Goal: Information Seeking & Learning: Learn about a topic

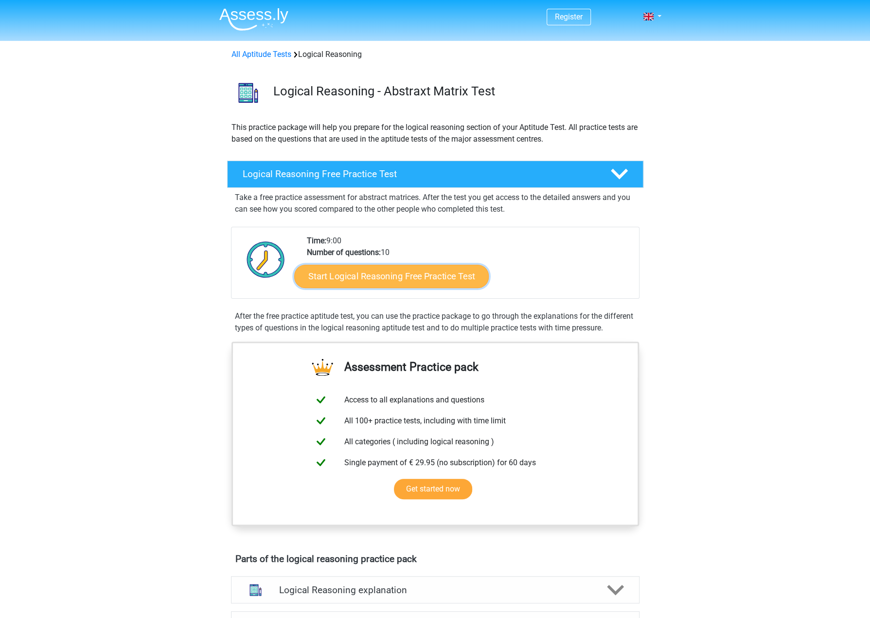
click at [385, 273] on link "Start Logical Reasoning Free Practice Test" at bounding box center [391, 275] width 195 height 23
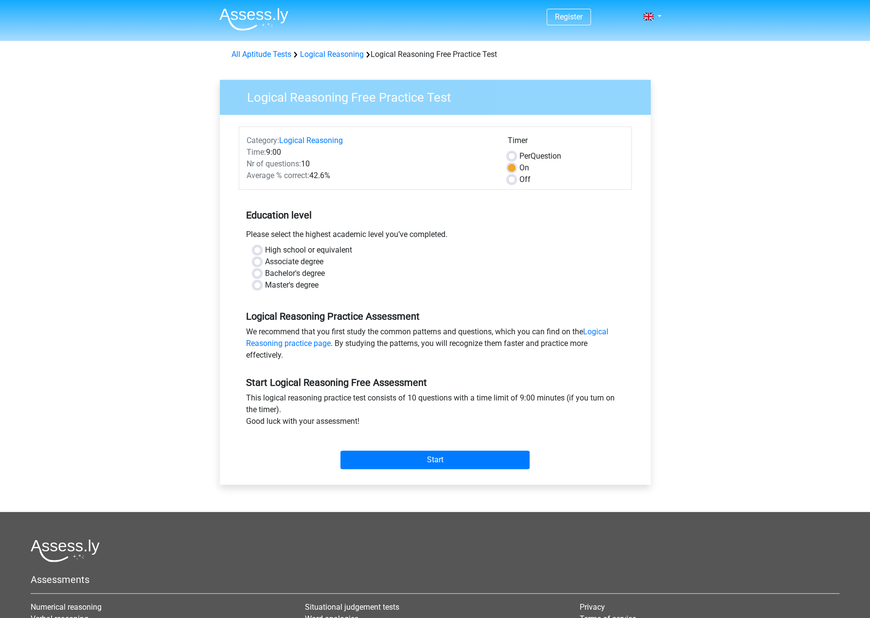
click at [272, 275] on label "Bachelor's degree" at bounding box center [295, 274] width 60 height 12
click at [261, 275] on input "Bachelor's degree" at bounding box center [257, 273] width 8 height 10
radio input "true"
click at [404, 464] on input "Start" at bounding box center [434, 459] width 189 height 18
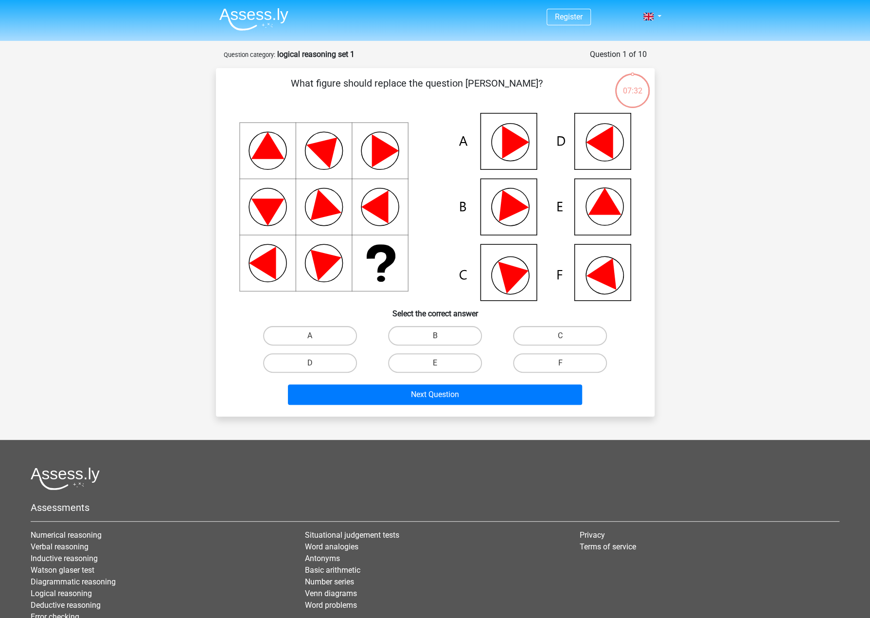
click at [508, 136] on icon at bounding box center [515, 141] width 27 height 33
click at [324, 336] on label "A" at bounding box center [310, 335] width 94 height 19
click at [316, 336] on input "A" at bounding box center [313, 339] width 6 height 6
radio input "true"
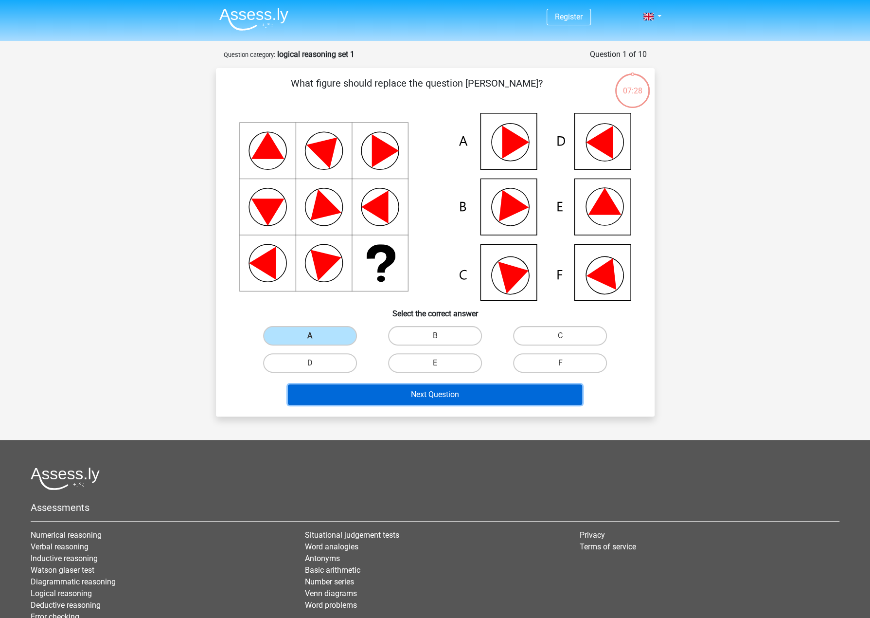
click at [393, 401] on button "Next Question" at bounding box center [435, 394] width 294 height 20
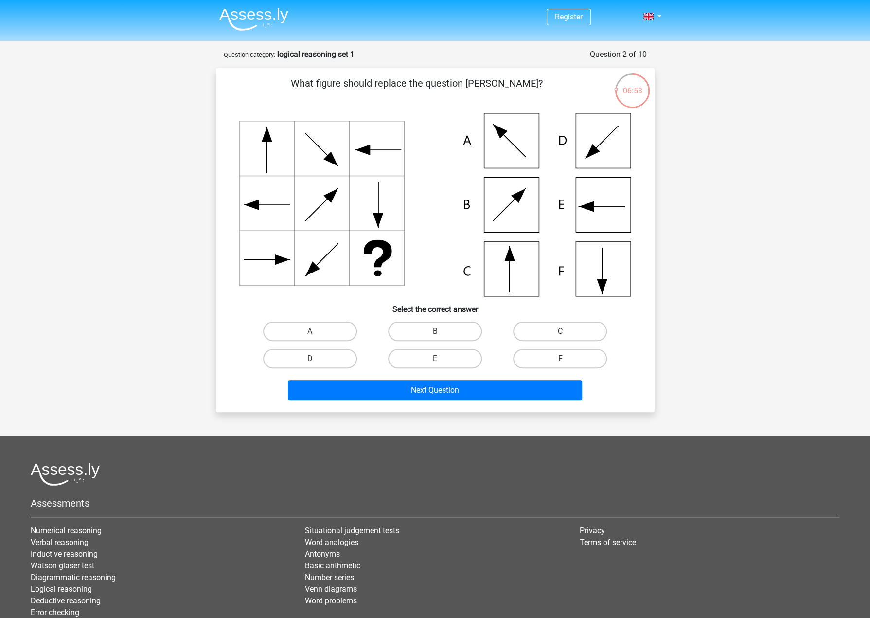
click at [544, 329] on label "C" at bounding box center [560, 330] width 94 height 19
click at [560, 331] on input "C" at bounding box center [563, 334] width 6 height 6
radio input "true"
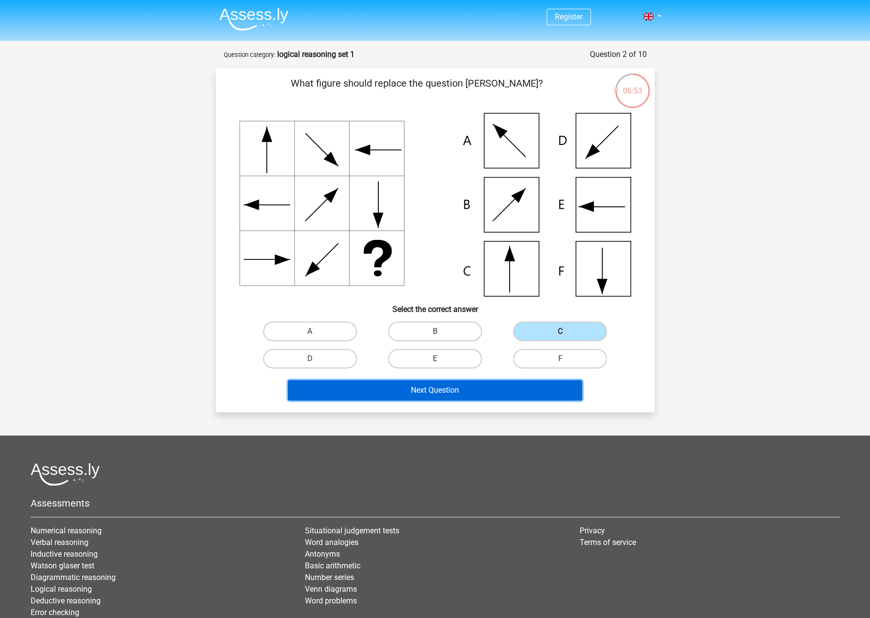
click at [445, 391] on button "Next Question" at bounding box center [435, 390] width 294 height 20
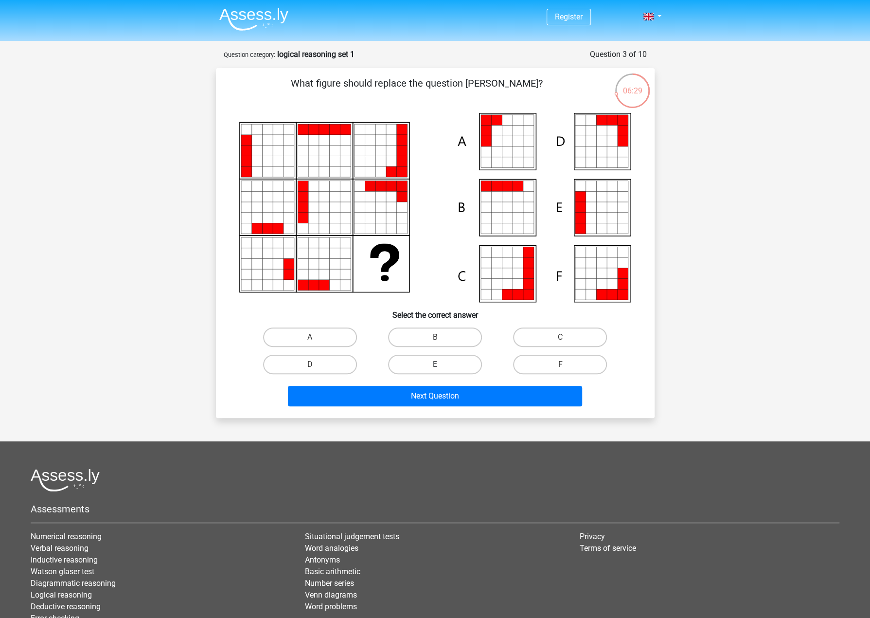
click at [409, 360] on label "E" at bounding box center [435, 364] width 94 height 19
click at [435, 364] on input "E" at bounding box center [438, 367] width 6 height 6
radio input "true"
click at [312, 338] on input "A" at bounding box center [313, 340] width 6 height 6
radio input "true"
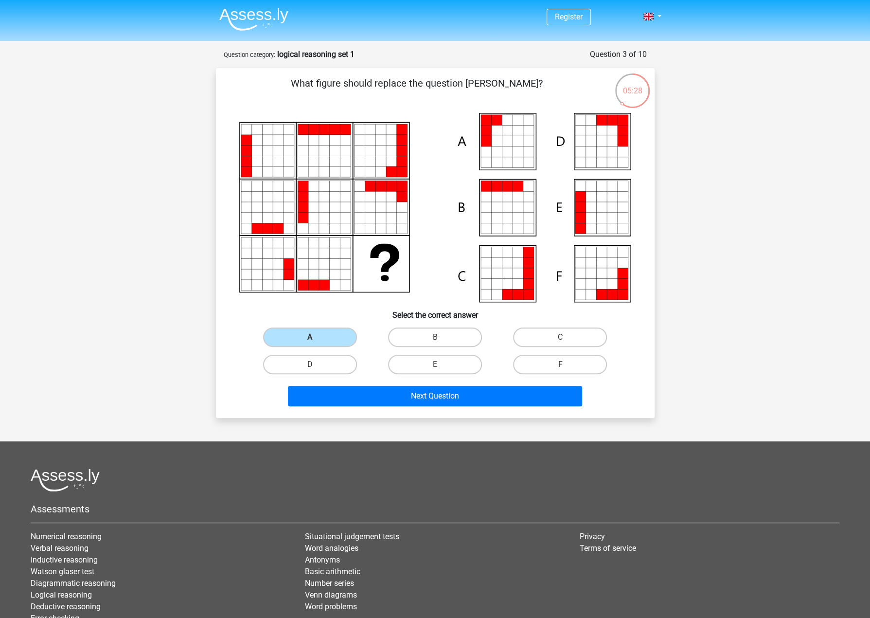
click at [375, 408] on div "Next Question" at bounding box center [435, 398] width 375 height 24
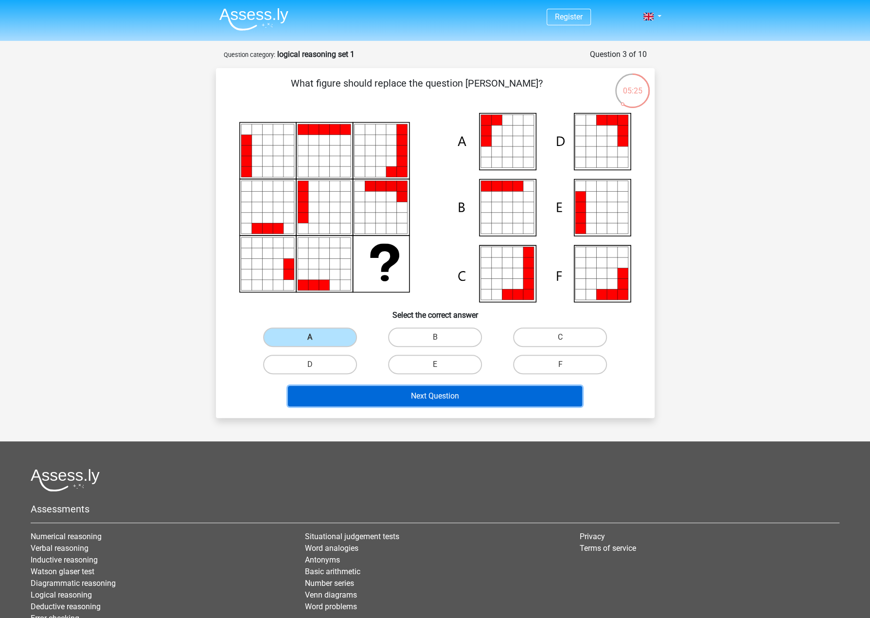
click at [390, 390] on button "Next Question" at bounding box center [435, 396] width 294 height 20
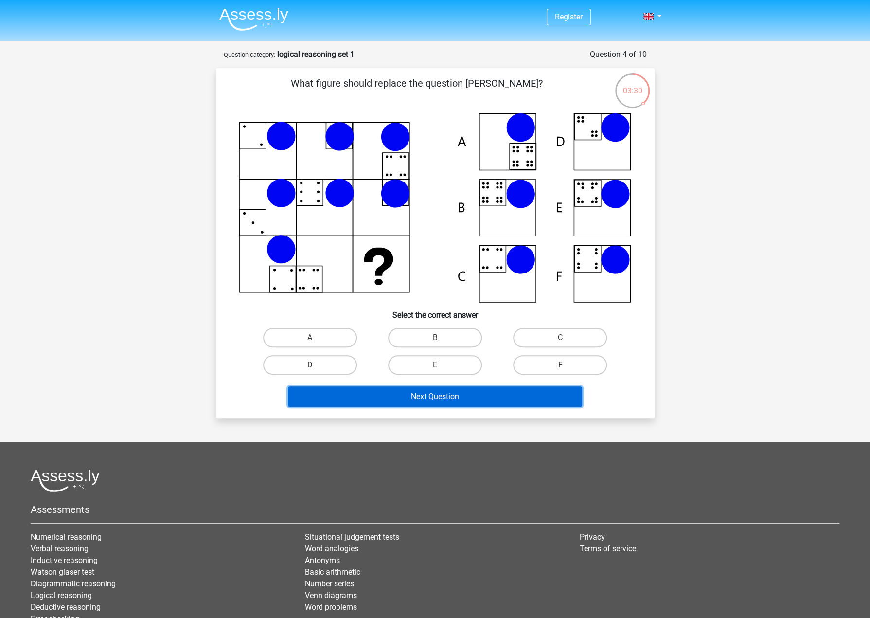
click at [470, 394] on button "Next Question" at bounding box center [435, 396] width 294 height 20
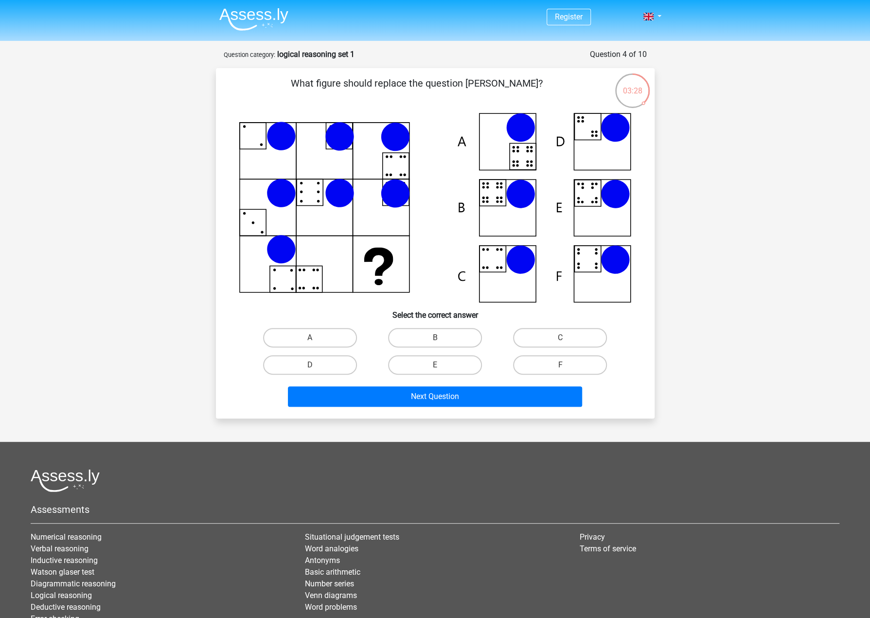
click at [448, 276] on icon at bounding box center [435, 208] width 392 height 190
click at [584, 340] on label "C" at bounding box center [560, 337] width 94 height 19
click at [567, 340] on input "C" at bounding box center [563, 341] width 6 height 6
radio input "true"
click at [415, 338] on label "B" at bounding box center [435, 337] width 94 height 19
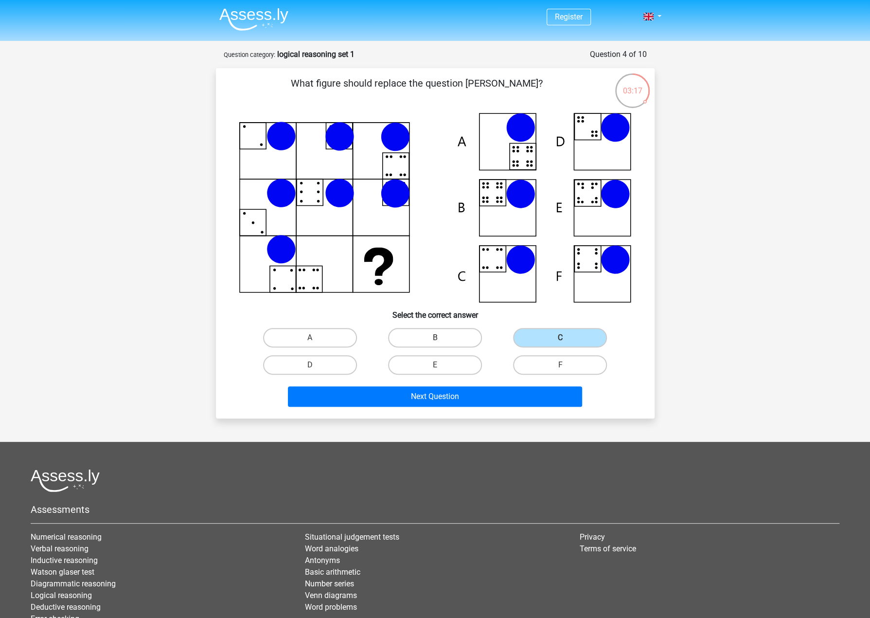
click at [435, 338] on input "B" at bounding box center [438, 341] width 6 height 6
radio input "true"
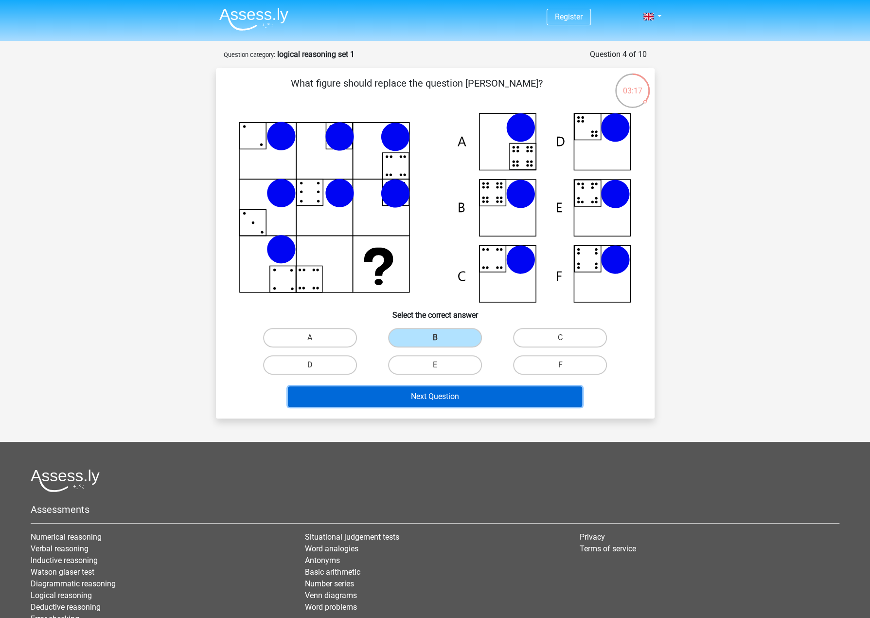
click at [426, 392] on button "Next Question" at bounding box center [435, 396] width 294 height 20
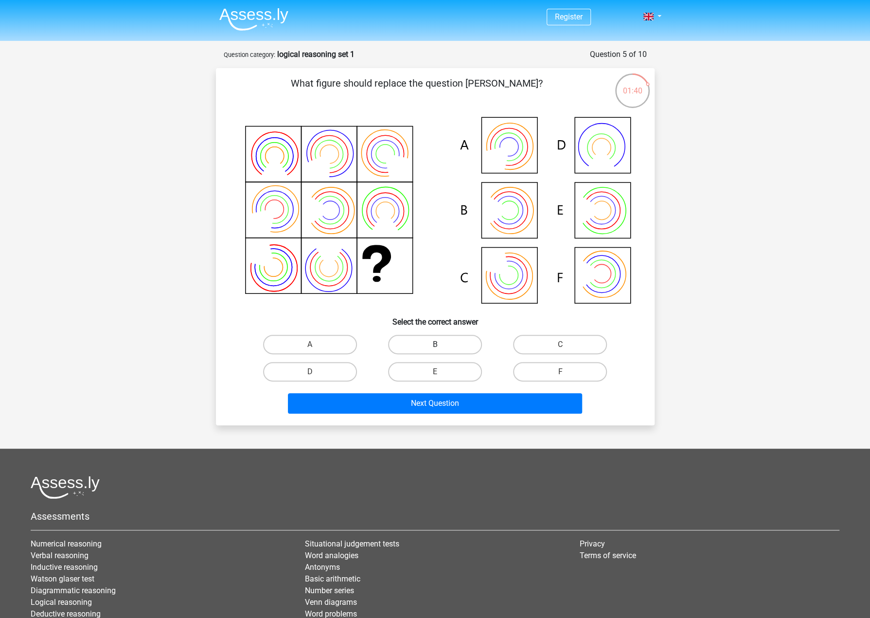
click at [443, 338] on label "B" at bounding box center [435, 344] width 94 height 19
click at [441, 344] on input "B" at bounding box center [438, 347] width 6 height 6
radio input "true"
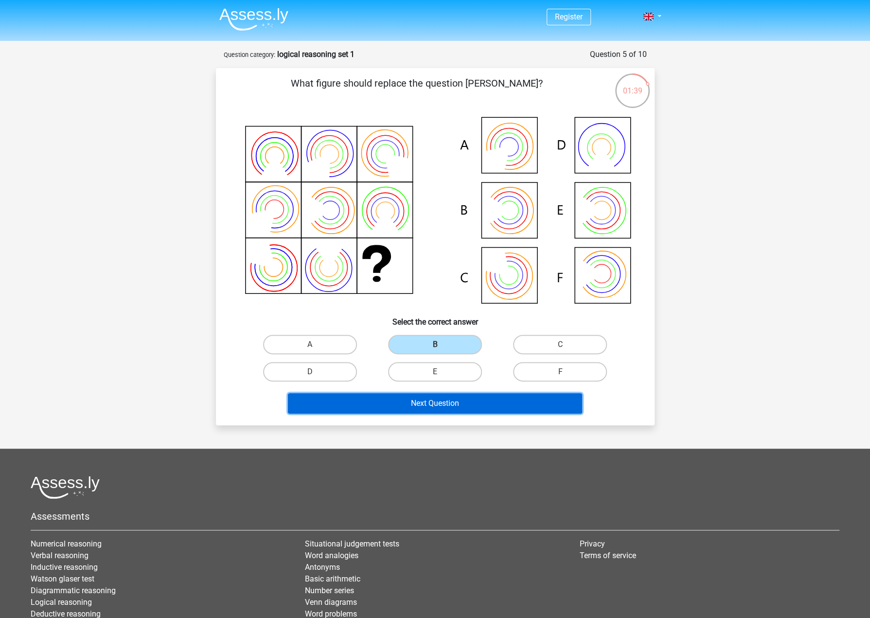
click at [424, 411] on button "Next Question" at bounding box center [435, 403] width 294 height 20
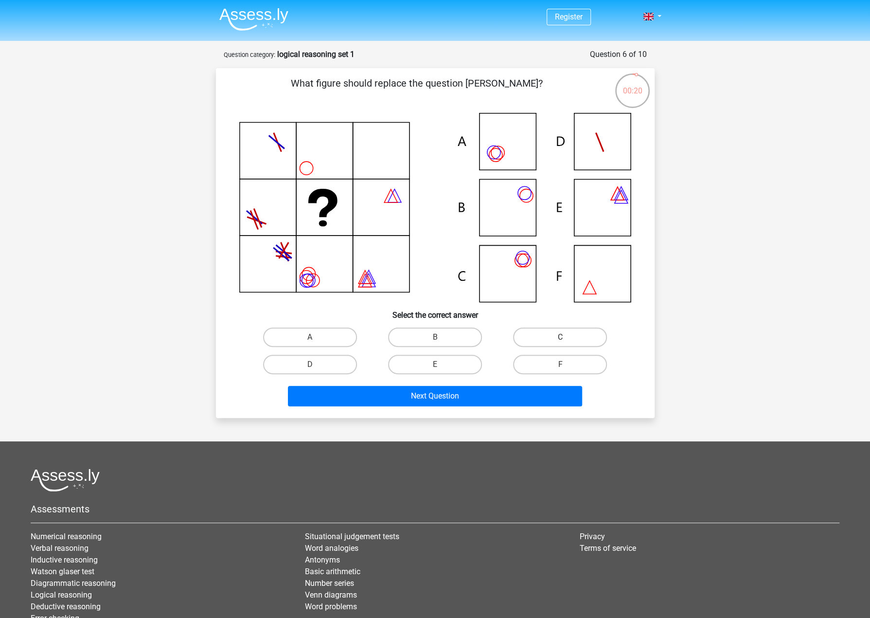
click at [573, 339] on label "C" at bounding box center [560, 336] width 94 height 19
click at [567, 339] on input "C" at bounding box center [563, 340] width 6 height 6
radio input "true"
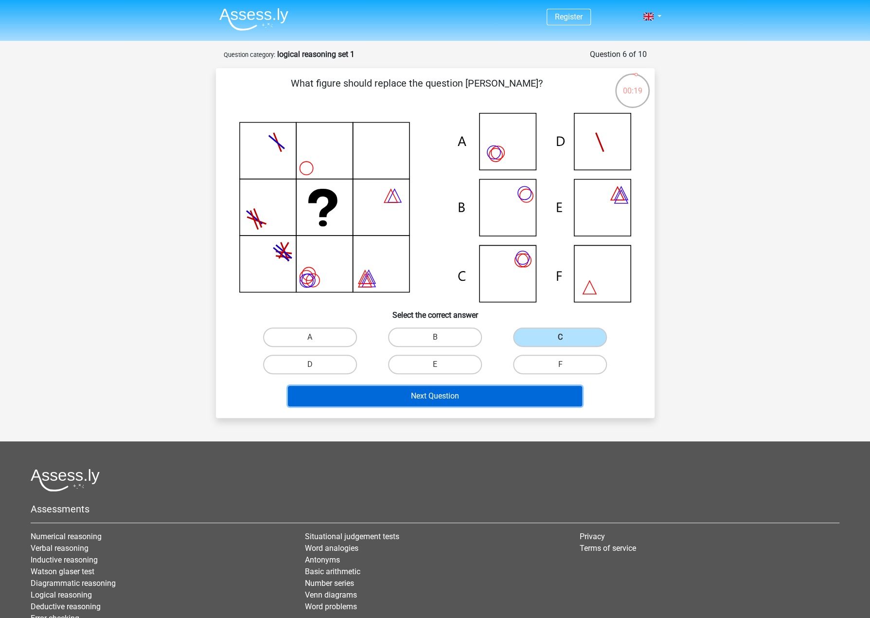
click at [455, 394] on button "Next Question" at bounding box center [435, 396] width 294 height 20
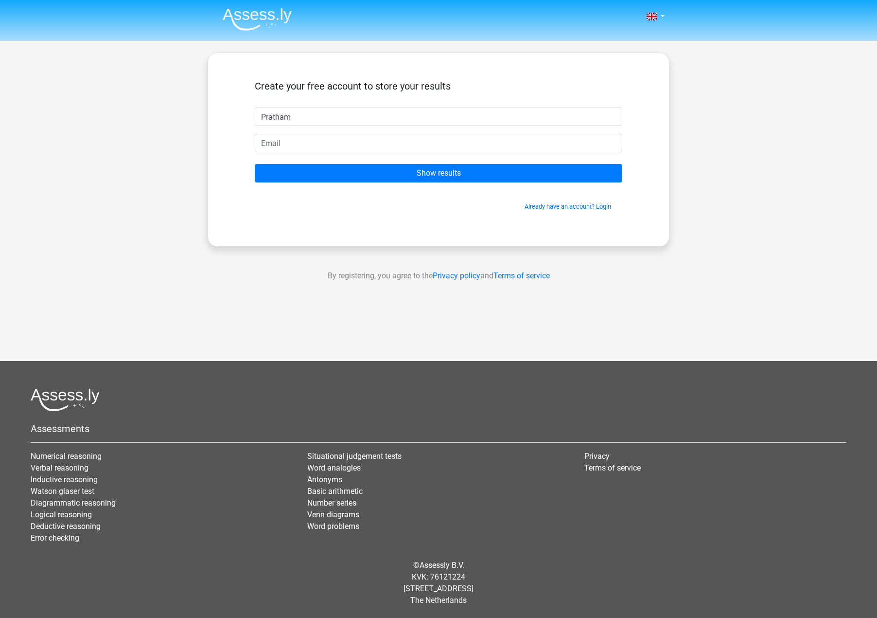
type input "Pratham"
type input "prathor737@gmail.com"
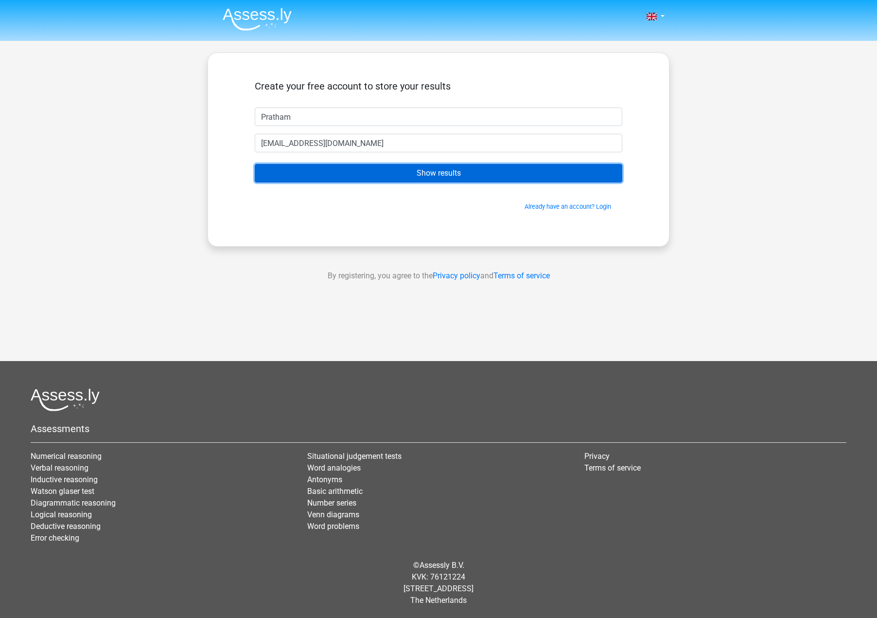
click at [401, 171] on input "Show results" at bounding box center [439, 173] width 368 height 18
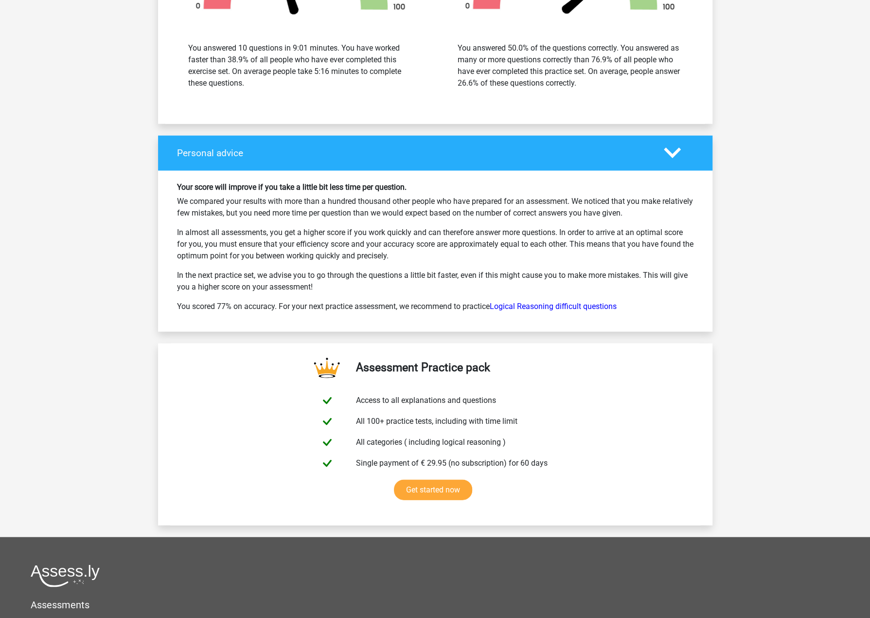
scroll to position [1313, 0]
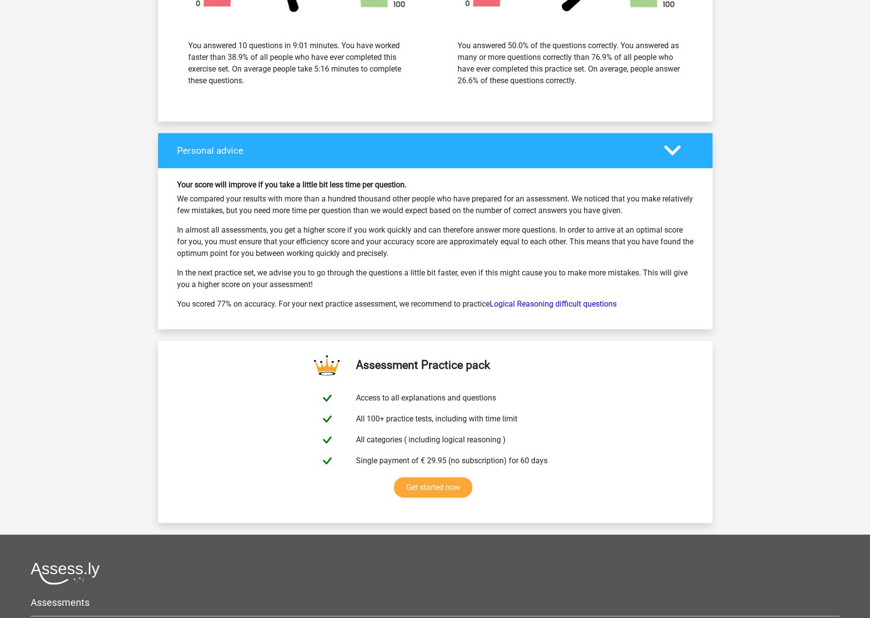
click at [346, 205] on p "We compared your results with more than a hundred thousand other people who hav…" at bounding box center [435, 204] width 517 height 23
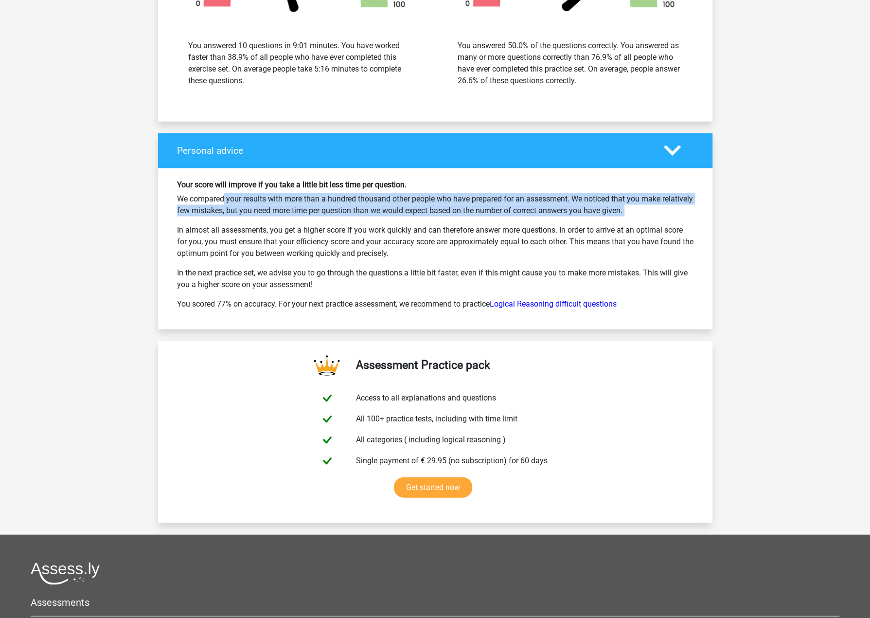
click at [346, 205] on p "We compared your results with more than a hundred thousand other people who hav…" at bounding box center [435, 204] width 517 height 23
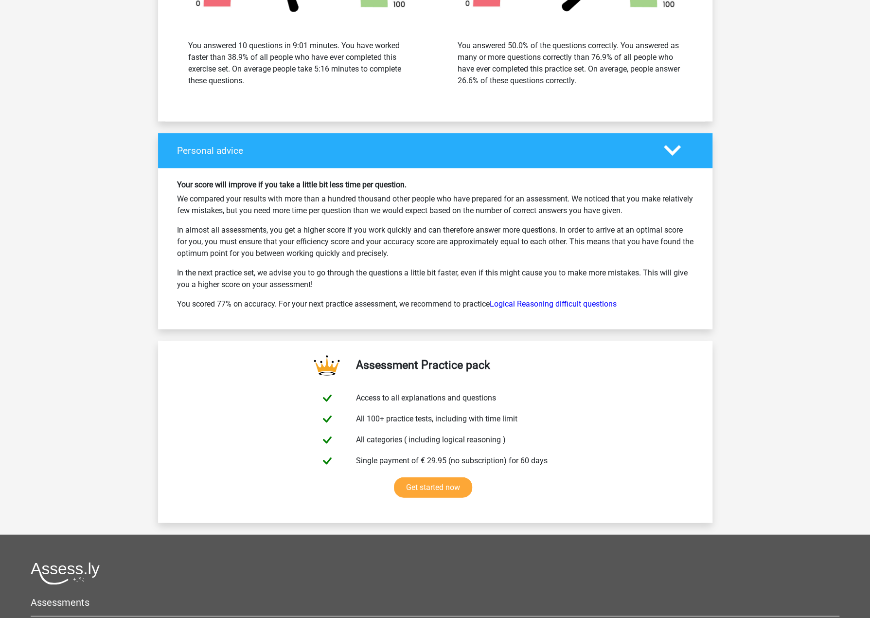
click at [352, 229] on p "In almost all assessments, you get a higher score if you work quickly and can t…" at bounding box center [435, 241] width 517 height 35
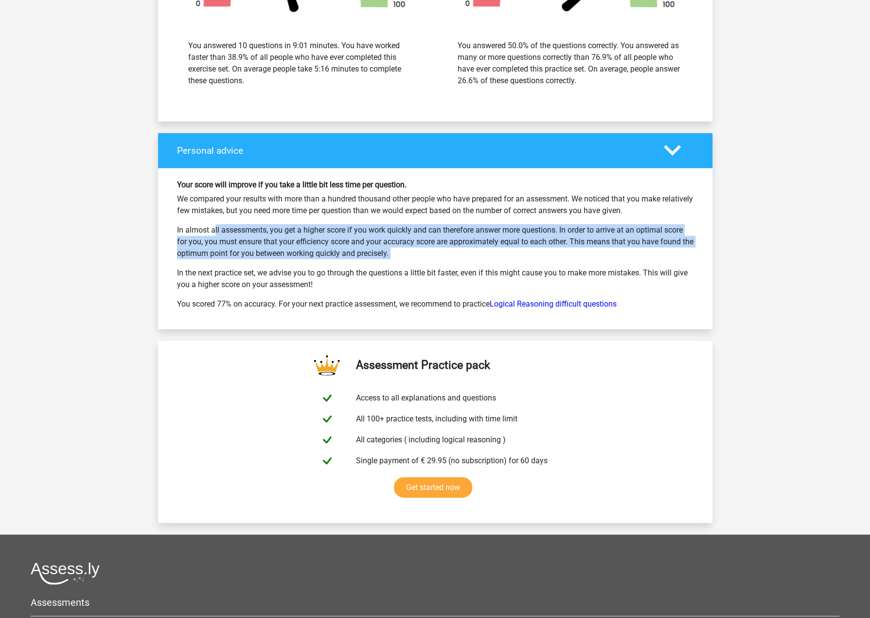
click at [352, 229] on p "In almost all assessments, you get a higher score if you work quickly and can t…" at bounding box center [435, 241] width 517 height 35
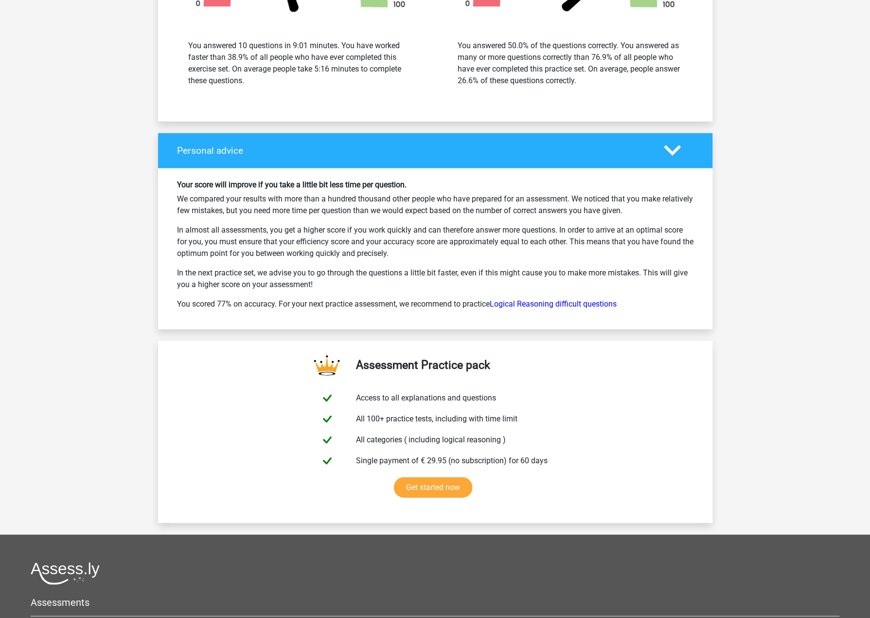
click at [373, 209] on p "We compared your results with more than a hundred thousand other people who hav…" at bounding box center [435, 204] width 517 height 23
click at [359, 234] on p "In almost all assessments, you get a higher score if you work quickly and can t…" at bounding box center [435, 241] width 517 height 35
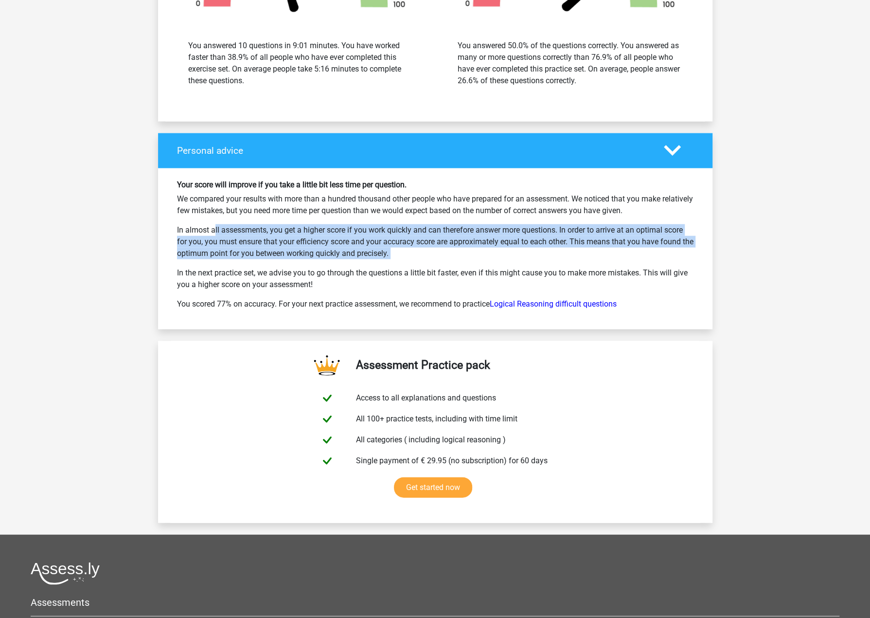
click at [359, 234] on p "In almost all assessments, you get a higher score if you work quickly and can t…" at bounding box center [435, 241] width 517 height 35
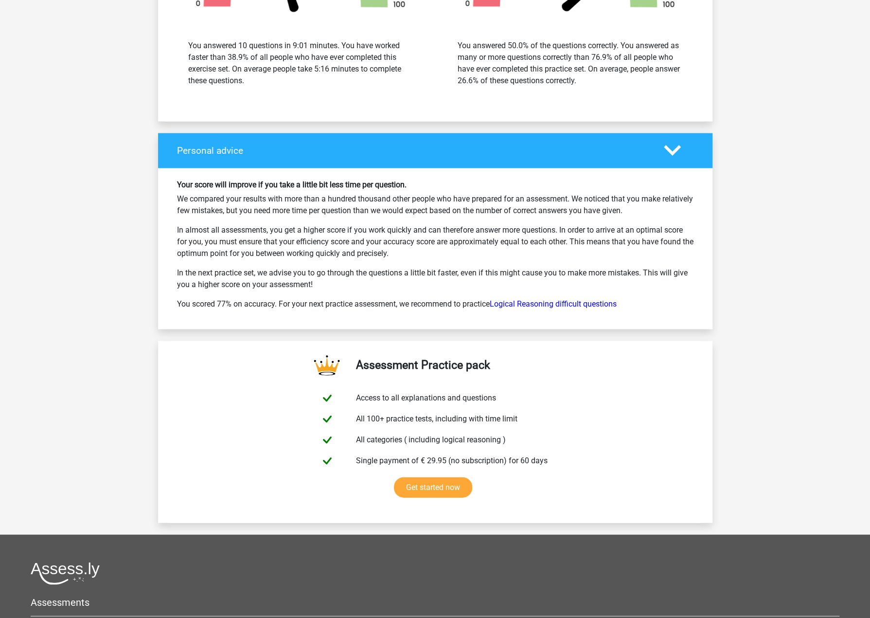
click at [355, 200] on p "We compared your results with more than a hundred thousand other people who hav…" at bounding box center [435, 204] width 517 height 23
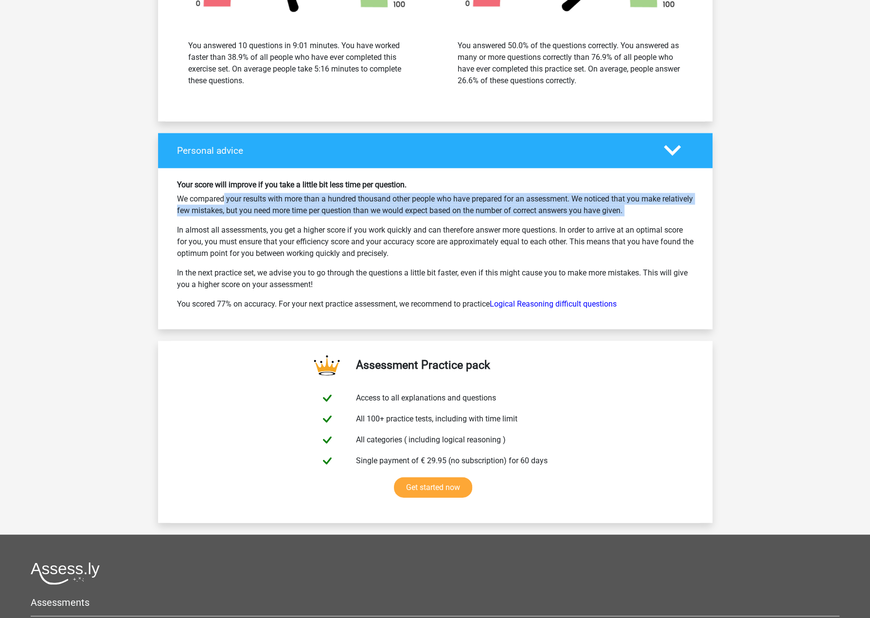
click at [355, 200] on p "We compared your results with more than a hundred thousand other people who hav…" at bounding box center [435, 204] width 517 height 23
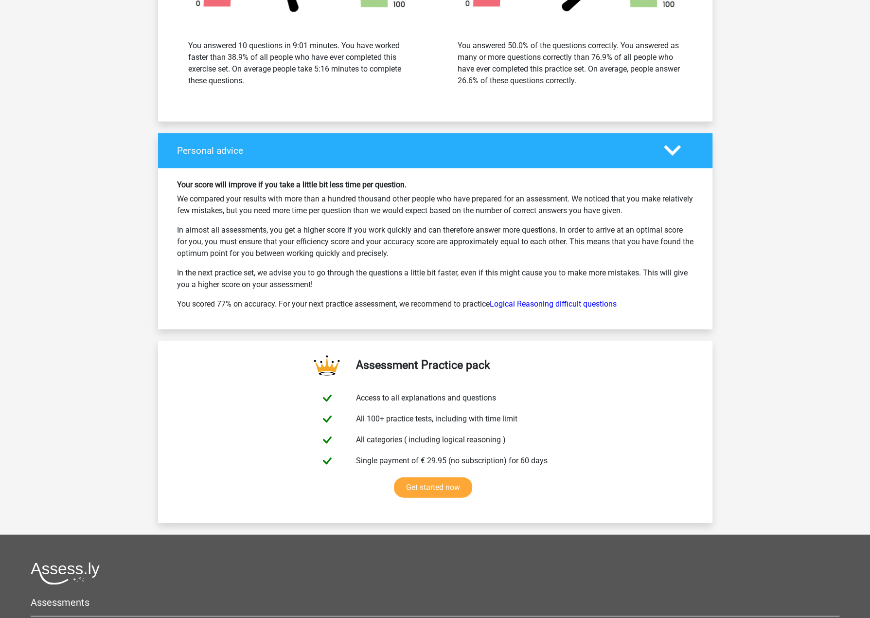
click at [351, 233] on p "In almost all assessments, you get a higher score if you work quickly and can t…" at bounding box center [435, 241] width 517 height 35
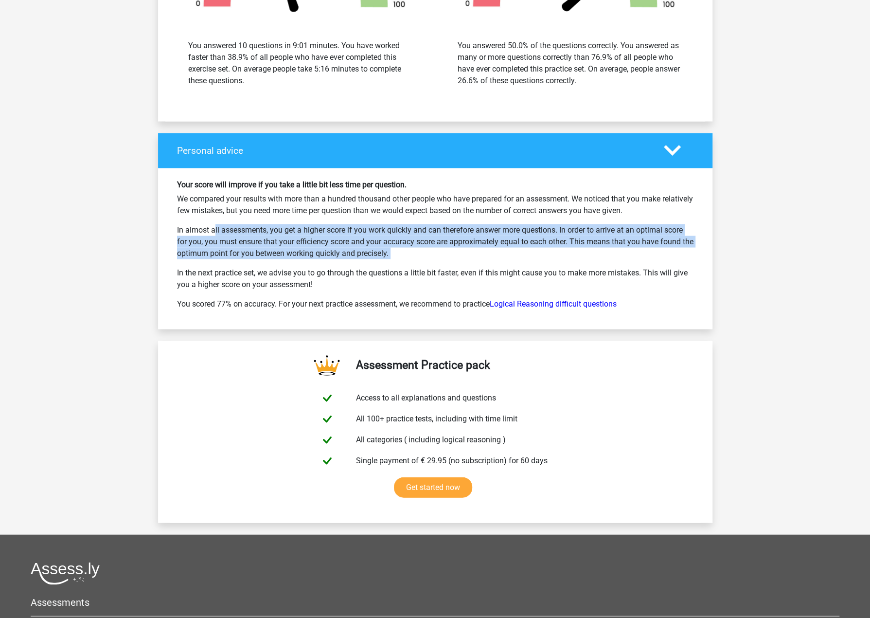
click at [351, 233] on p "In almost all assessments, you get a higher score if you work quickly and can t…" at bounding box center [435, 241] width 517 height 35
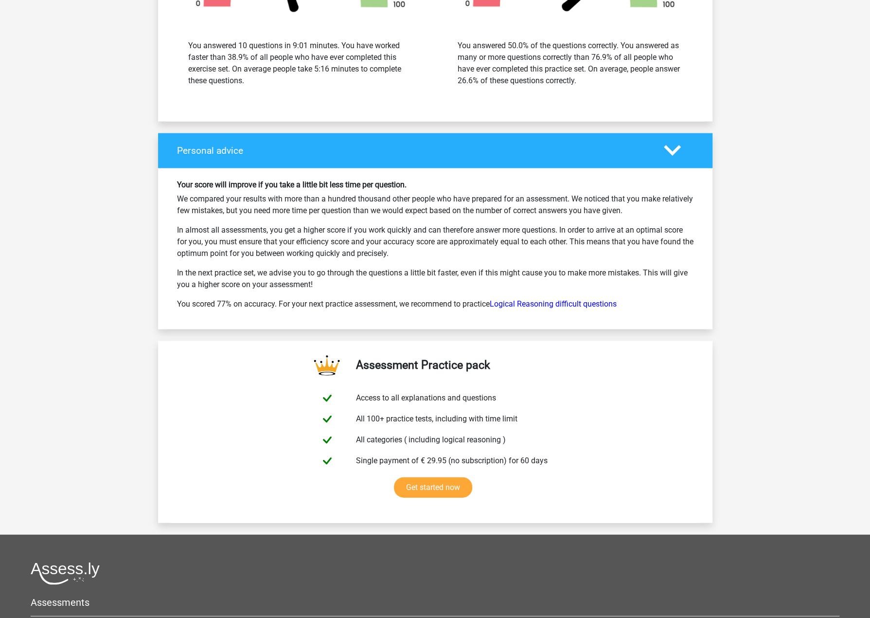
click at [395, 200] on p "We compared your results with more than a hundred thousand other people who hav…" at bounding box center [435, 204] width 517 height 23
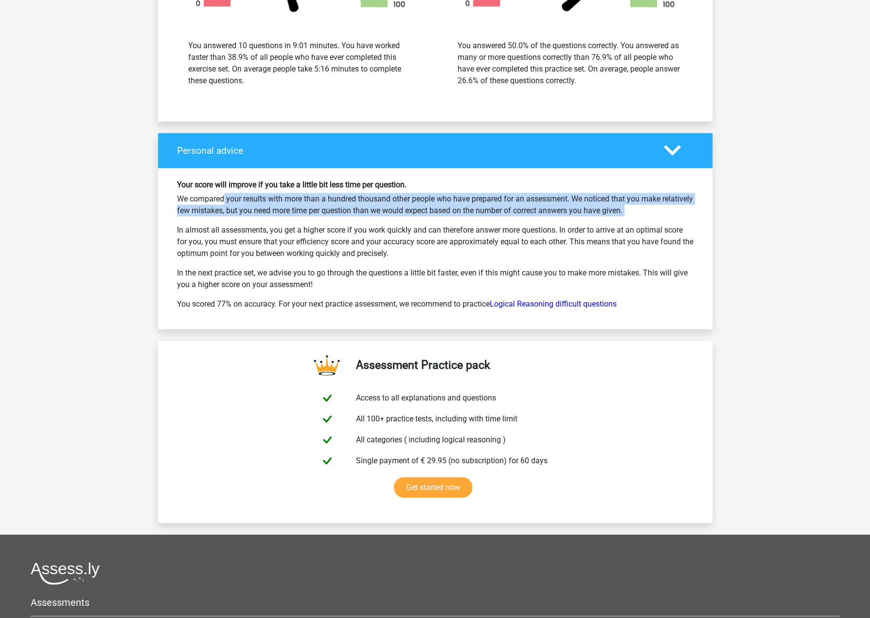
click at [395, 200] on p "We compared your results with more than a hundred thousand other people who hav…" at bounding box center [435, 204] width 517 height 23
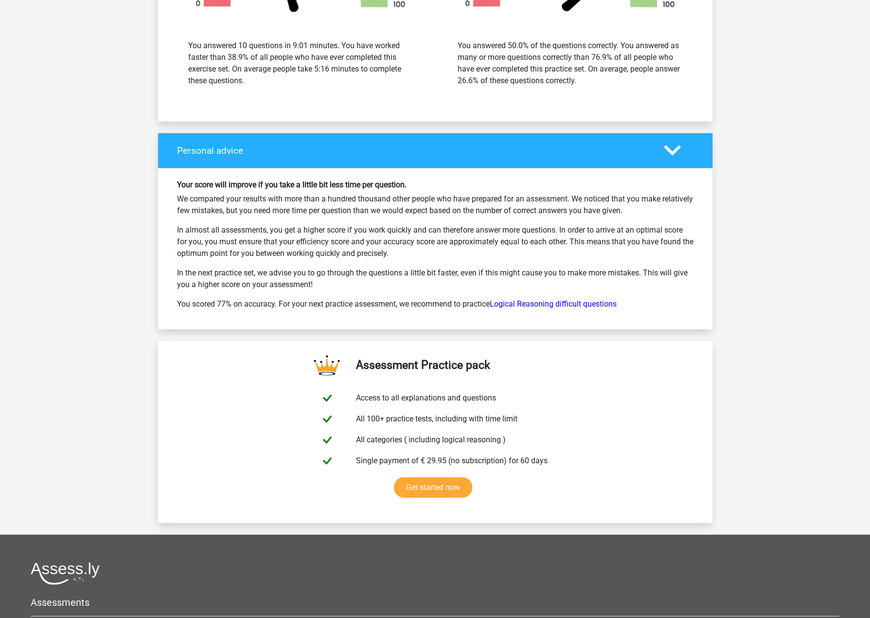
click at [319, 228] on p "In almost all assessments, you get a higher score if you work quickly and can t…" at bounding box center [435, 241] width 517 height 35
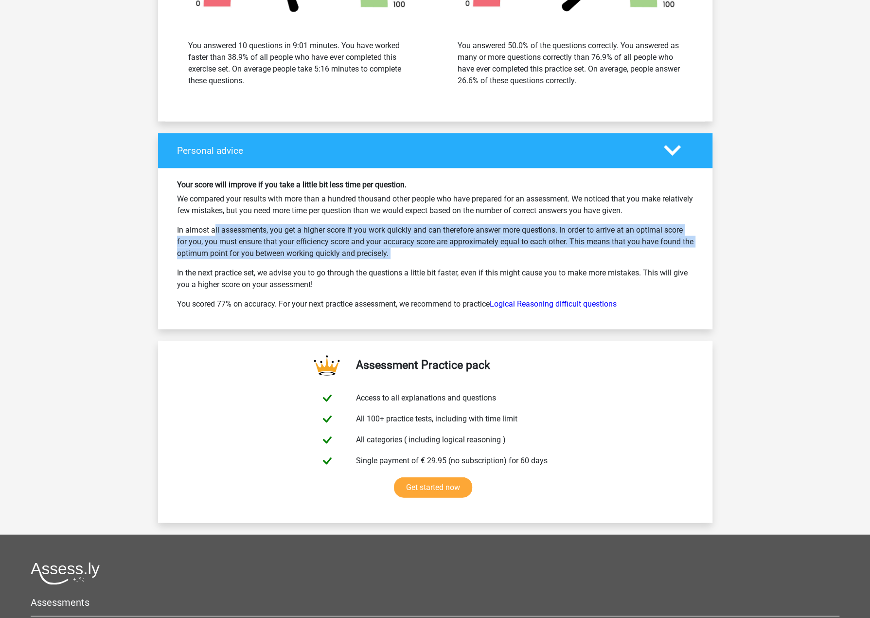
click at [319, 228] on p "In almost all assessments, you get a higher score if you work quickly and can t…" at bounding box center [435, 241] width 517 height 35
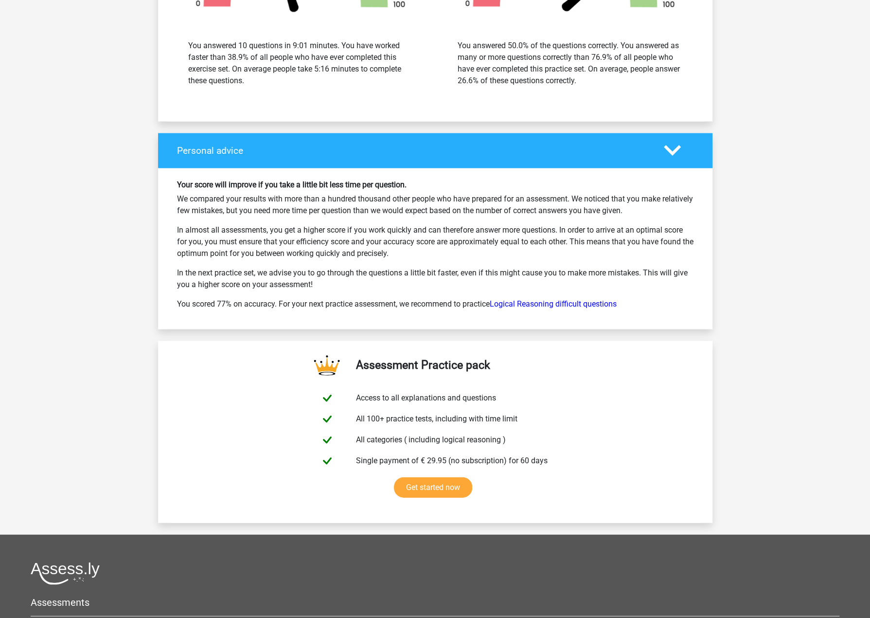
click at [344, 193] on p "We compared your results with more than a hundred thousand other people who hav…" at bounding box center [435, 204] width 517 height 23
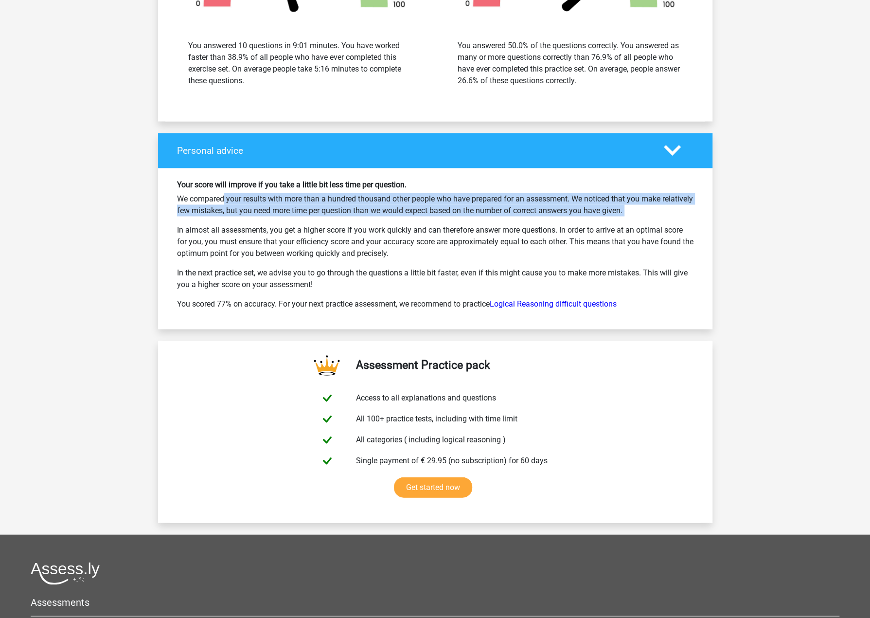
click at [344, 193] on p "We compared your results with more than a hundred thousand other people who hav…" at bounding box center [435, 204] width 517 height 23
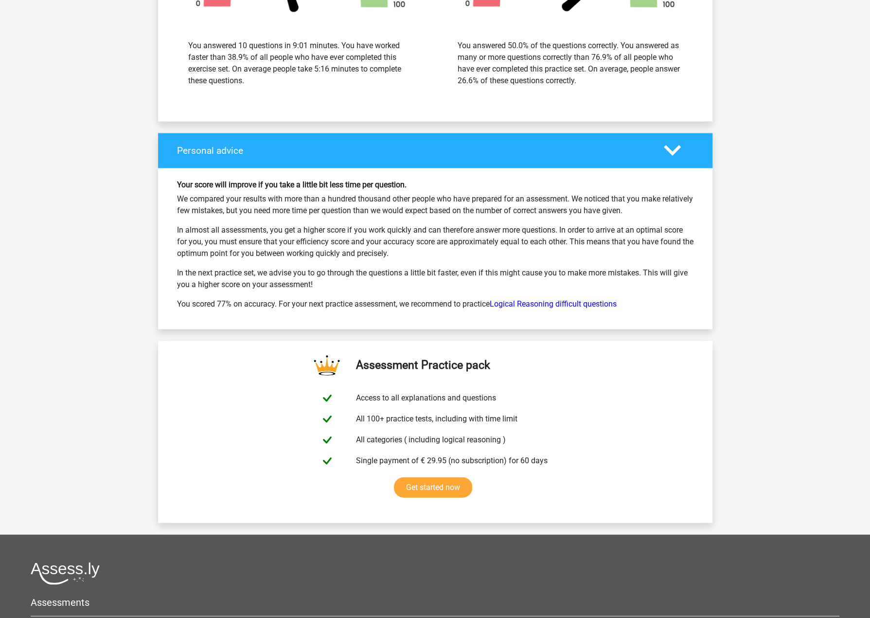
click at [387, 233] on p "In almost all assessments, you get a higher score if you work quickly and can t…" at bounding box center [435, 241] width 517 height 35
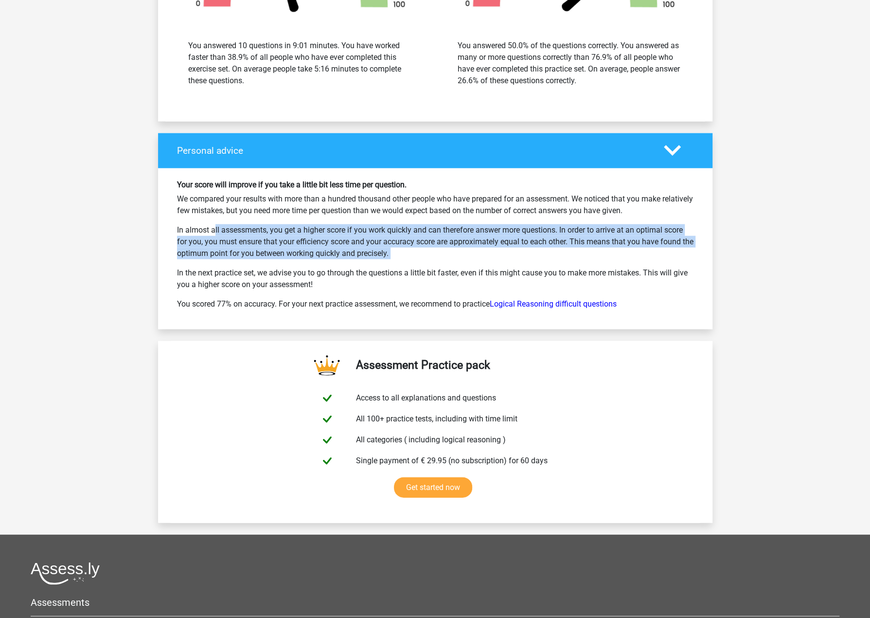
click at [387, 233] on p "In almost all assessments, you get a higher score if you work quickly and can t…" at bounding box center [435, 241] width 517 height 35
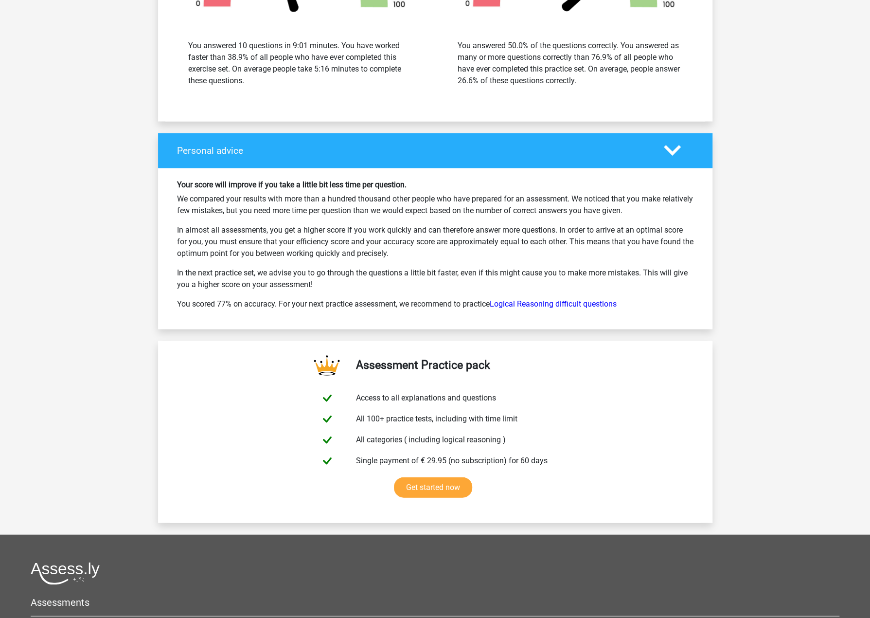
click at [512, 279] on p "In the next practice set, we advise you to go through the questions a little bi…" at bounding box center [435, 278] width 517 height 23
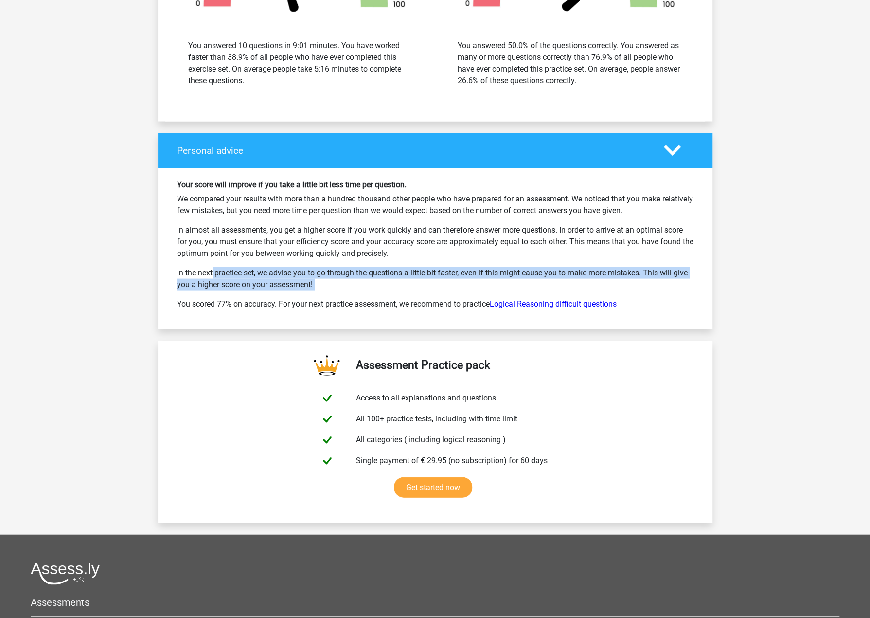
click at [512, 279] on p "In the next practice set, we advise you to go through the questions a little bi…" at bounding box center [435, 278] width 517 height 23
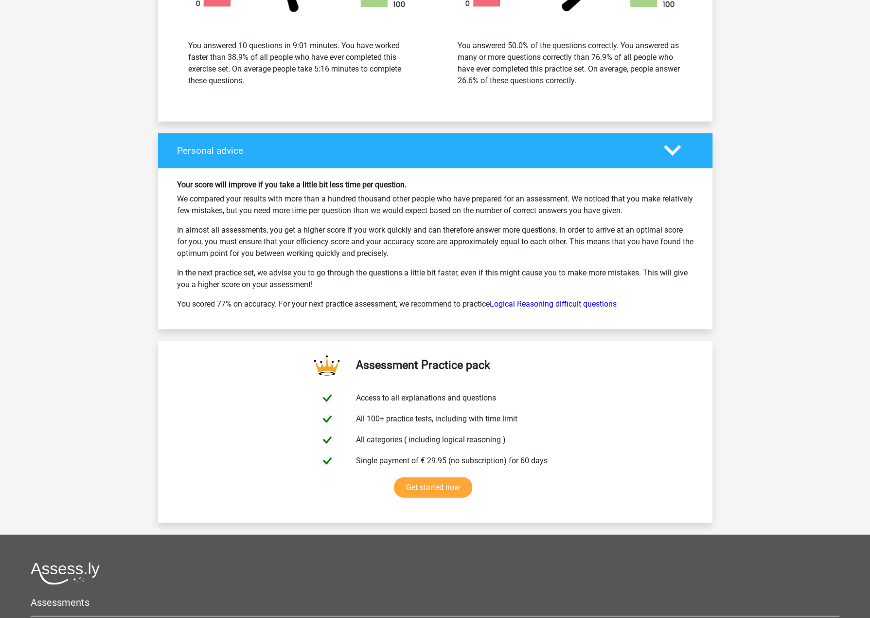
click at [554, 249] on p "In almost all assessments, you get a higher score if you work quickly and can t…" at bounding box center [435, 241] width 517 height 35
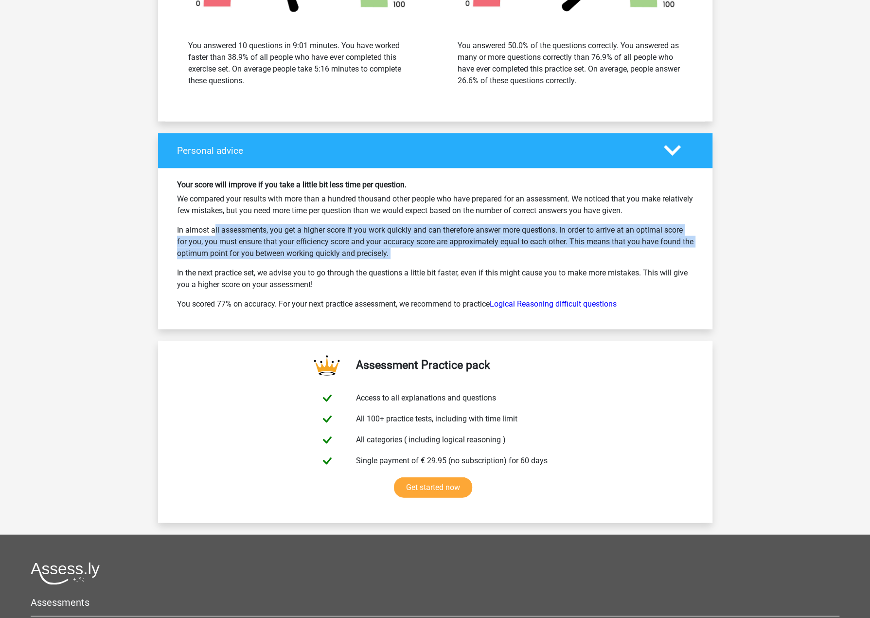
click at [554, 249] on p "In almost all assessments, you get a higher score if you work quickly and can t…" at bounding box center [435, 241] width 517 height 35
click at [324, 249] on p "In almost all assessments, you get a higher score if you work quickly and can t…" at bounding box center [435, 241] width 517 height 35
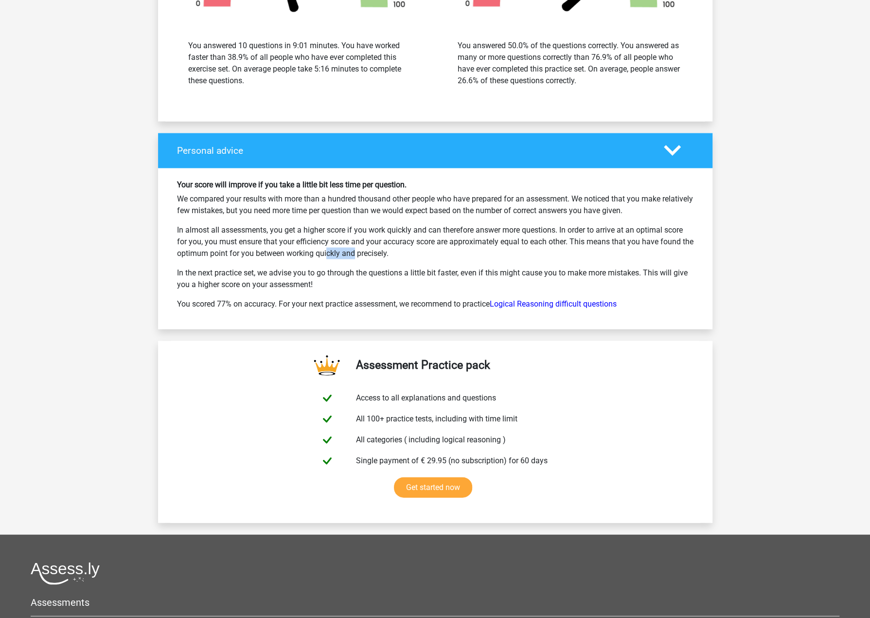
click at [324, 249] on p "In almost all assessments, you get a higher score if you work quickly and can t…" at bounding box center [435, 241] width 517 height 35
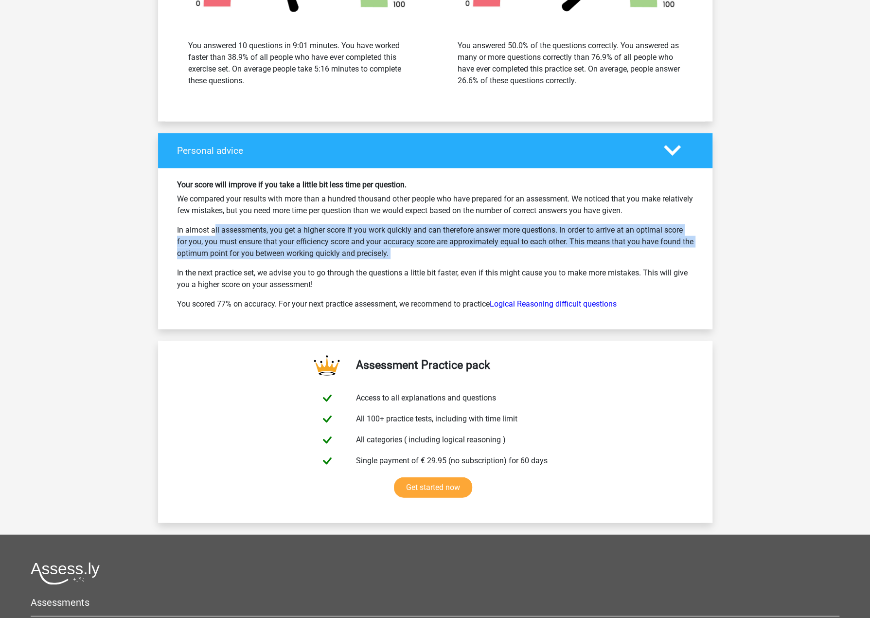
click at [324, 249] on p "In almost all assessments, you get a higher score if you work quickly and can t…" at bounding box center [435, 241] width 517 height 35
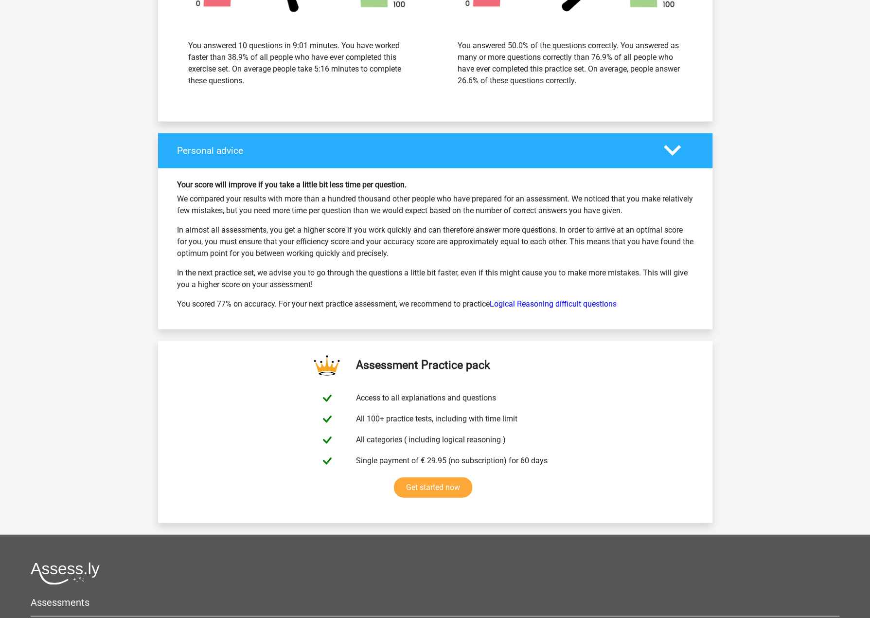
click at [431, 267] on p "In the next practice set, we advise you to go through the questions a little bi…" at bounding box center [435, 278] width 517 height 23
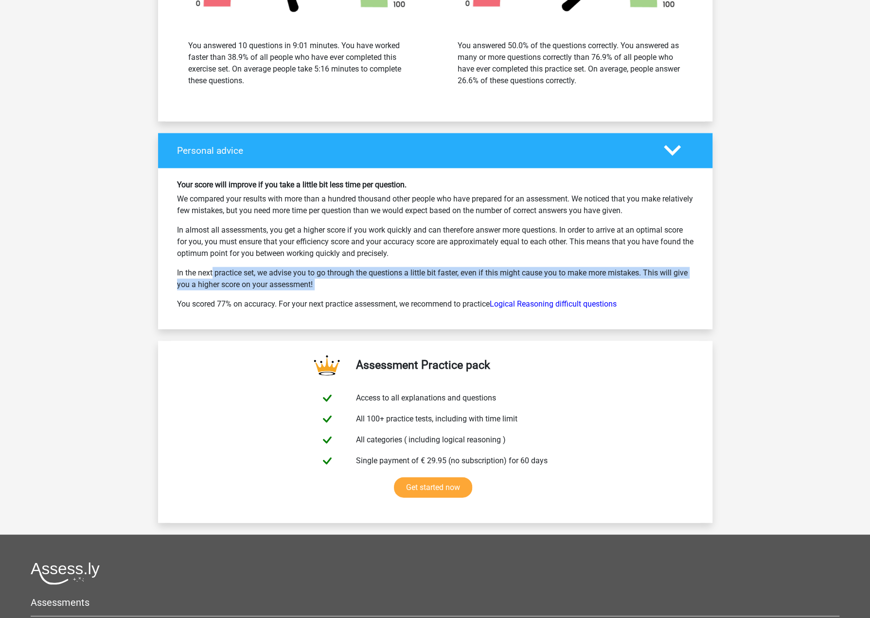
click at [431, 267] on p "In the next practice set, we advise you to go through the questions a little bi…" at bounding box center [435, 278] width 517 height 23
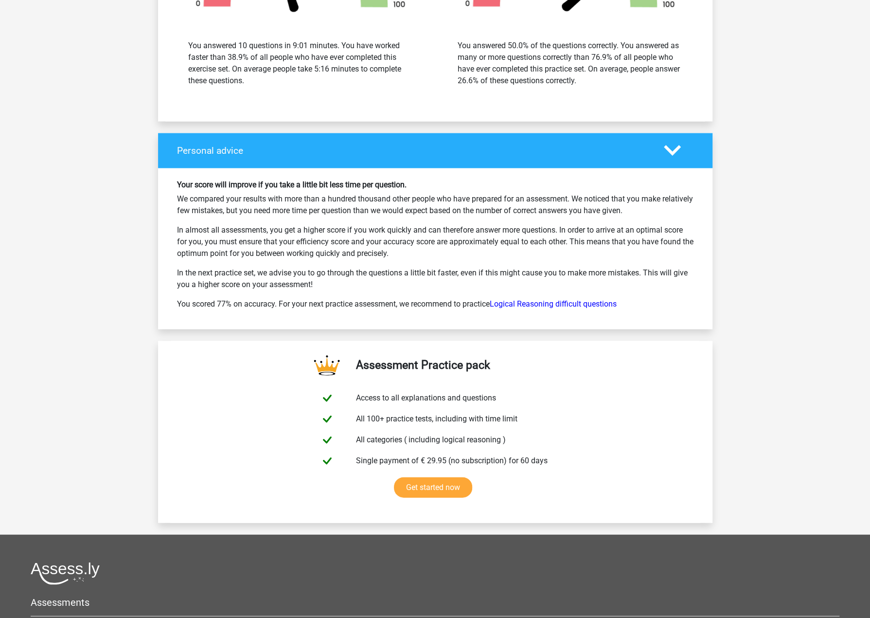
click at [422, 230] on p "In almost all assessments, you get a higher score if you work quickly and can t…" at bounding box center [435, 241] width 517 height 35
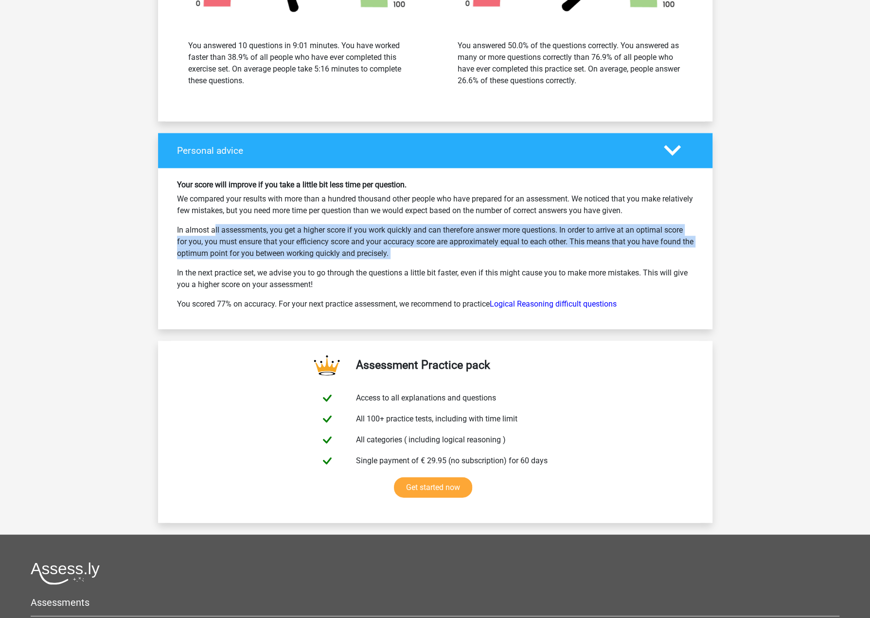
click at [422, 230] on p "In almost all assessments, you get a higher score if you work quickly and can t…" at bounding box center [435, 241] width 517 height 35
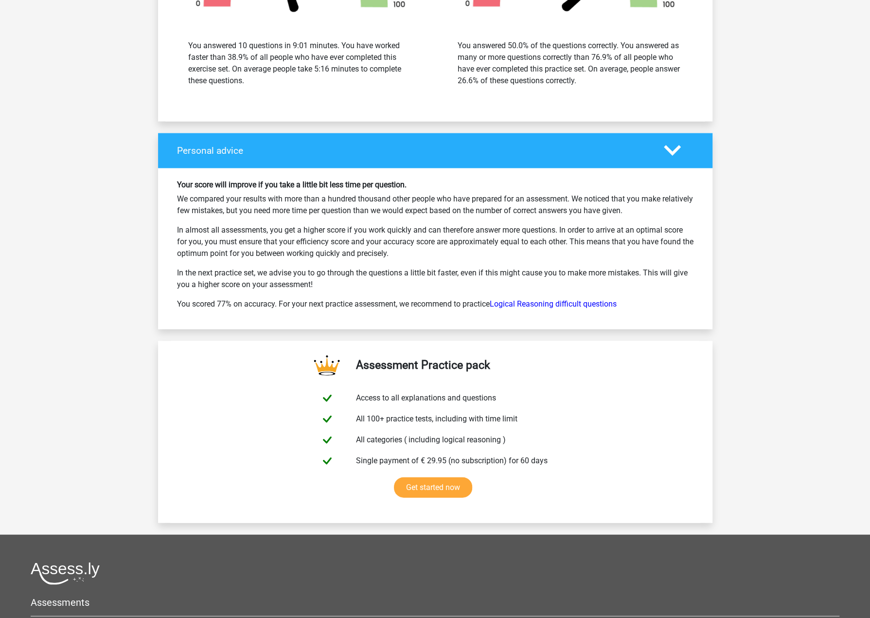
click at [412, 277] on p "In the next practice set, we advise you to go through the questions a little bi…" at bounding box center [435, 278] width 517 height 23
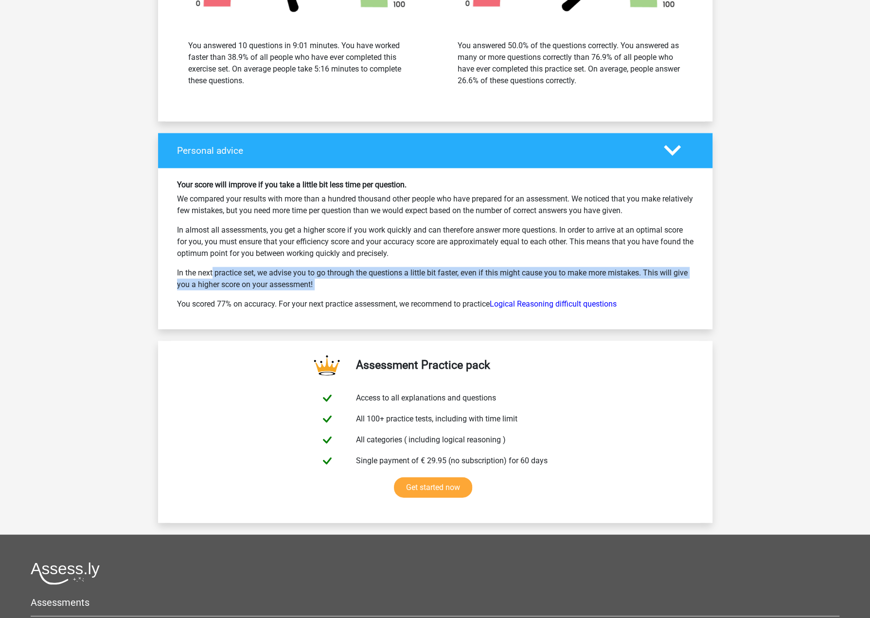
click at [412, 277] on p "In the next practice set, we advise you to go through the questions a little bi…" at bounding box center [435, 278] width 517 height 23
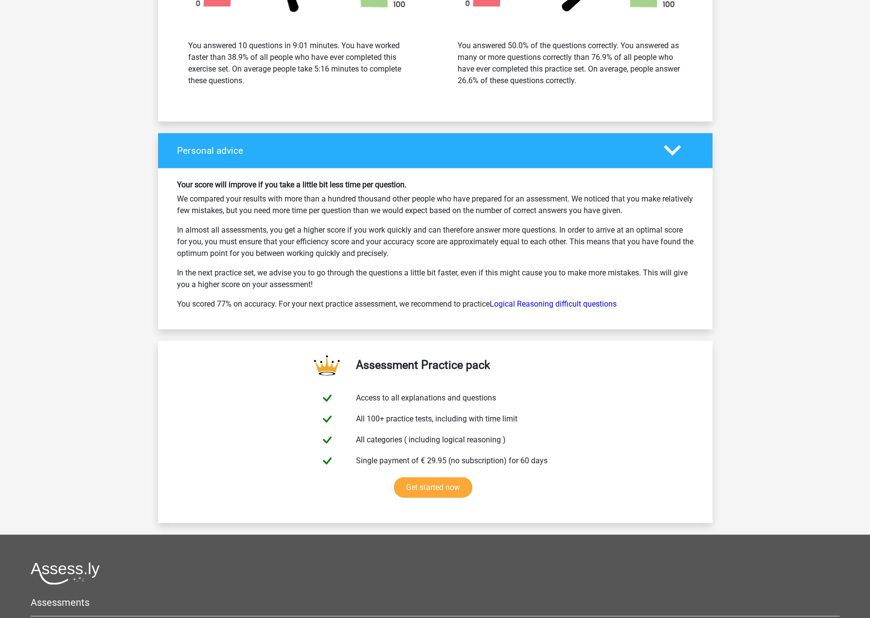
click at [346, 233] on p "In almost all assessments, you get a higher score if you work quickly and can t…" at bounding box center [435, 241] width 517 height 35
click at [297, 271] on p "In the next practice set, we advise you to go through the questions a little bi…" at bounding box center [435, 278] width 517 height 23
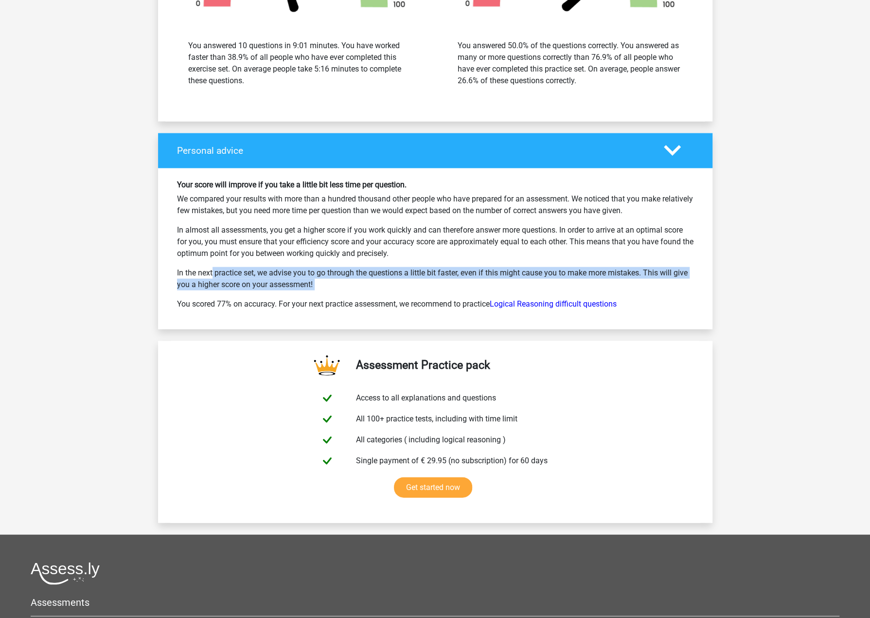
click at [297, 271] on p "In the next practice set, we advise you to go through the questions a little bi…" at bounding box center [435, 278] width 517 height 23
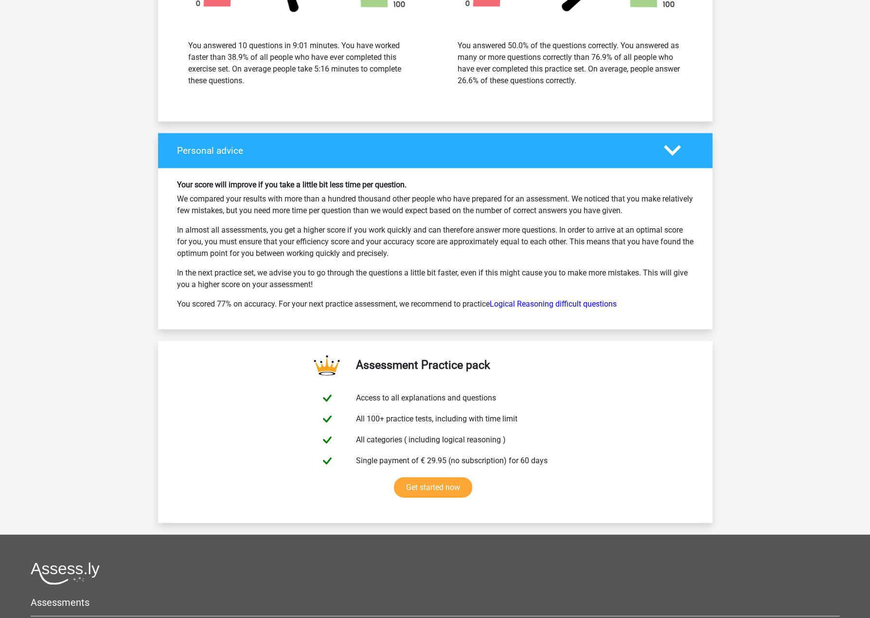
click at [337, 233] on p "In almost all assessments, you get a higher score if you work quickly and can t…" at bounding box center [435, 241] width 517 height 35
click at [553, 300] on link "Logical Reasoning difficult questions" at bounding box center [553, 303] width 127 height 9
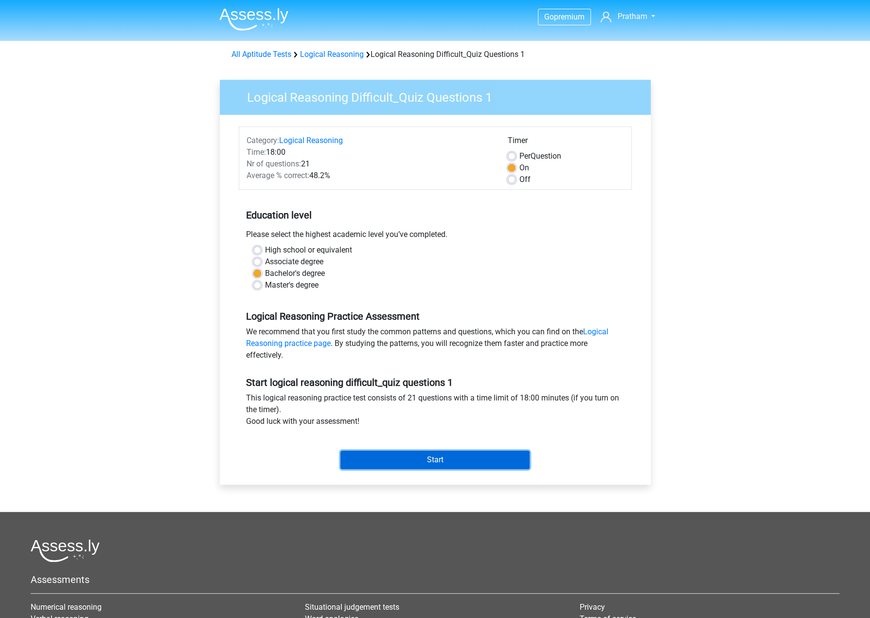
click at [410, 451] on input "Start" at bounding box center [434, 459] width 189 height 18
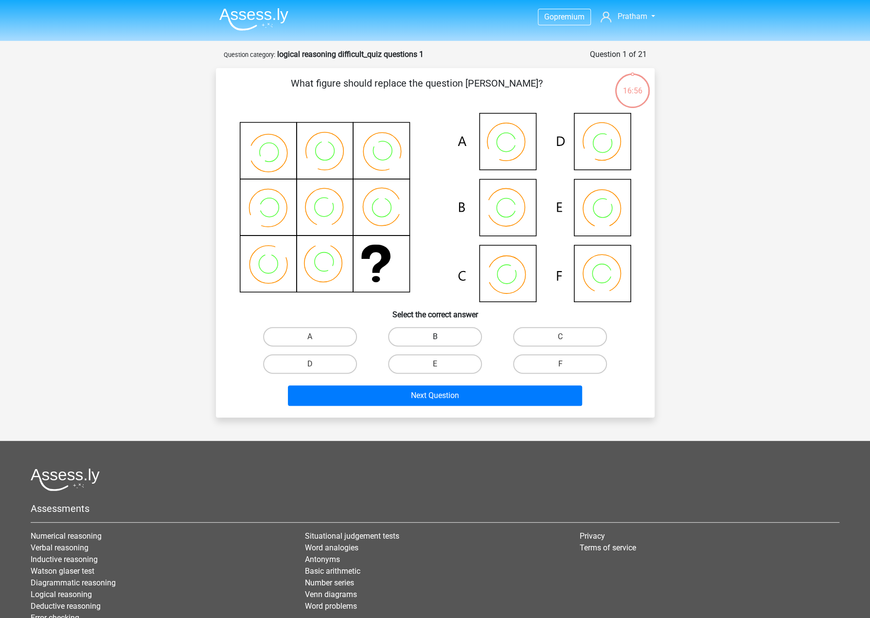
click at [439, 332] on label "B" at bounding box center [435, 336] width 94 height 19
click at [439, 337] on input "B" at bounding box center [438, 340] width 6 height 6
radio input "true"
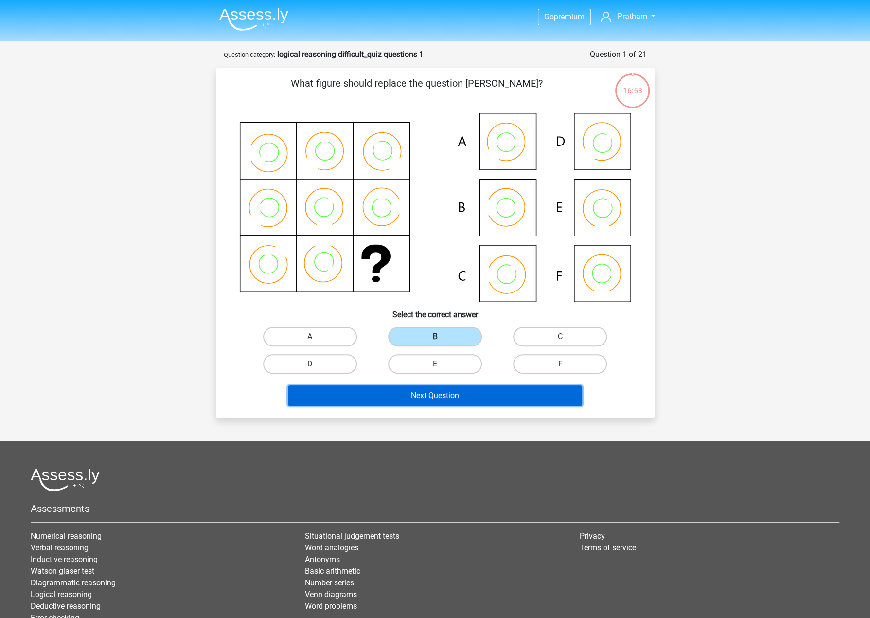
click at [452, 403] on button "Next Question" at bounding box center [435, 395] width 294 height 20
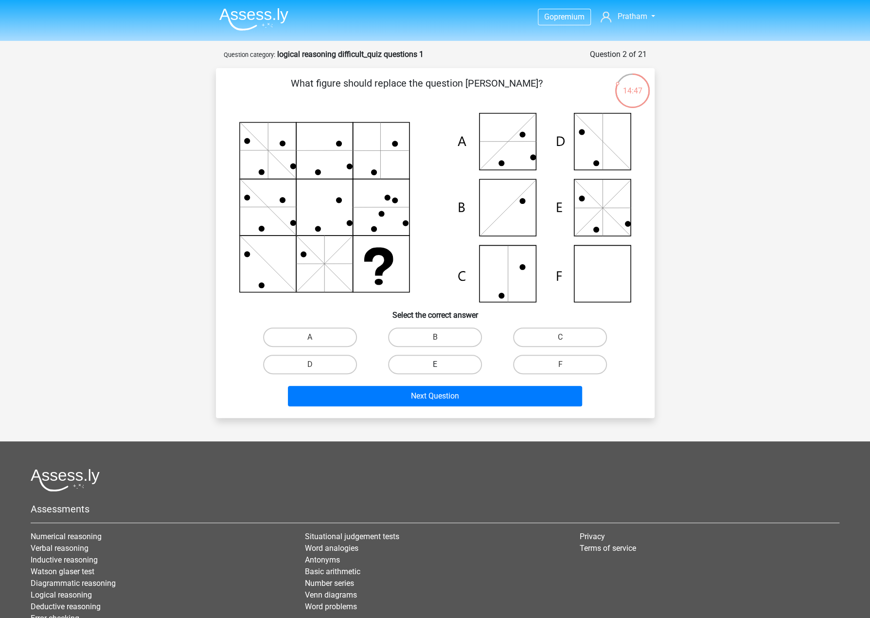
click at [459, 359] on label "E" at bounding box center [435, 364] width 94 height 19
click at [441, 364] on input "E" at bounding box center [438, 367] width 6 height 6
radio input "true"
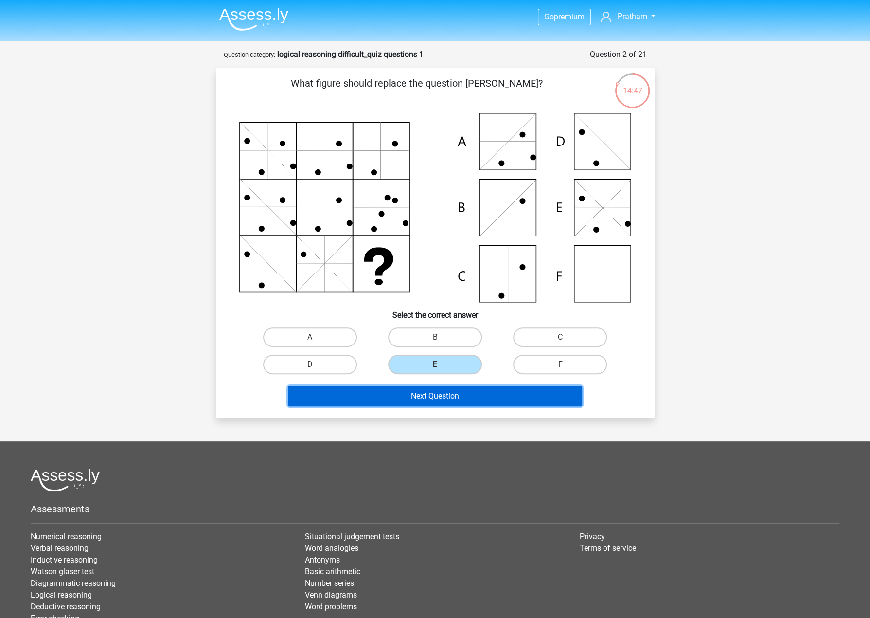
click at [431, 393] on button "Next Question" at bounding box center [435, 396] width 294 height 20
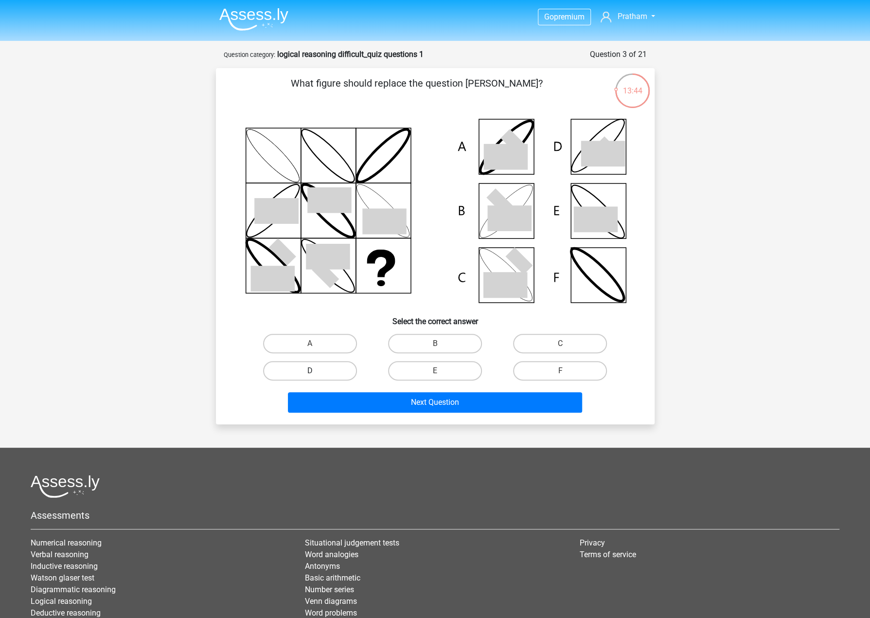
click at [333, 370] on label "D" at bounding box center [310, 370] width 94 height 19
click at [316, 371] on input "D" at bounding box center [313, 374] width 6 height 6
radio input "true"
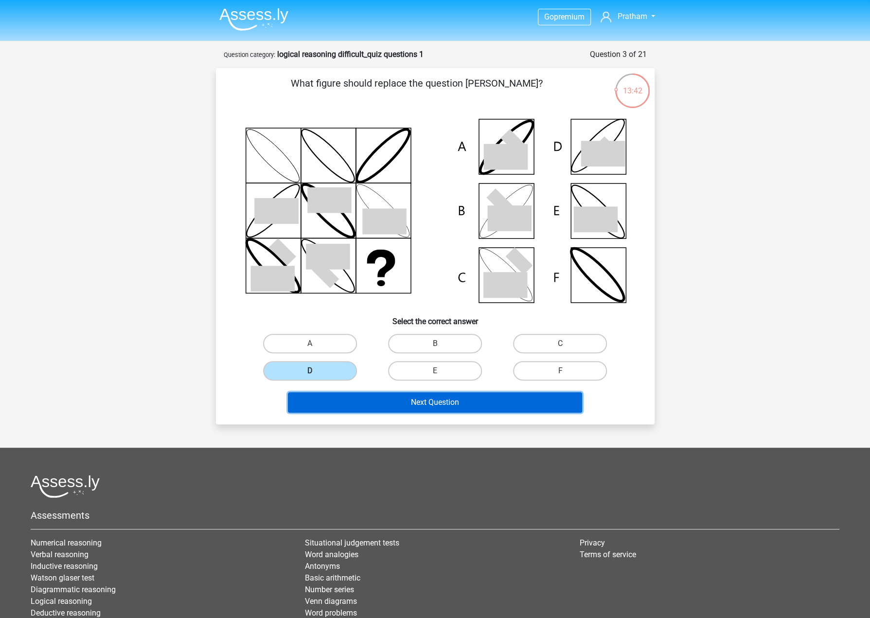
click at [428, 398] on button "Next Question" at bounding box center [435, 402] width 294 height 20
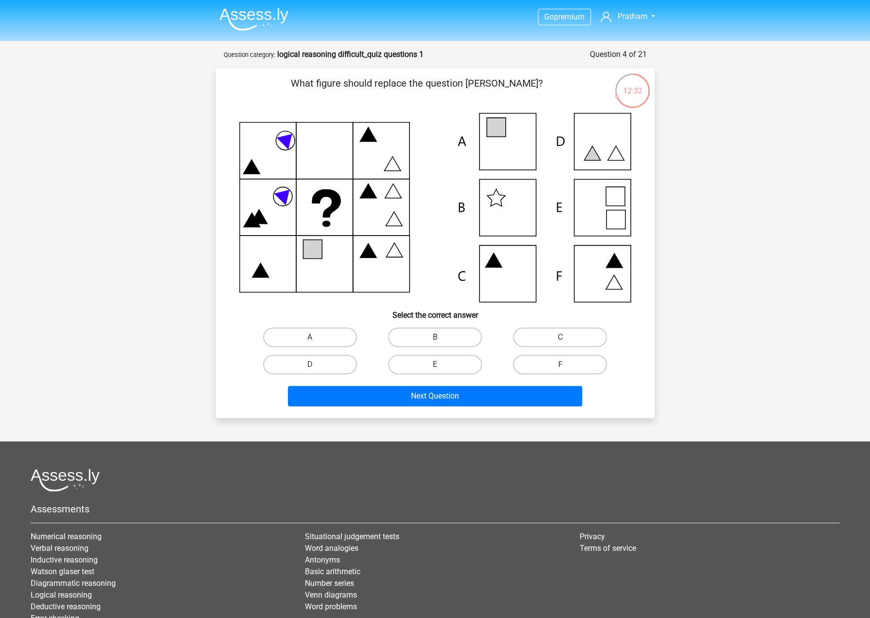
click at [513, 142] on icon at bounding box center [435, 207] width 392 height 189
click at [304, 341] on label "A" at bounding box center [310, 336] width 94 height 19
click at [310, 341] on input "A" at bounding box center [313, 340] width 6 height 6
radio input "true"
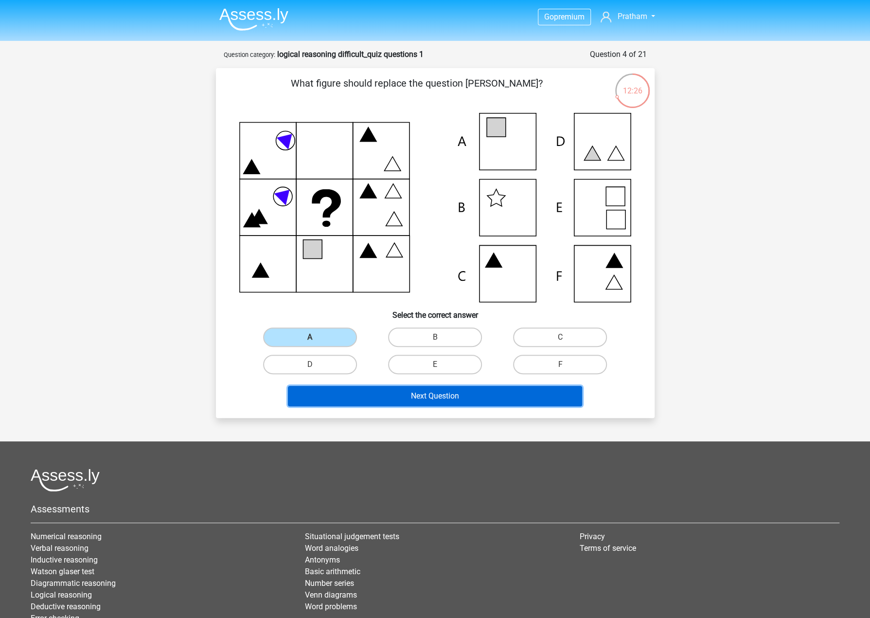
click at [385, 393] on button "Next Question" at bounding box center [435, 396] width 294 height 20
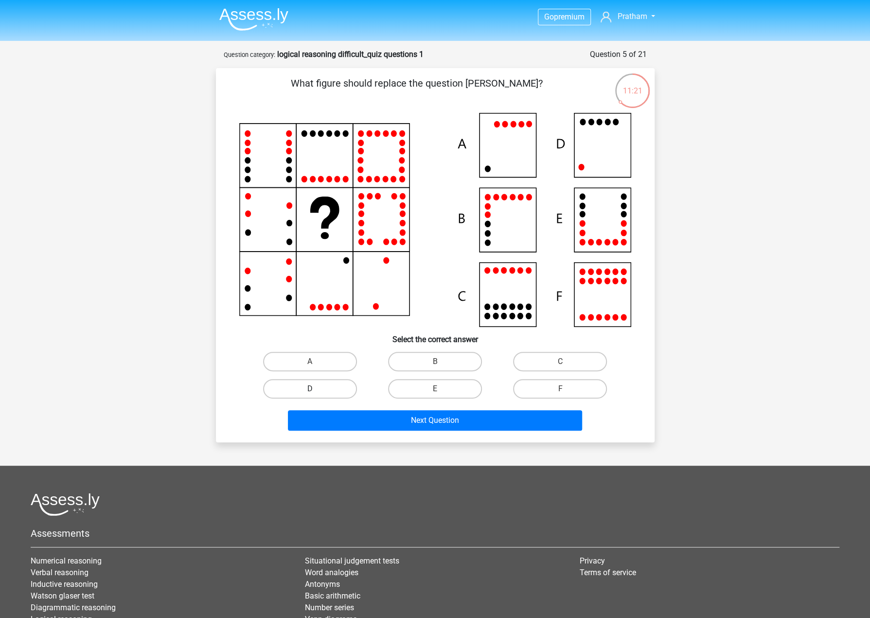
click at [320, 385] on label "D" at bounding box center [310, 388] width 94 height 19
click at [316, 389] on input "D" at bounding box center [313, 392] width 6 height 6
radio input "true"
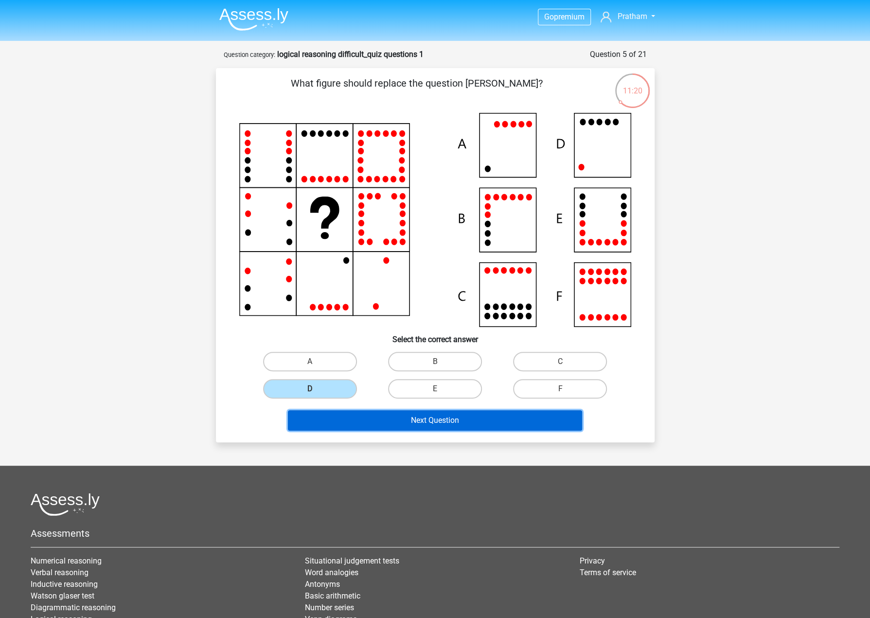
click at [457, 420] on button "Next Question" at bounding box center [435, 420] width 294 height 20
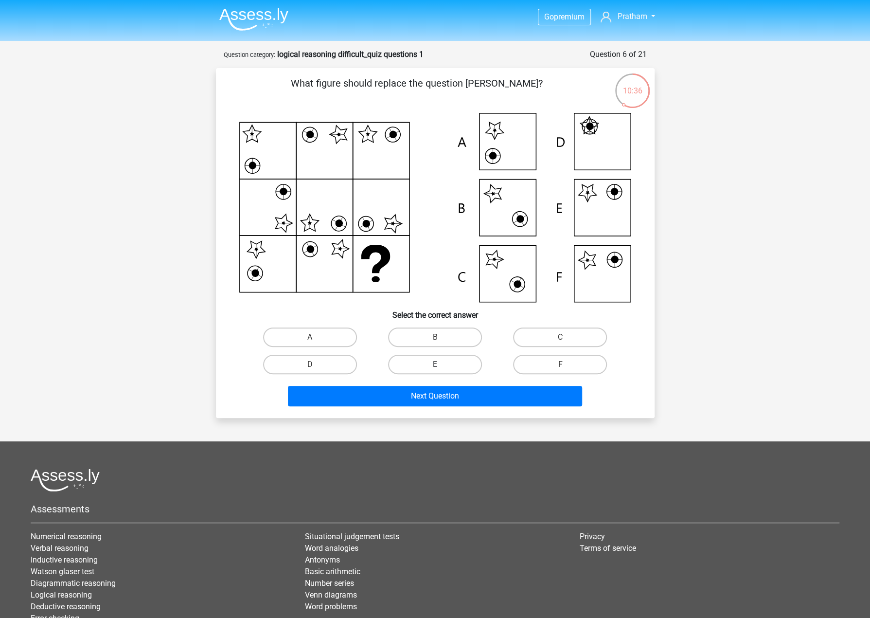
click at [411, 362] on label "E" at bounding box center [435, 364] width 94 height 19
click at [435, 364] on input "E" at bounding box center [438, 367] width 6 height 6
radio input "true"
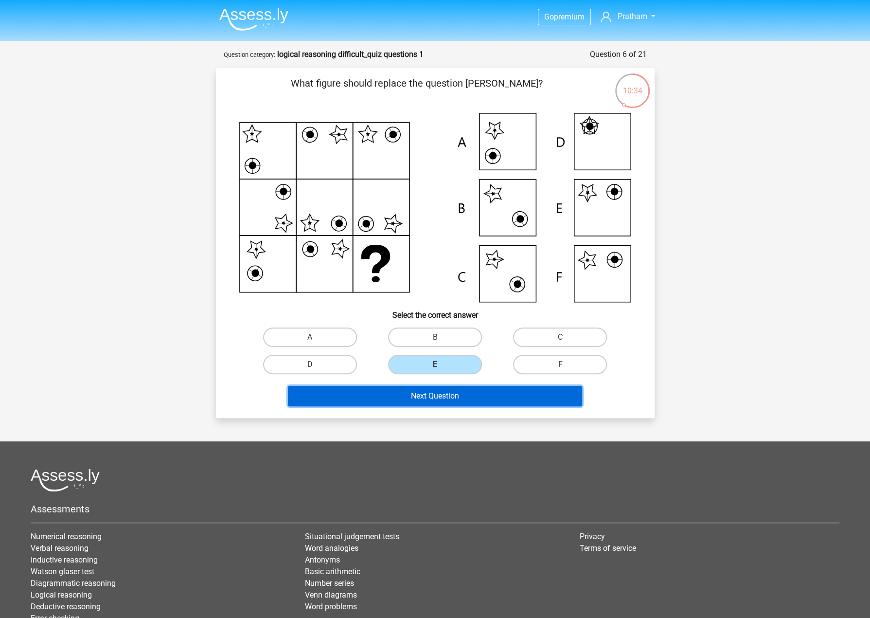
click at [380, 392] on button "Next Question" at bounding box center [435, 396] width 294 height 20
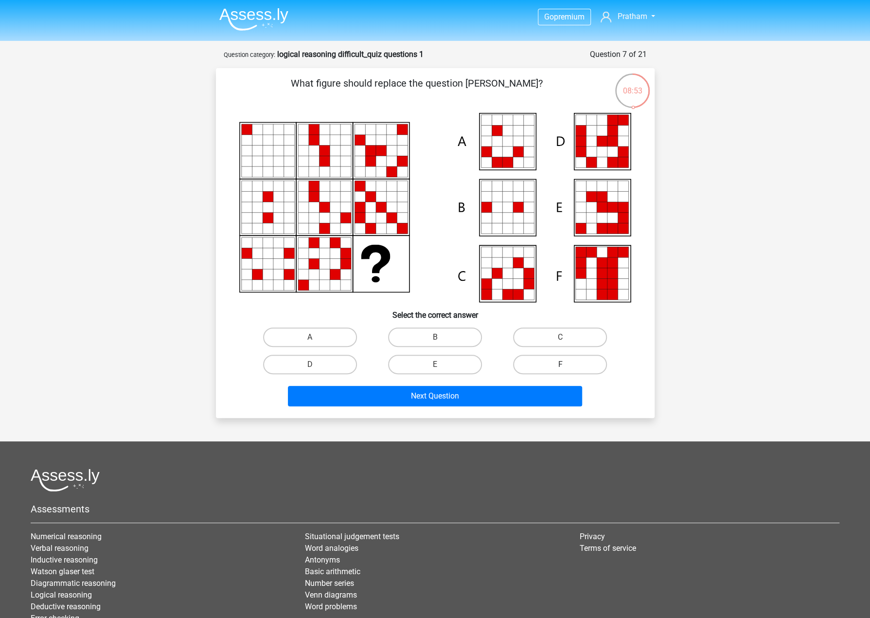
click at [531, 360] on label "F" at bounding box center [560, 364] width 94 height 19
click at [560, 364] on input "F" at bounding box center [563, 367] width 6 height 6
radio input "true"
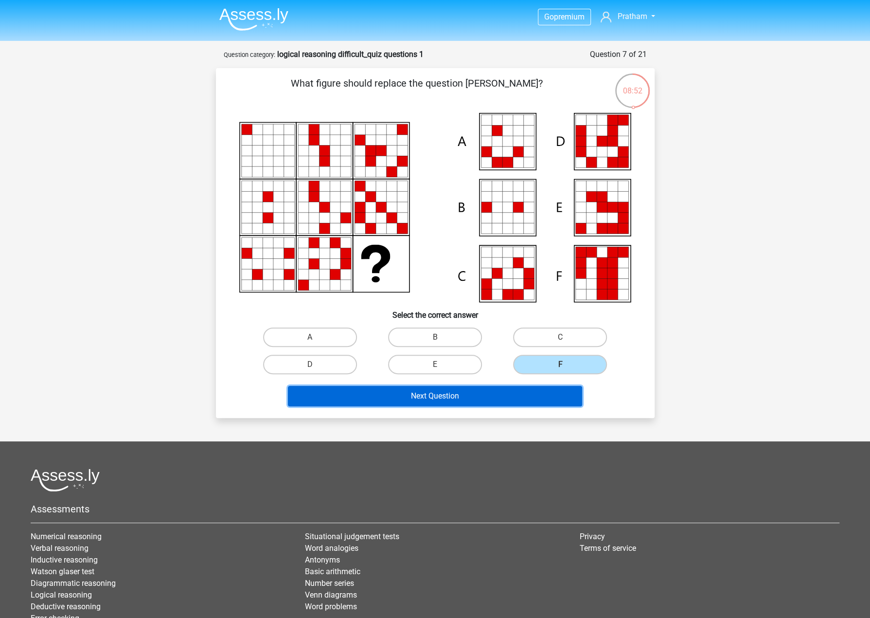
click at [471, 402] on button "Next Question" at bounding box center [435, 396] width 294 height 20
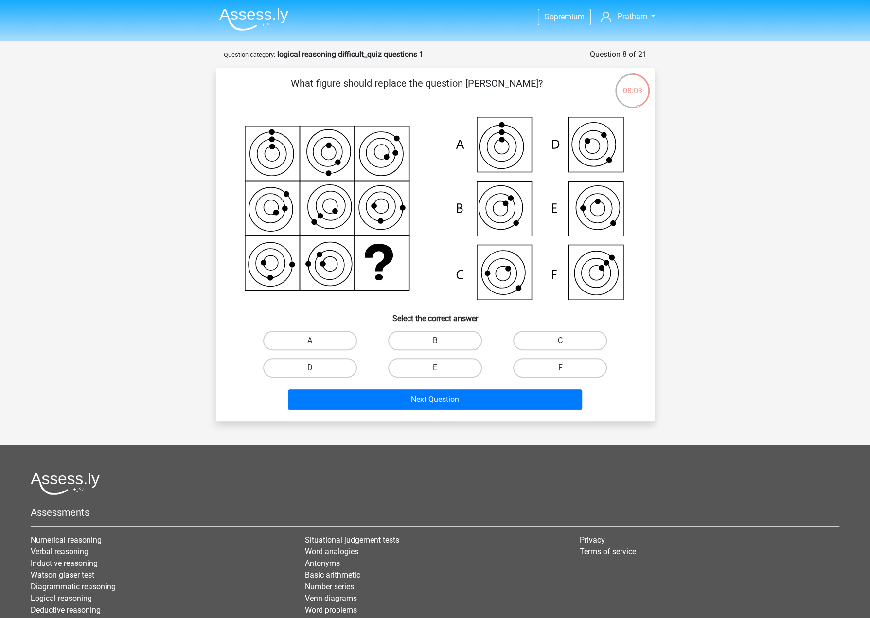
click at [541, 340] on label "C" at bounding box center [560, 340] width 94 height 19
click at [560, 340] on input "C" at bounding box center [563, 343] width 6 height 6
radio input "true"
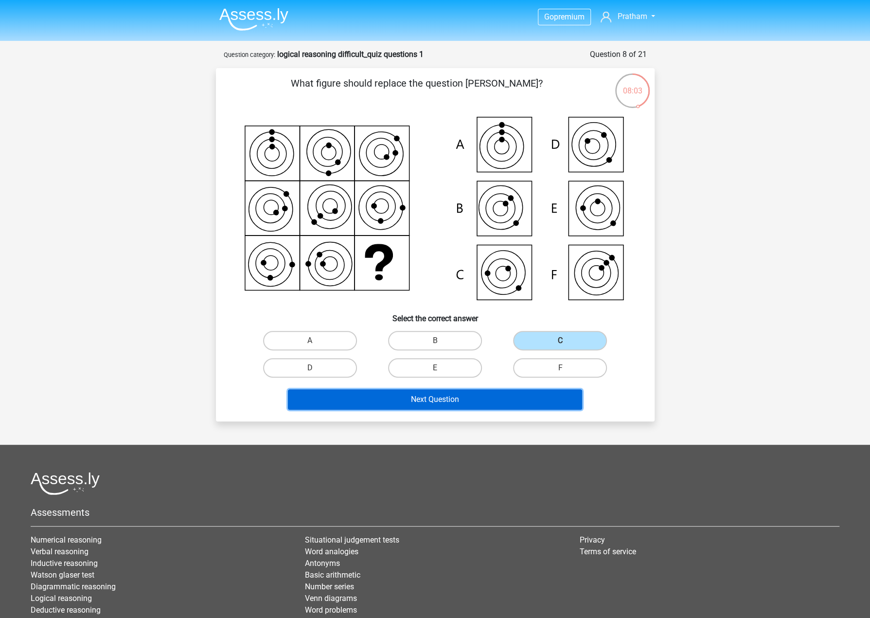
click at [437, 393] on button "Next Question" at bounding box center [435, 399] width 294 height 20
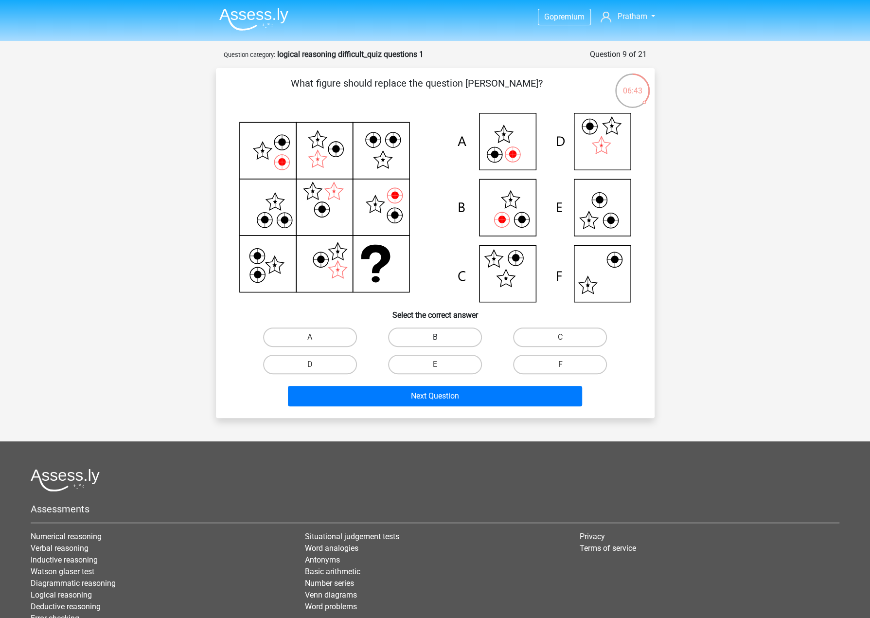
click at [439, 334] on label "B" at bounding box center [435, 336] width 94 height 19
click at [439, 337] on input "B" at bounding box center [438, 340] width 6 height 6
radio input "true"
click at [321, 336] on label "A" at bounding box center [310, 336] width 94 height 19
click at [316, 337] on input "A" at bounding box center [313, 340] width 6 height 6
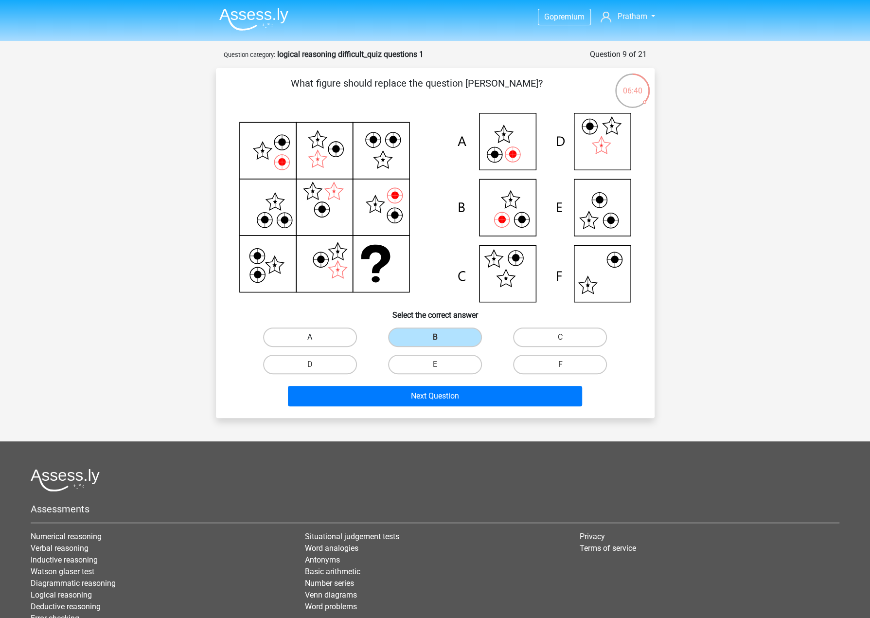
radio input "true"
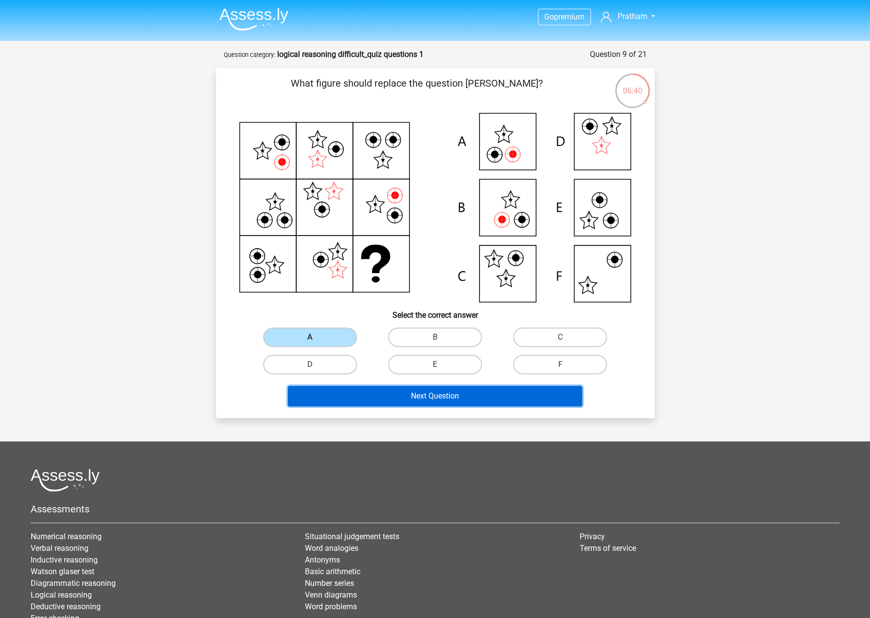
click at [440, 397] on button "Next Question" at bounding box center [435, 396] width 294 height 20
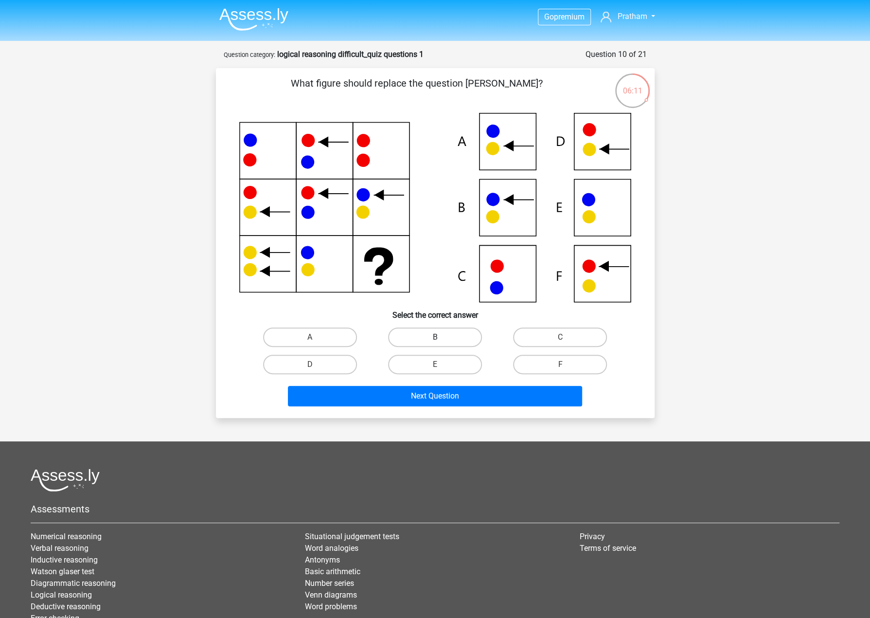
click at [429, 328] on label "B" at bounding box center [435, 336] width 94 height 19
click at [435, 337] on input "B" at bounding box center [438, 340] width 6 height 6
radio input "true"
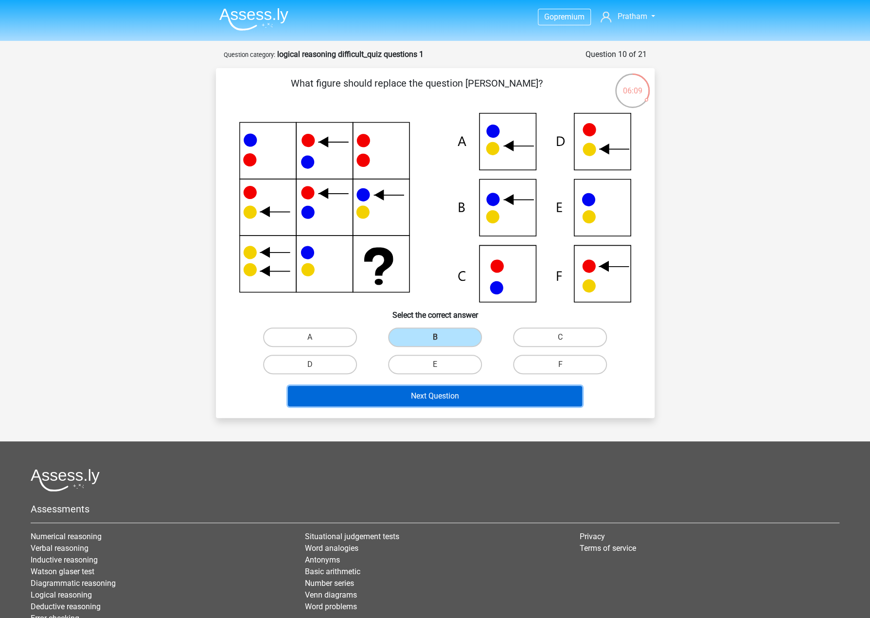
click at [383, 399] on button "Next Question" at bounding box center [435, 396] width 294 height 20
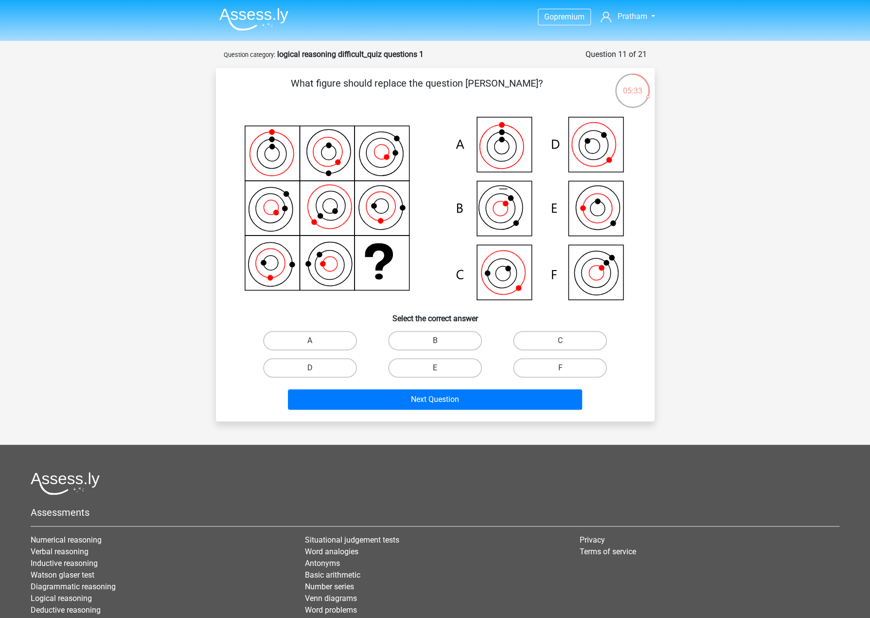
click at [560, 343] on input "C" at bounding box center [563, 343] width 6 height 6
radio input "true"
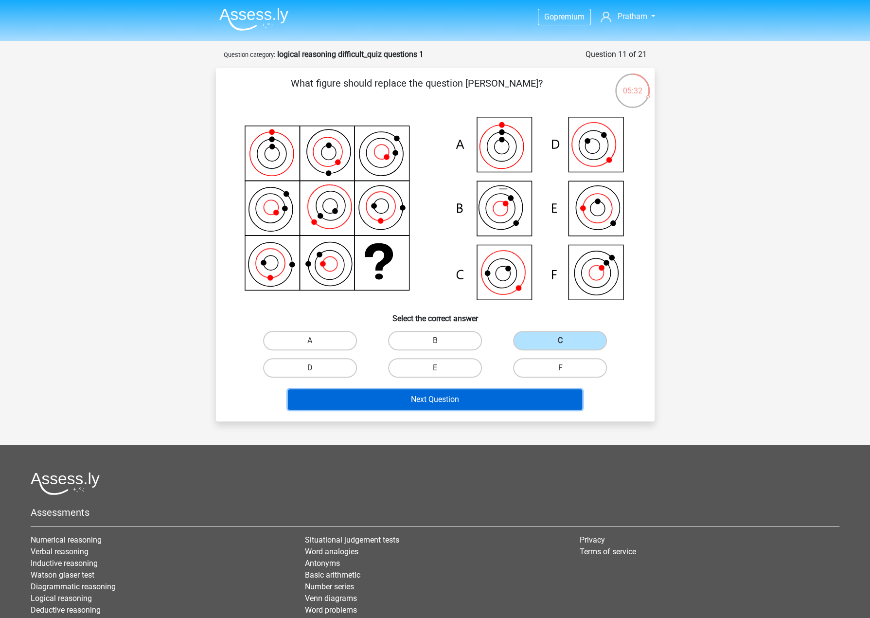
click at [471, 393] on button "Next Question" at bounding box center [435, 399] width 294 height 20
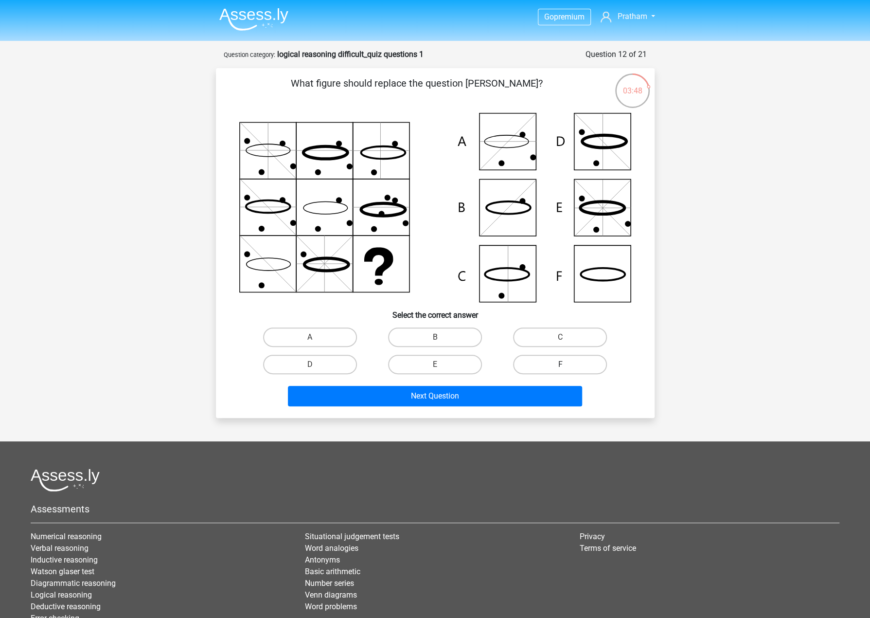
click at [534, 361] on label "F" at bounding box center [560, 364] width 94 height 19
click at [560, 364] on input "F" at bounding box center [563, 367] width 6 height 6
radio input "true"
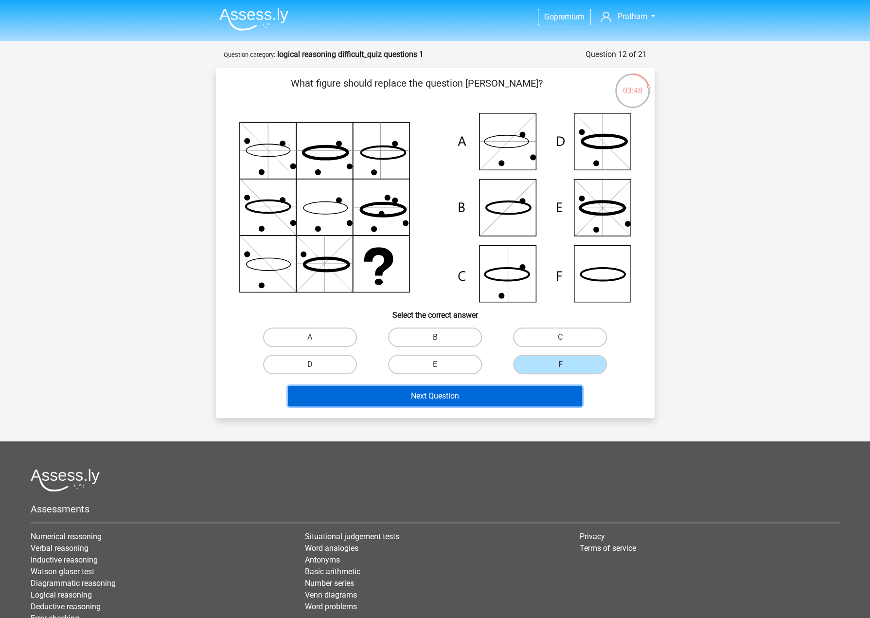
click at [511, 388] on button "Next Question" at bounding box center [435, 396] width 294 height 20
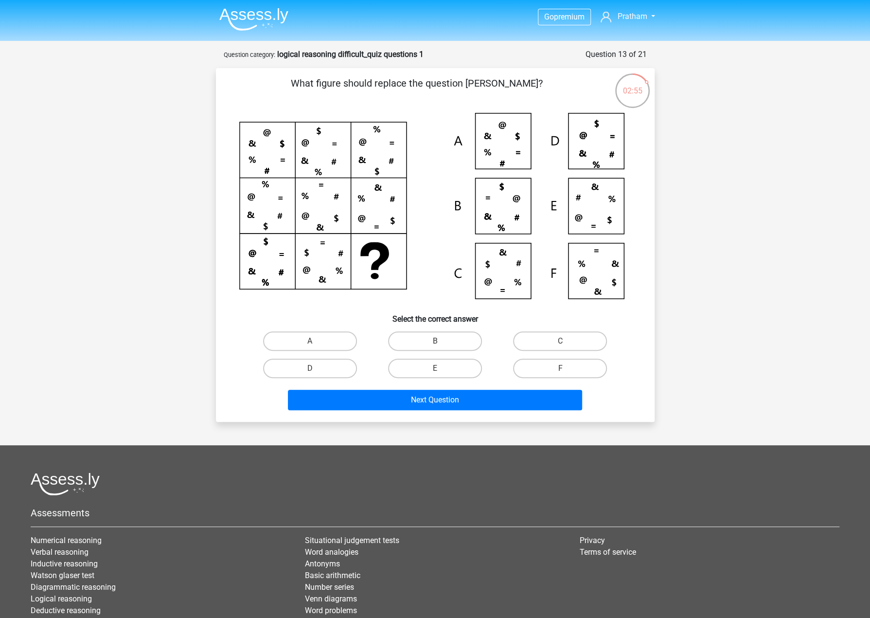
click at [569, 340] on label "C" at bounding box center [560, 340] width 94 height 19
click at [567, 341] on input "C" at bounding box center [563, 344] width 6 height 6
radio input "true"
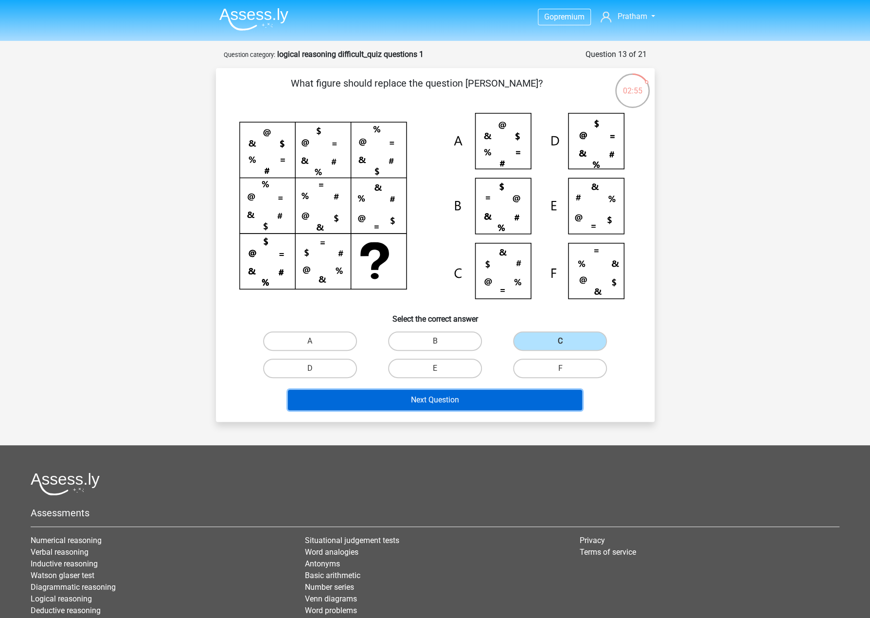
click at [436, 398] on button "Next Question" at bounding box center [435, 400] width 294 height 20
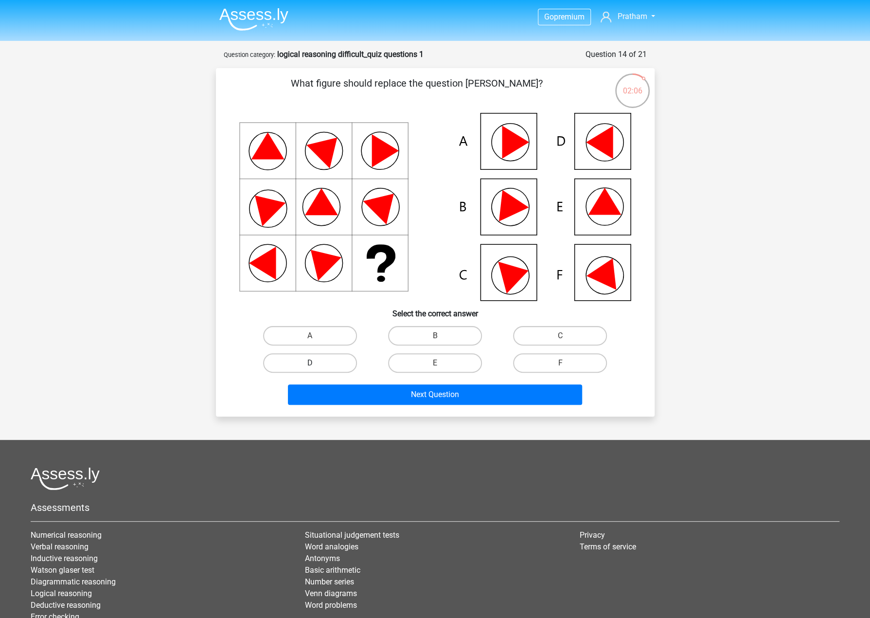
click at [322, 353] on label "D" at bounding box center [310, 362] width 94 height 19
click at [316, 363] on input "D" at bounding box center [313, 366] width 6 height 6
radio input "true"
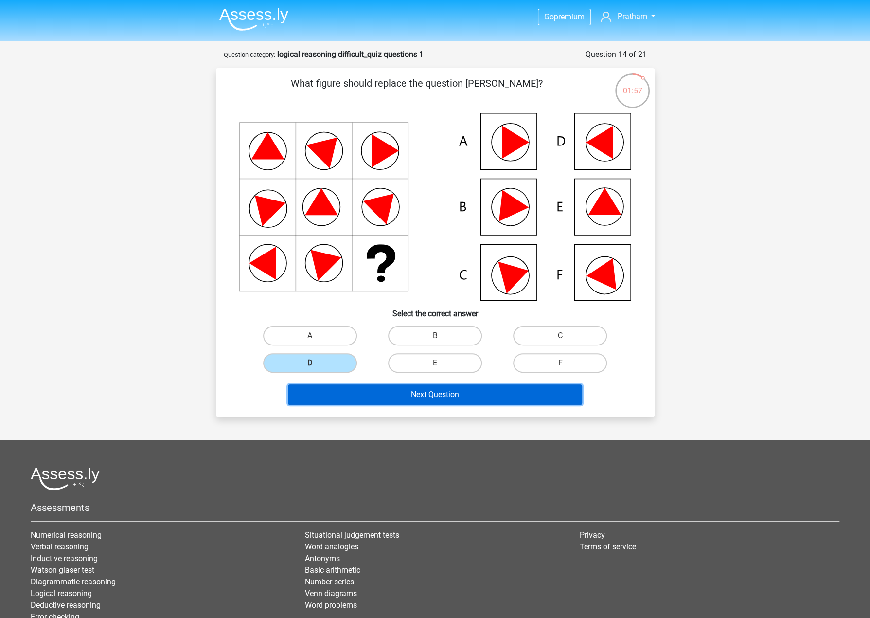
click at [401, 400] on button "Next Question" at bounding box center [435, 394] width 294 height 20
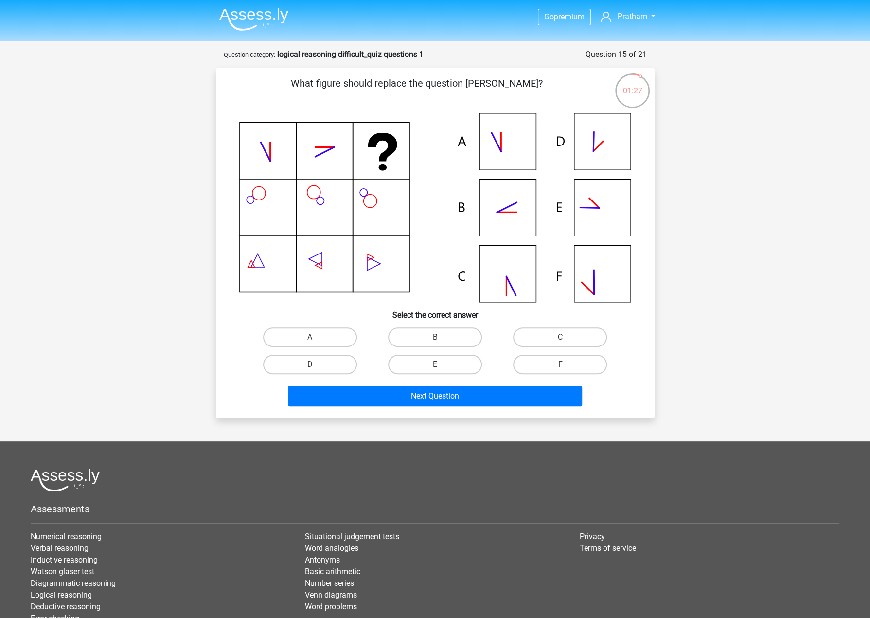
click at [504, 212] on icon at bounding box center [507, 212] width 18 height 0
drag, startPoint x: 426, startPoint y: 336, endPoint x: 421, endPoint y: 358, distance: 22.3
click at [426, 335] on label "B" at bounding box center [435, 336] width 94 height 19
click at [435, 337] on input "B" at bounding box center [438, 340] width 6 height 6
radio input "true"
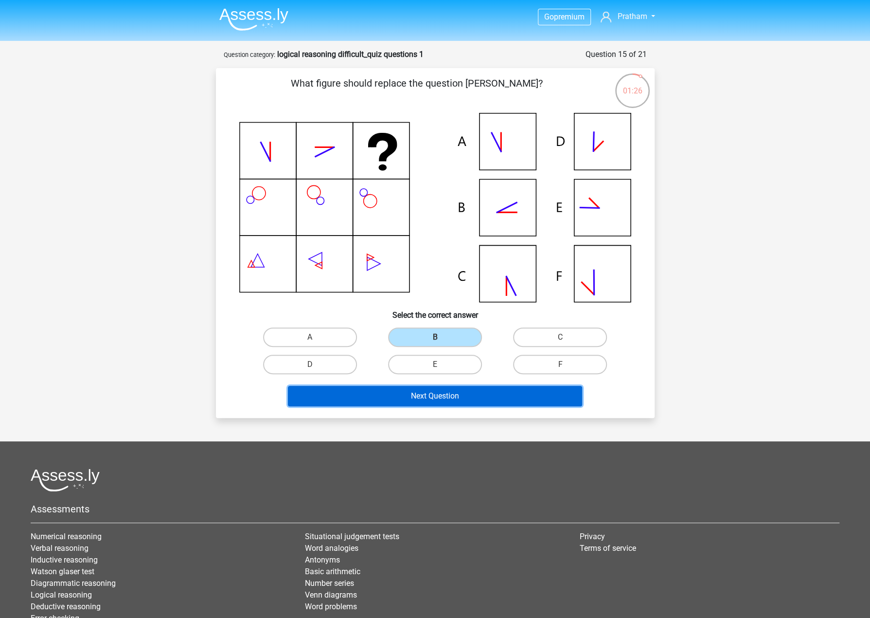
click at [413, 402] on button "Next Question" at bounding box center [435, 396] width 294 height 20
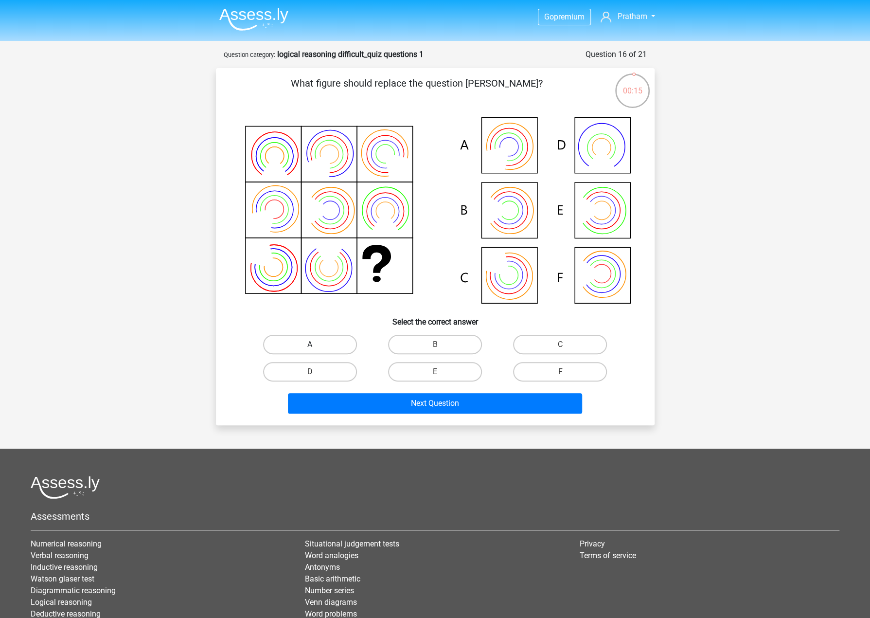
click at [317, 335] on label "A" at bounding box center [310, 344] width 94 height 19
click at [316, 344] on input "A" at bounding box center [313, 347] width 6 height 6
radio input "true"
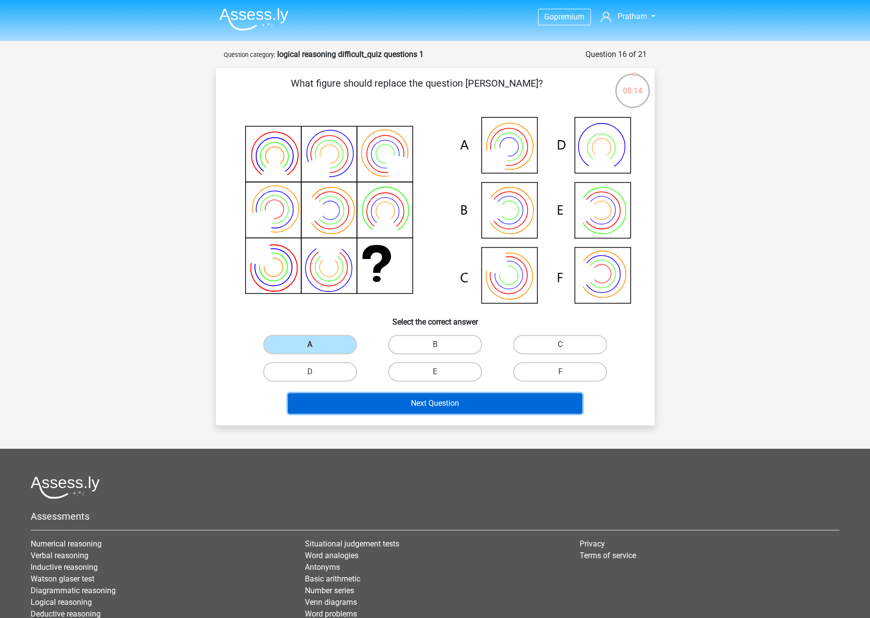
click at [396, 406] on button "Next Question" at bounding box center [435, 403] width 294 height 20
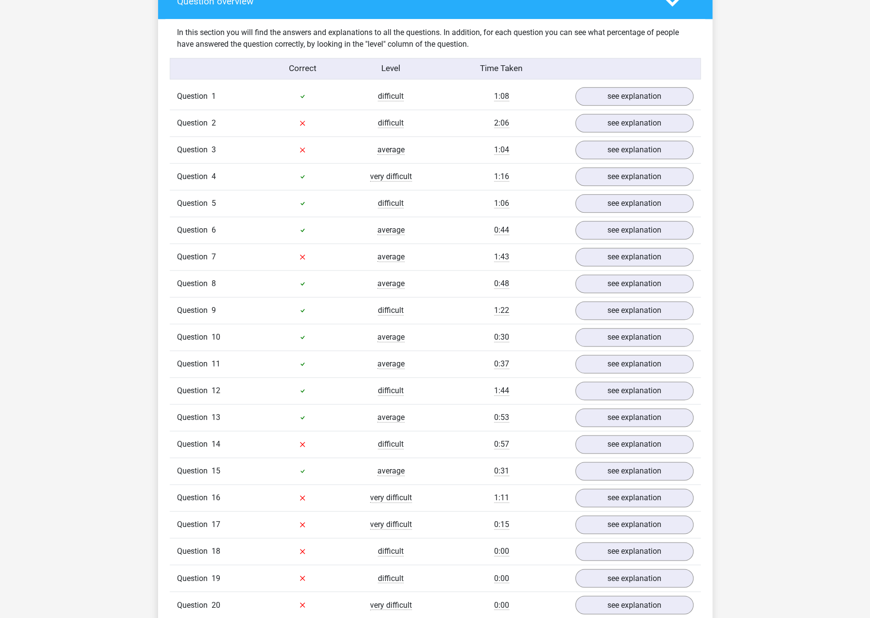
scroll to position [778, 0]
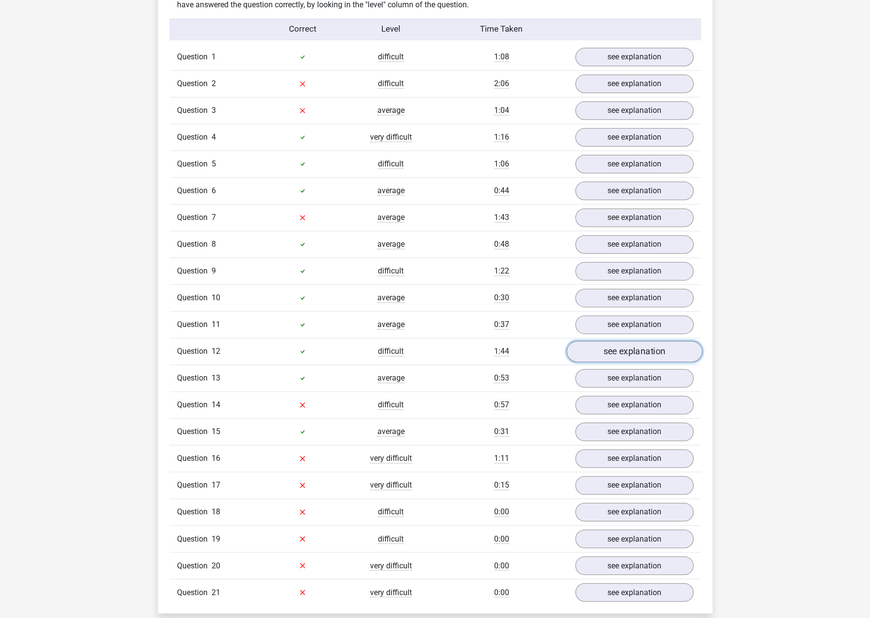
click at [630, 341] on link "see explanation" at bounding box center [634, 350] width 136 height 21
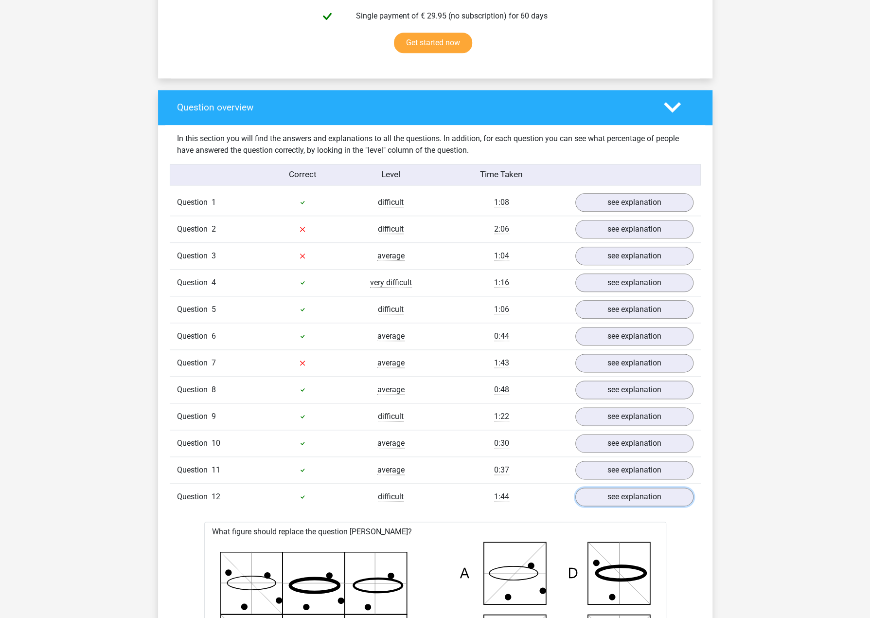
scroll to position [632, 0]
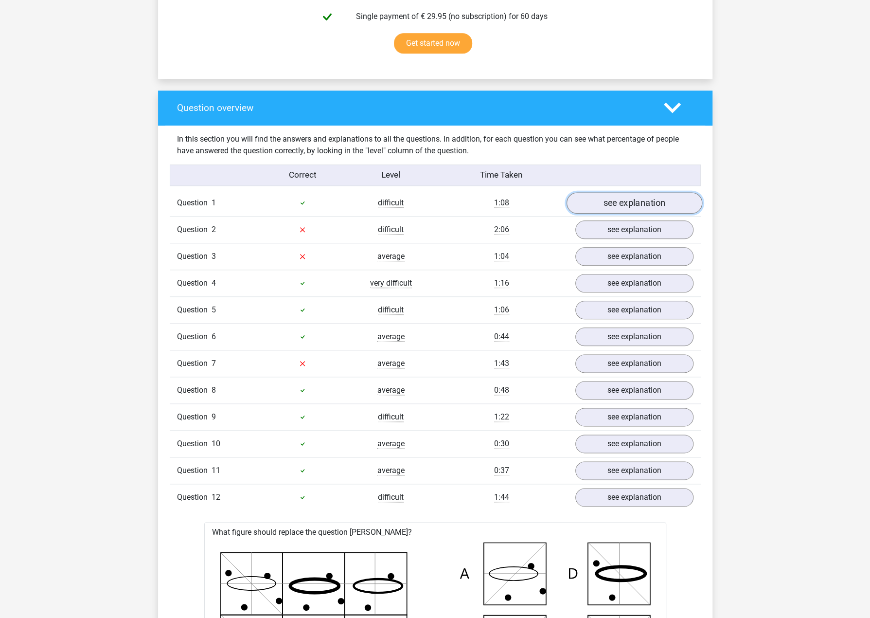
click at [607, 198] on link "see explanation" at bounding box center [634, 202] width 136 height 21
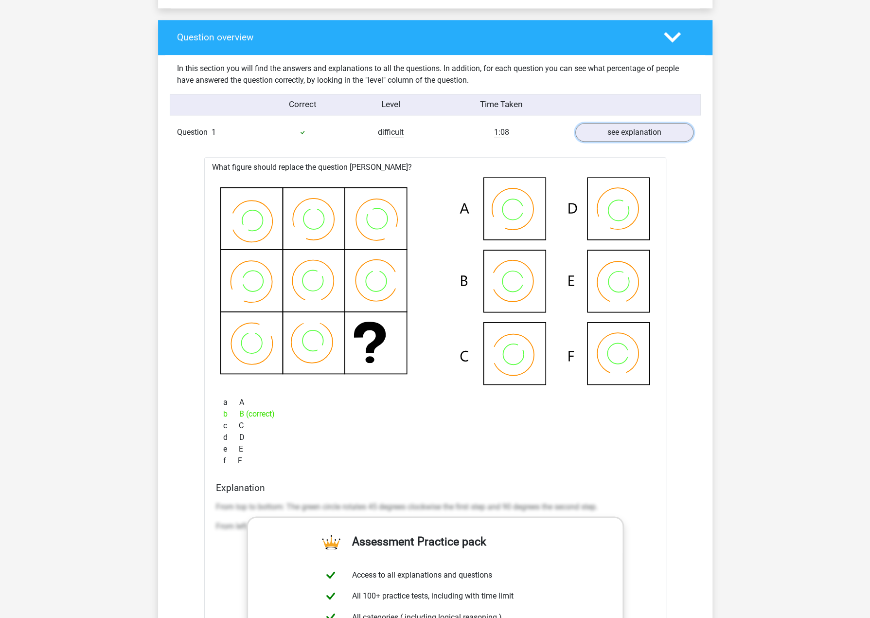
scroll to position [680, 0]
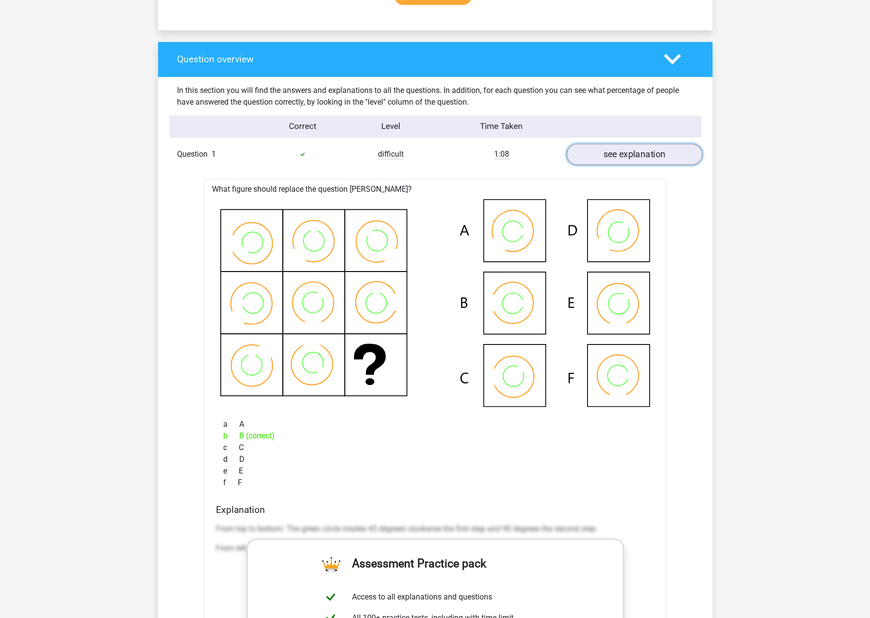
click at [624, 160] on link "see explanation" at bounding box center [634, 153] width 136 height 21
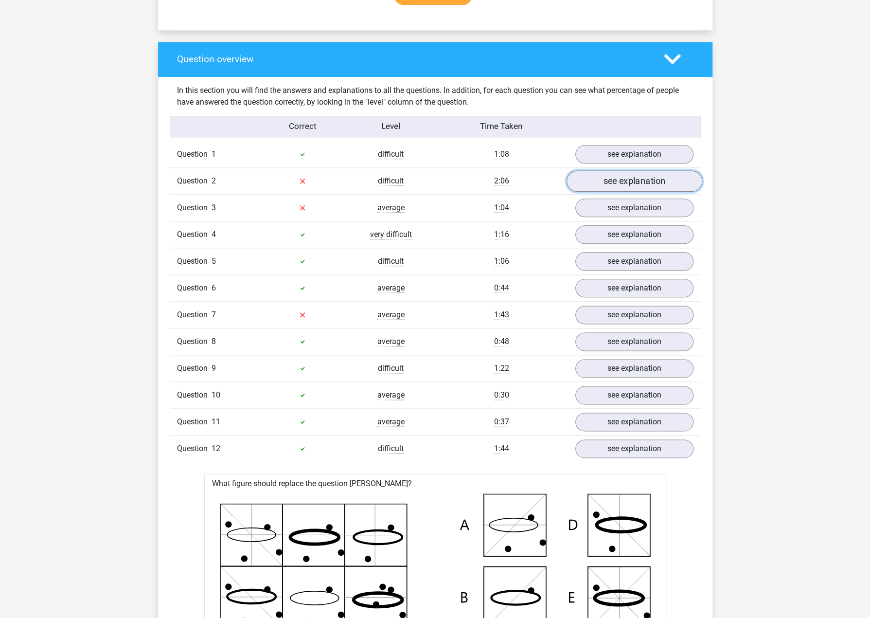
click at [636, 183] on link "see explanation" at bounding box center [634, 180] width 136 height 21
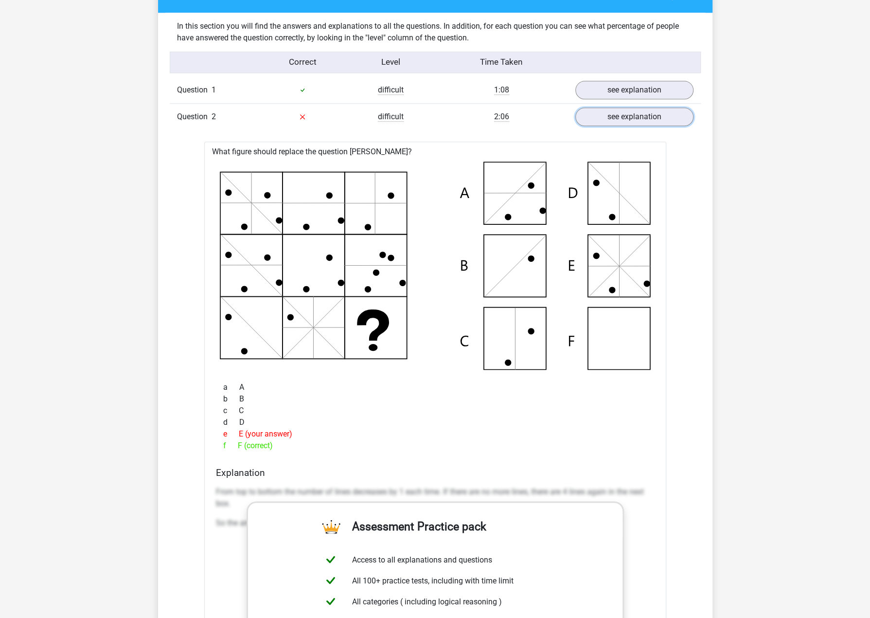
scroll to position [729, 0]
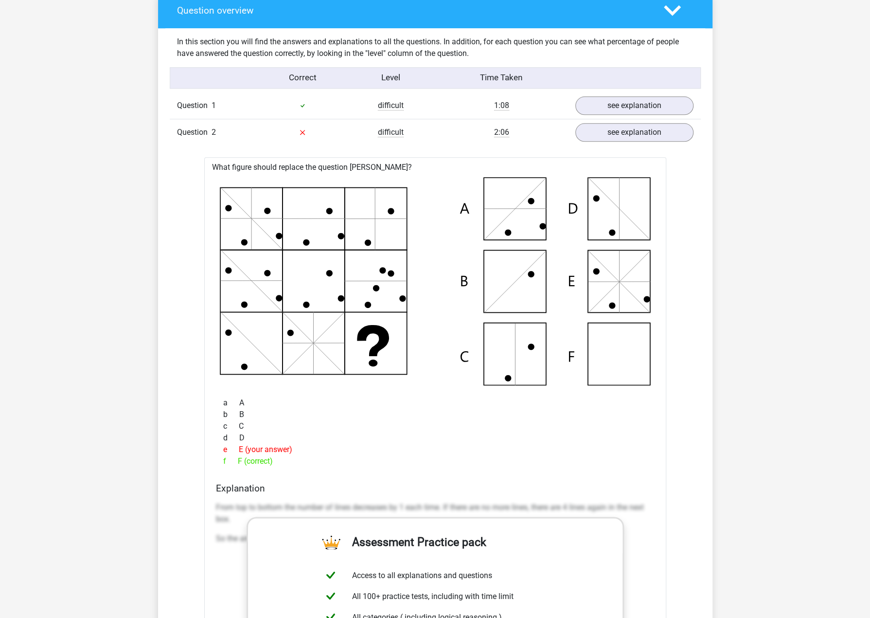
click at [483, 265] on icon at bounding box center [514, 281] width 62 height 62
click at [637, 131] on link "see explanation" at bounding box center [634, 132] width 136 height 21
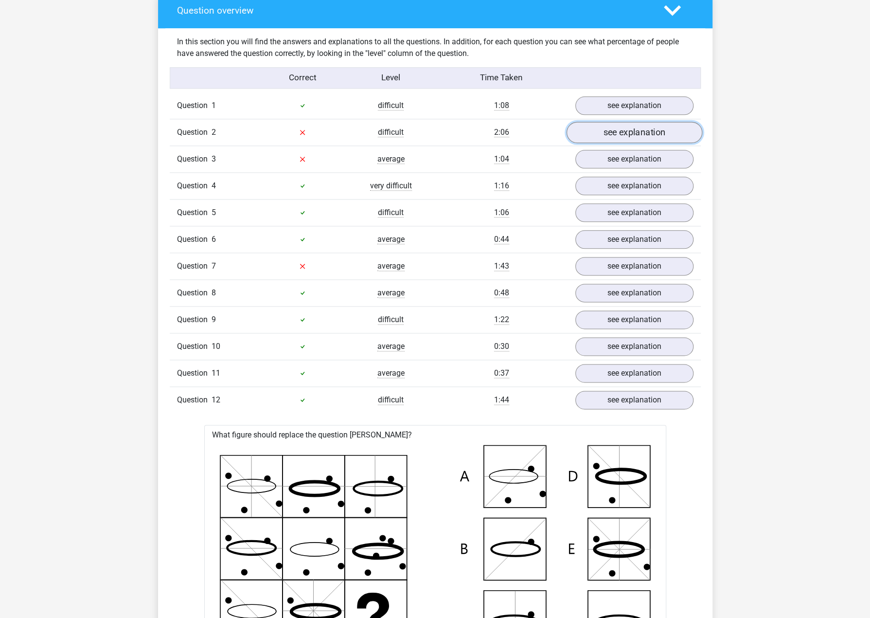
click at [653, 132] on link "see explanation" at bounding box center [634, 132] width 136 height 21
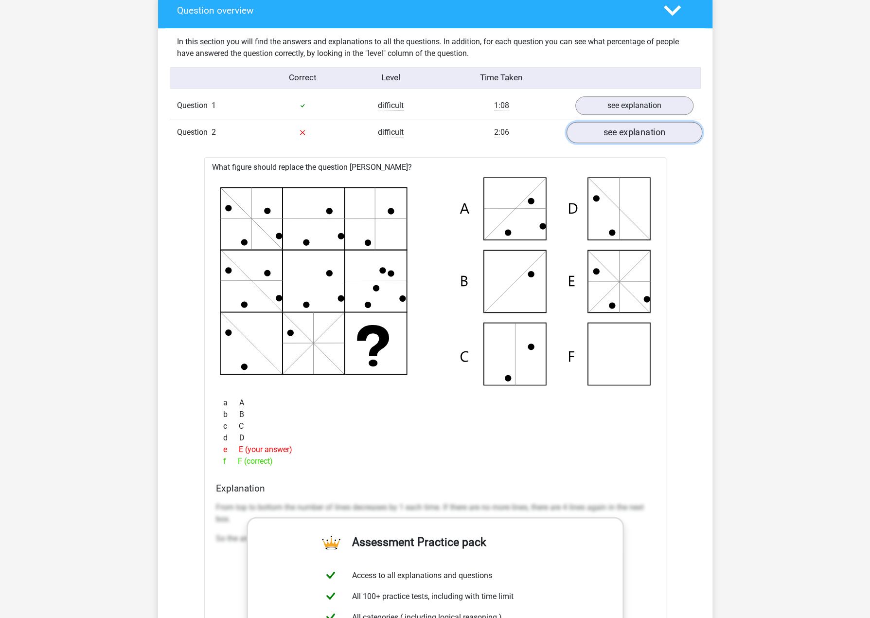
click at [653, 132] on link "see explanation" at bounding box center [634, 132] width 136 height 21
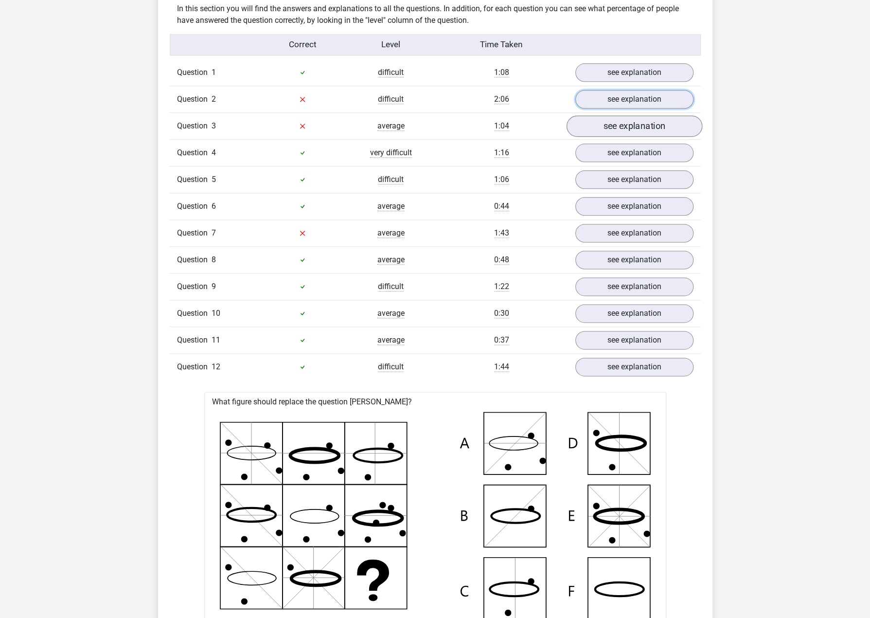
scroll to position [778, 0]
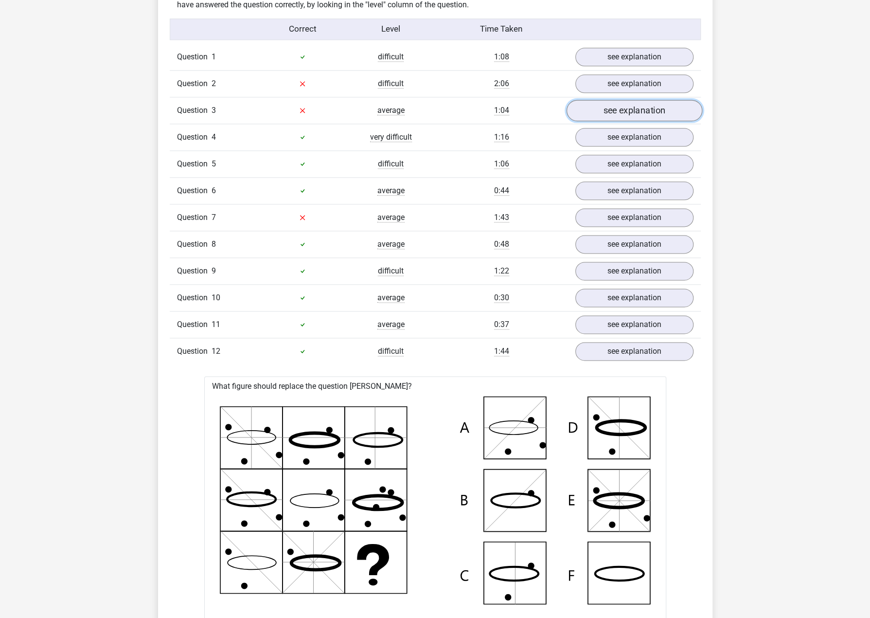
click at [637, 110] on link "see explanation" at bounding box center [634, 110] width 136 height 21
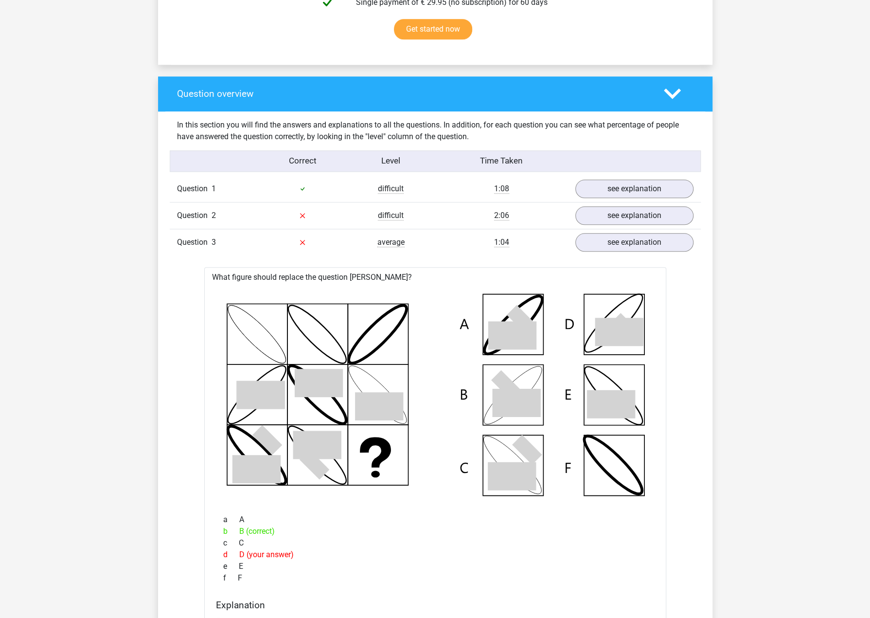
scroll to position [583, 0]
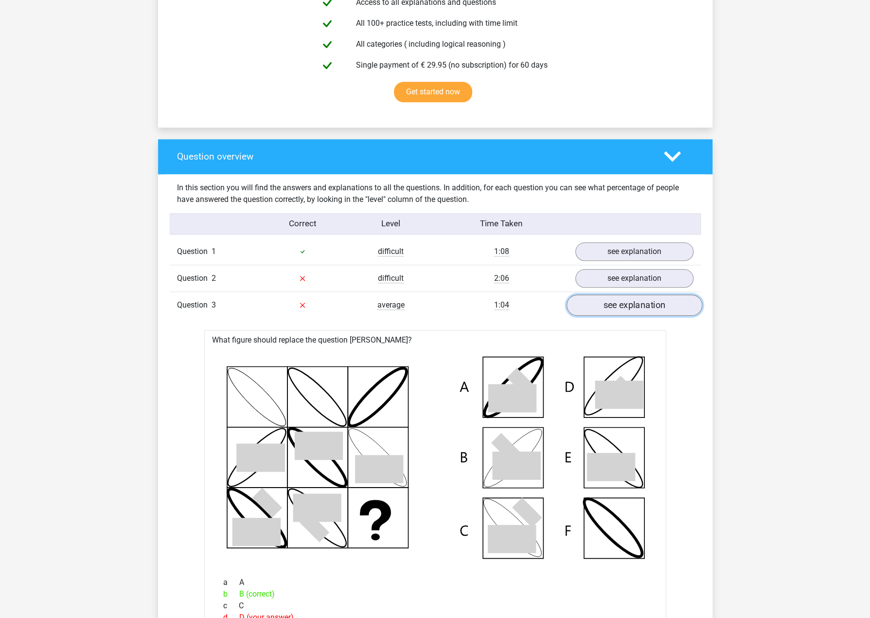
click at [607, 300] on link "see explanation" at bounding box center [634, 304] width 136 height 21
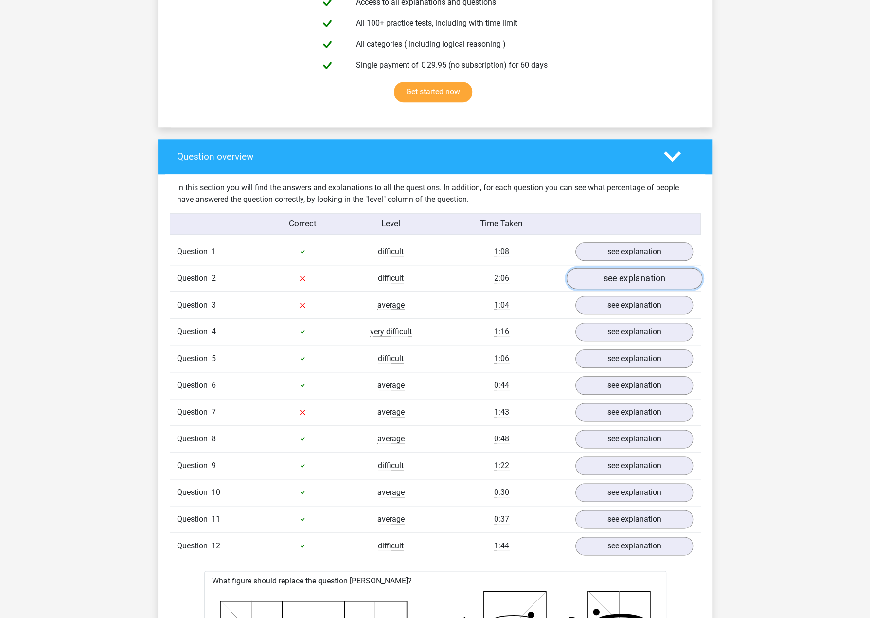
click at [614, 282] on link "see explanation" at bounding box center [634, 278] width 136 height 21
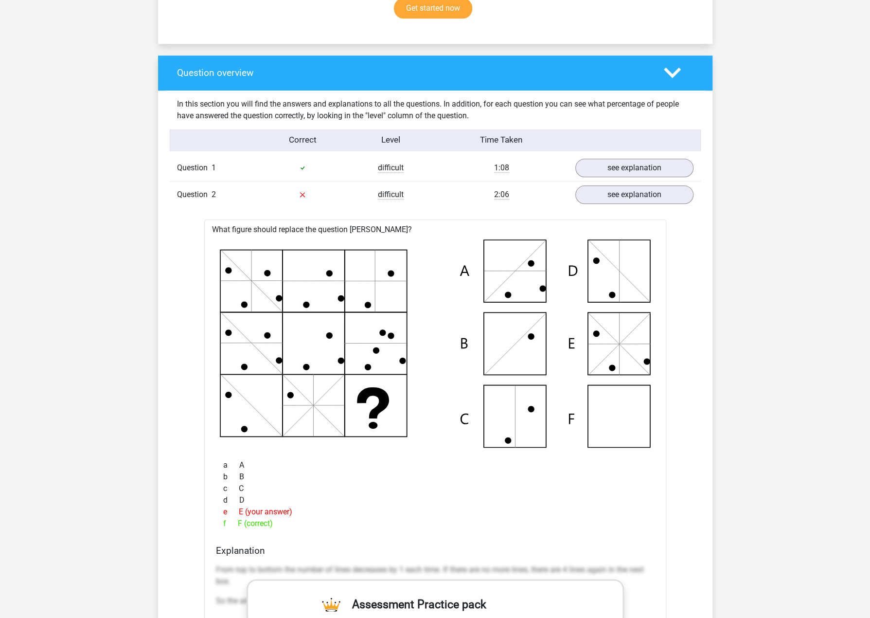
scroll to position [680, 0]
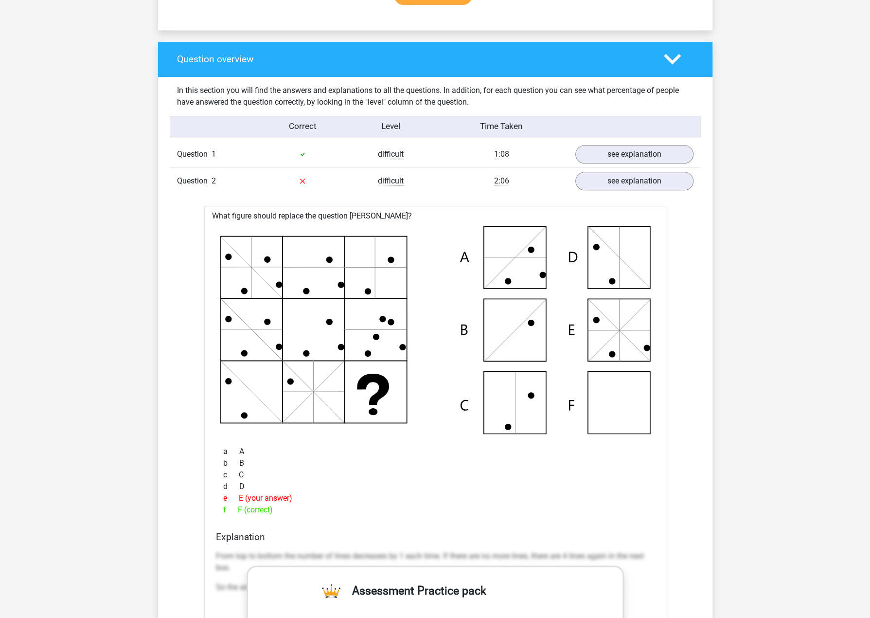
click at [653, 178] on link "see explanation" at bounding box center [634, 180] width 136 height 21
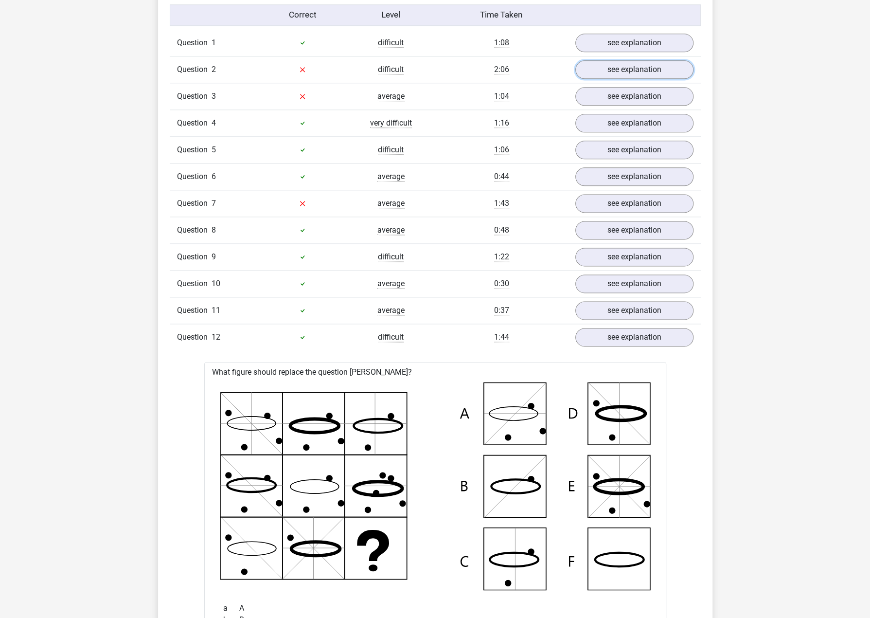
scroll to position [778, 0]
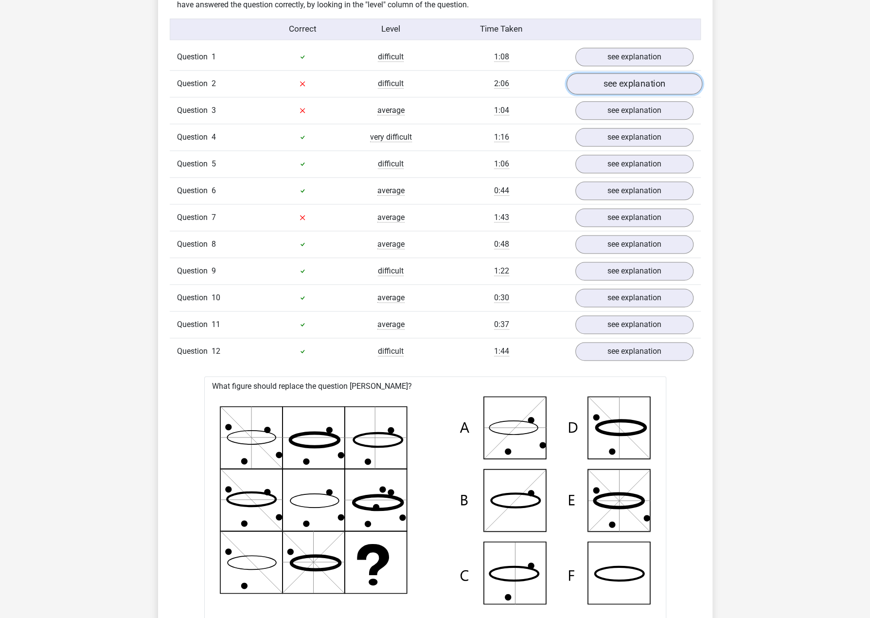
click at [634, 89] on link "see explanation" at bounding box center [634, 83] width 136 height 21
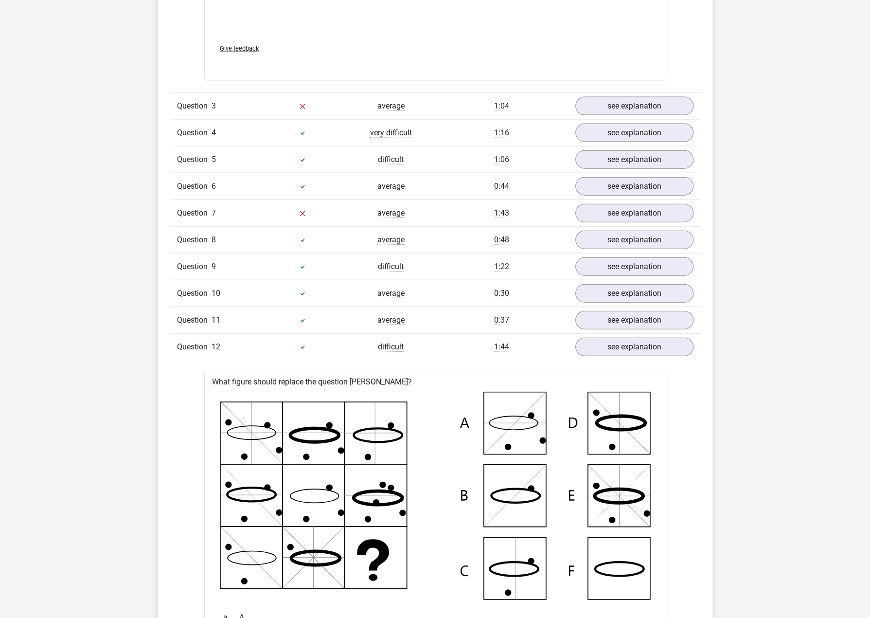
scroll to position [1507, 0]
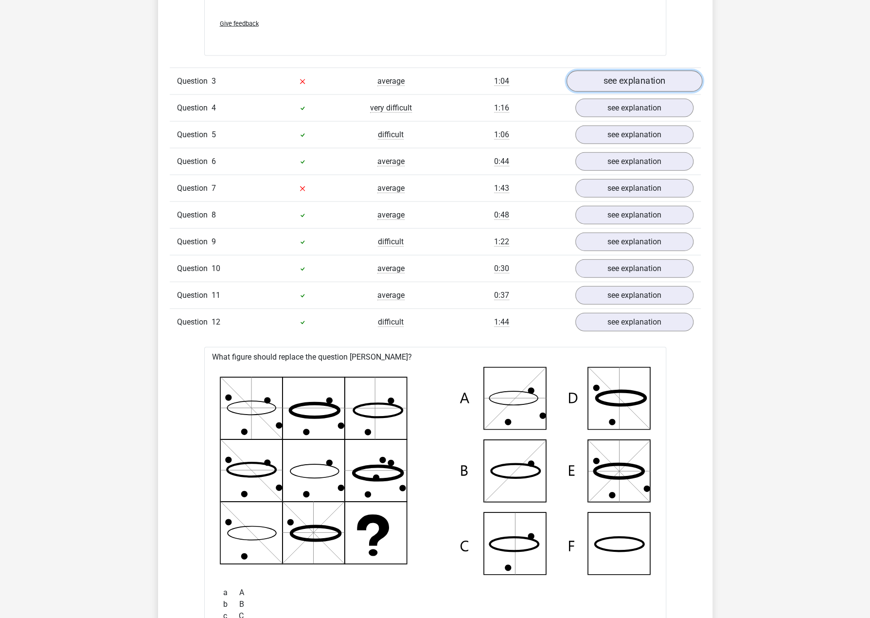
click at [626, 82] on link "see explanation" at bounding box center [634, 81] width 136 height 21
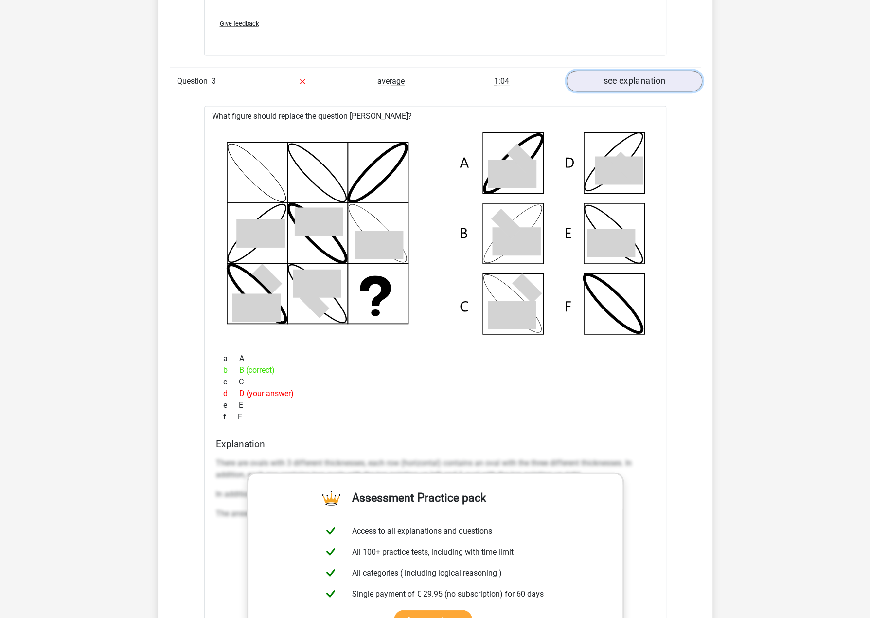
click at [644, 85] on link "see explanation" at bounding box center [634, 81] width 136 height 21
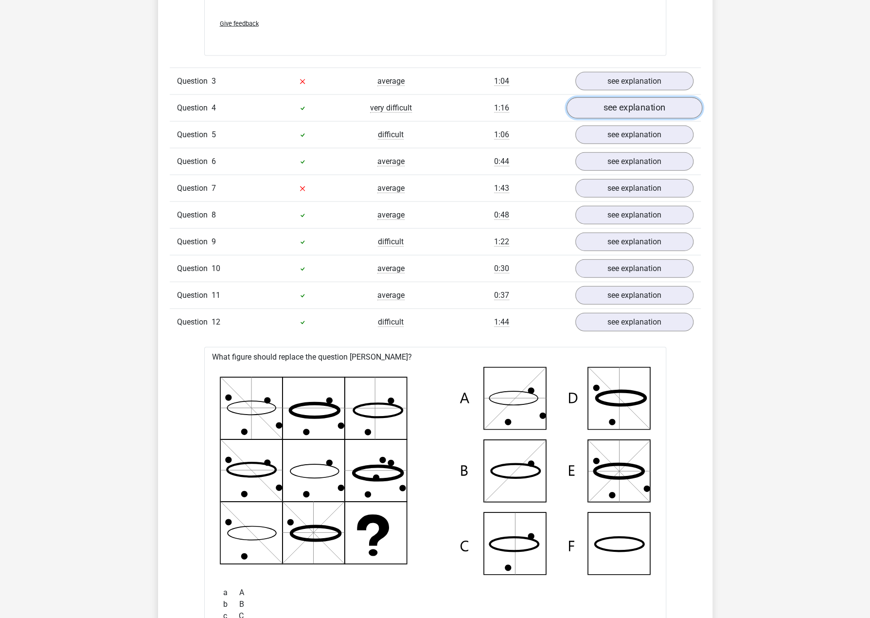
click at [606, 100] on link "see explanation" at bounding box center [634, 107] width 136 height 21
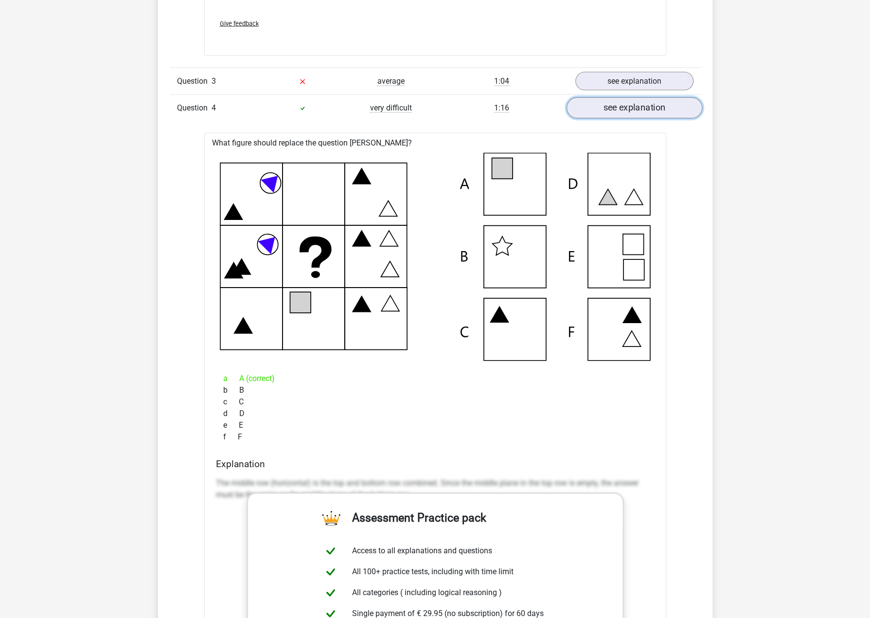
click at [606, 100] on link "see explanation" at bounding box center [634, 107] width 136 height 21
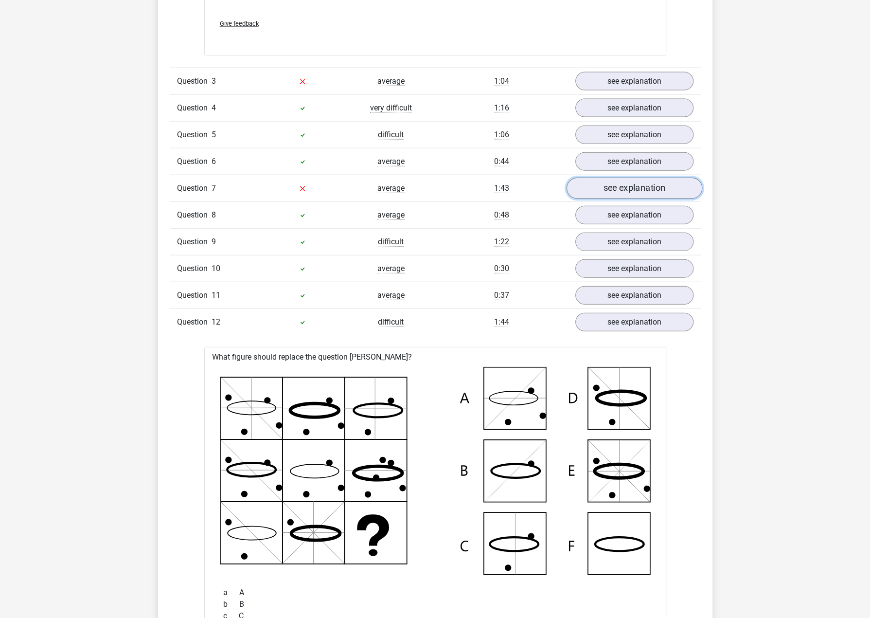
click at [613, 182] on link "see explanation" at bounding box center [634, 188] width 136 height 21
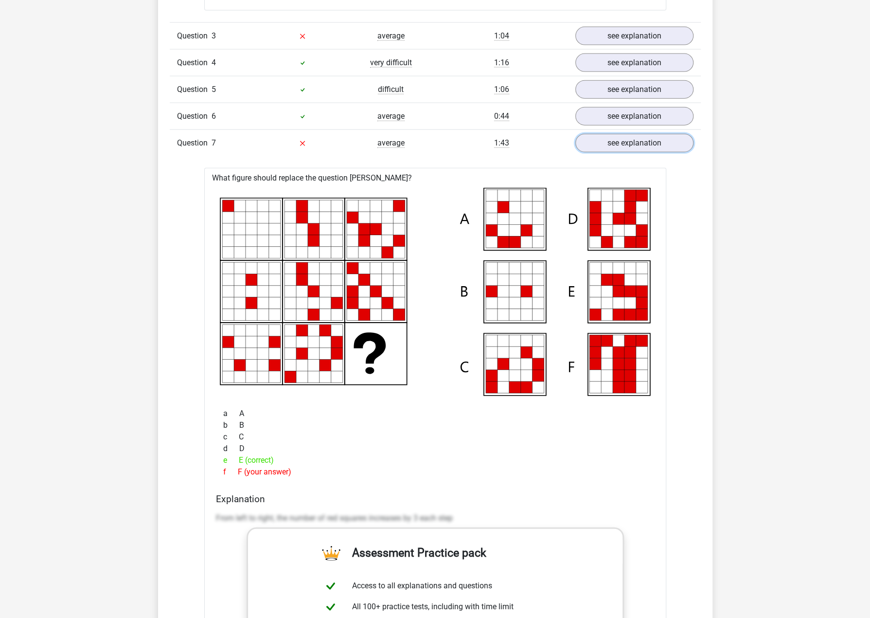
scroll to position [1605, 0]
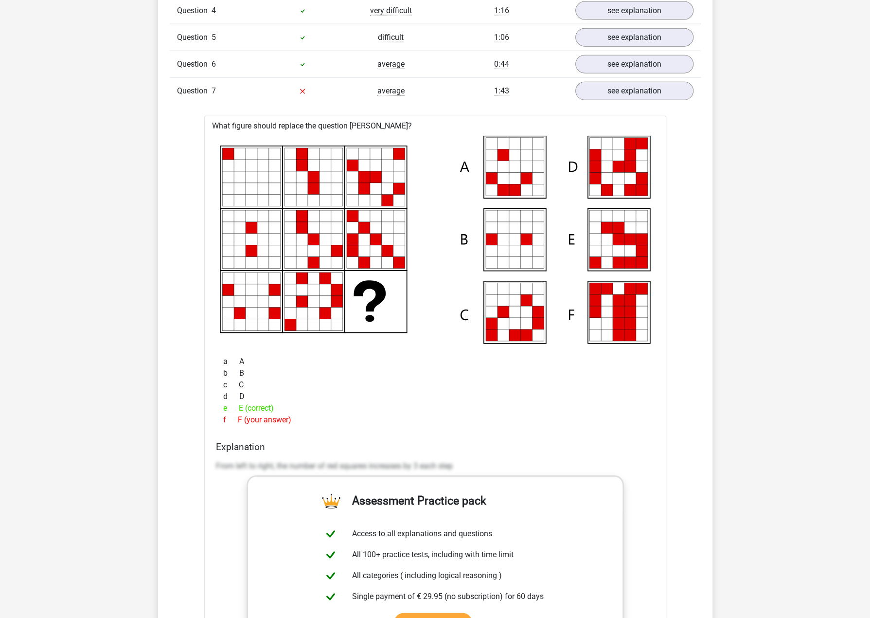
click at [632, 391] on div "d D" at bounding box center [435, 397] width 439 height 12
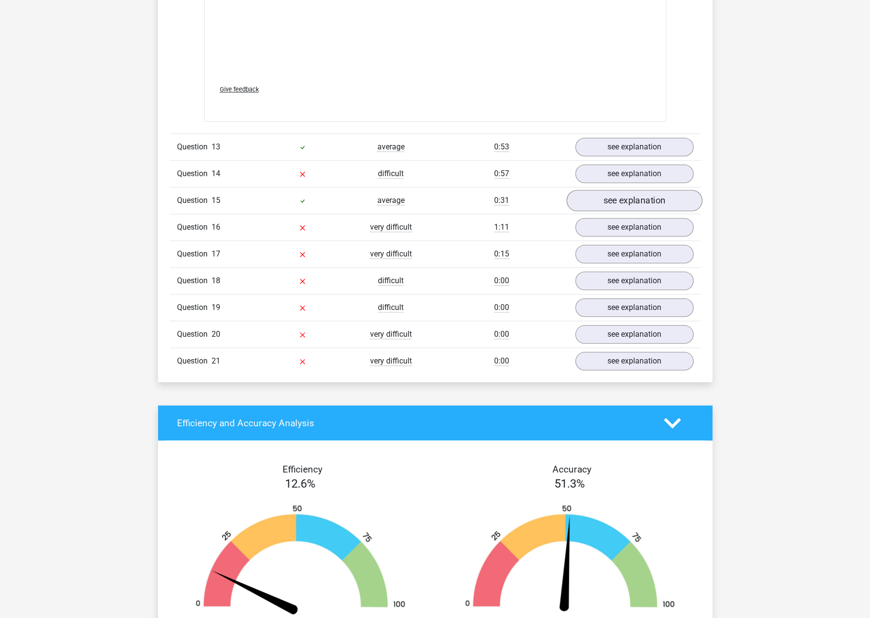
scroll to position [3112, 0]
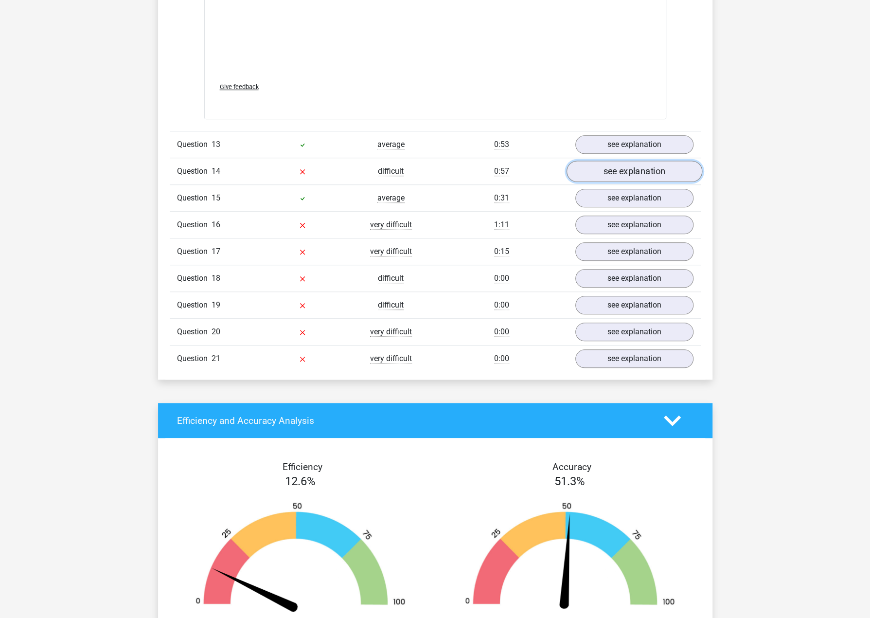
click at [614, 168] on link "see explanation" at bounding box center [634, 171] width 136 height 21
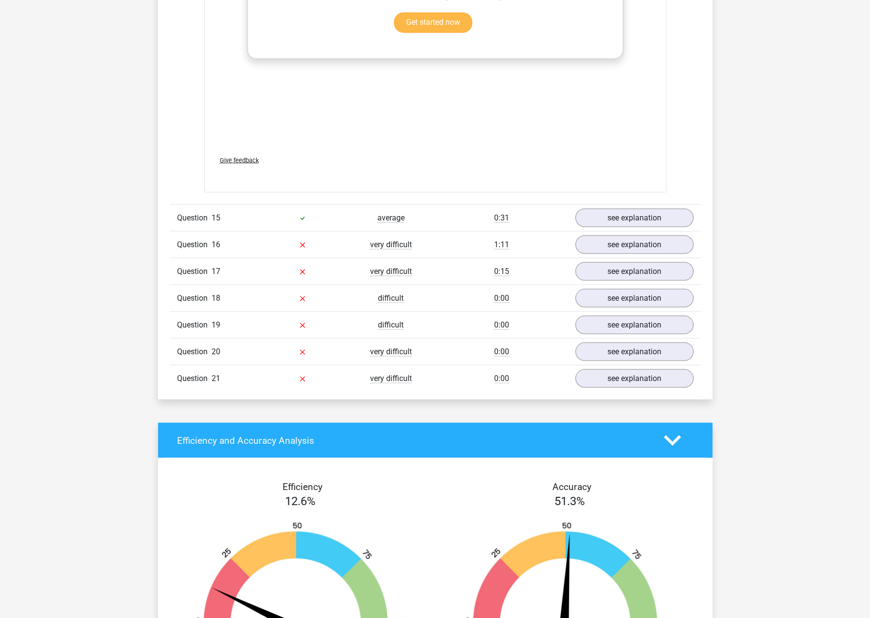
scroll to position [3842, 0]
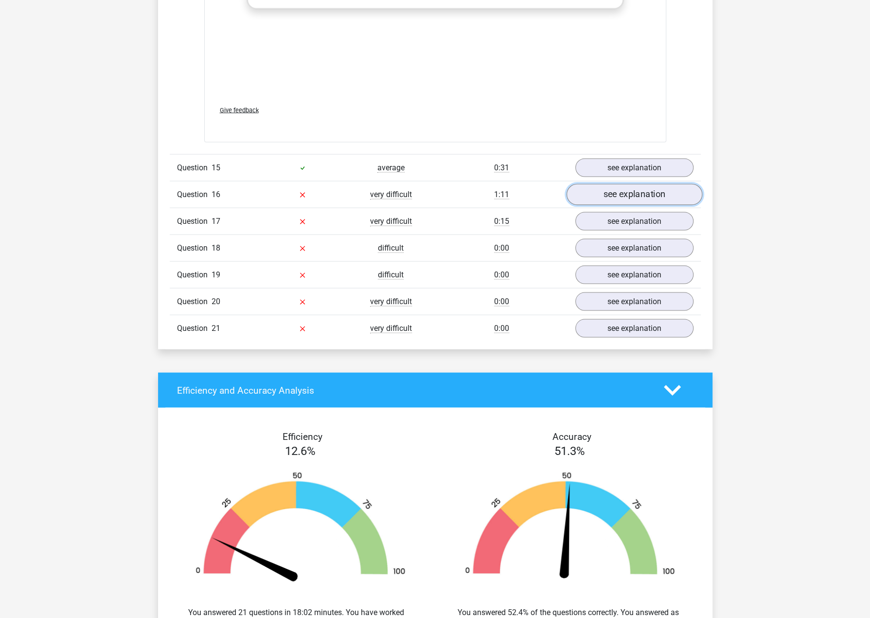
click at [653, 186] on link "see explanation" at bounding box center [634, 194] width 136 height 21
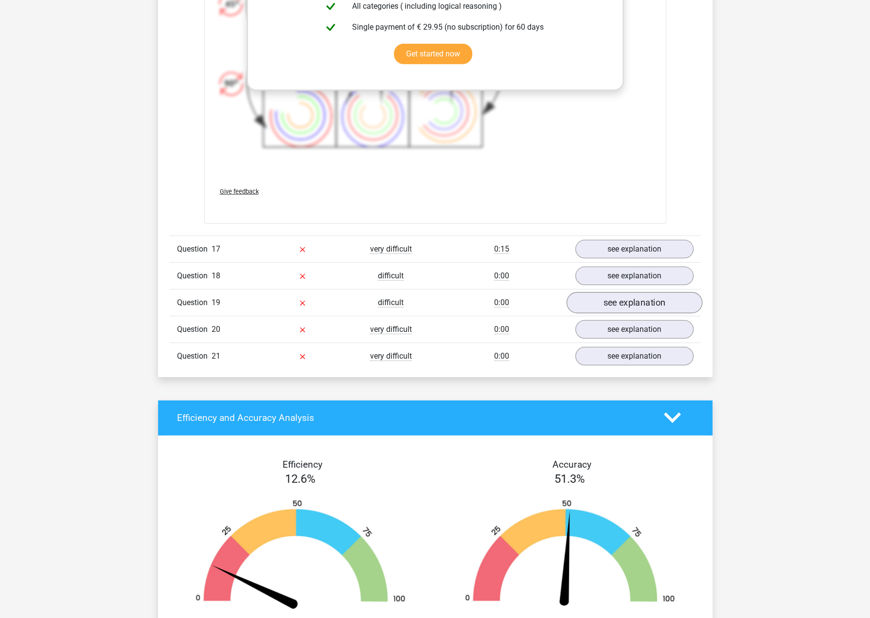
scroll to position [4523, 0]
click at [636, 238] on link "see explanation" at bounding box center [634, 248] width 136 height 21
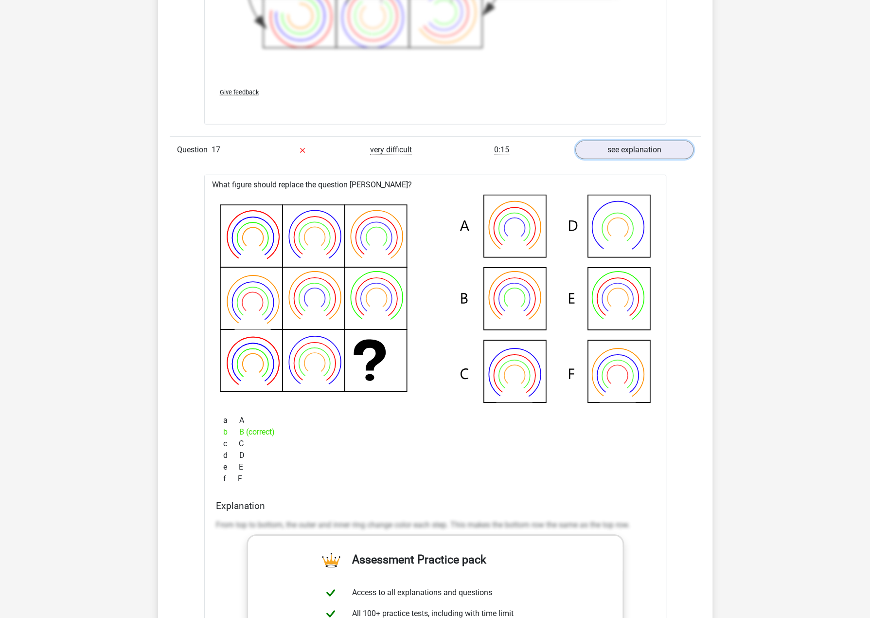
scroll to position [4620, 0]
click at [633, 141] on link "see explanation" at bounding box center [634, 151] width 136 height 21
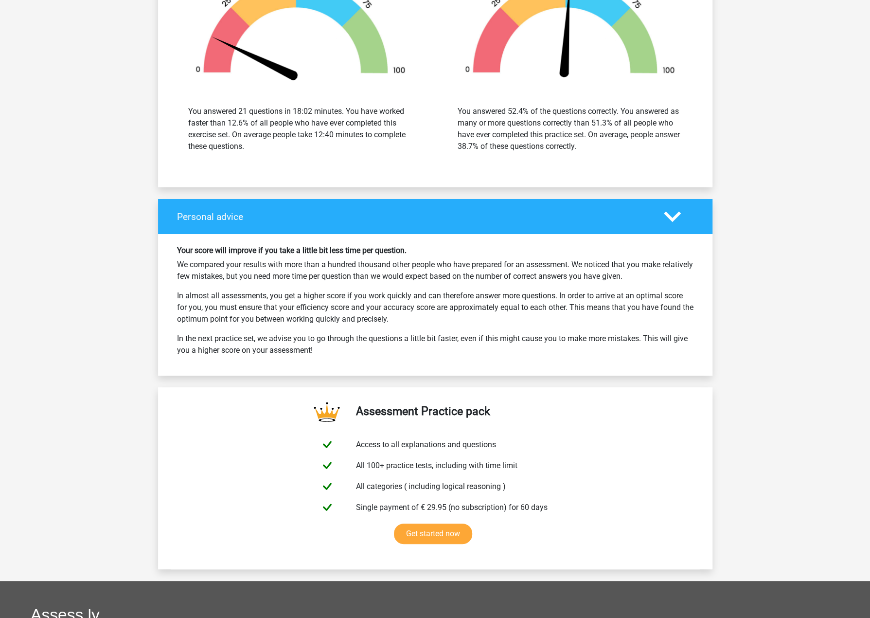
scroll to position [5009, 0]
